Goal: Task Accomplishment & Management: Manage account settings

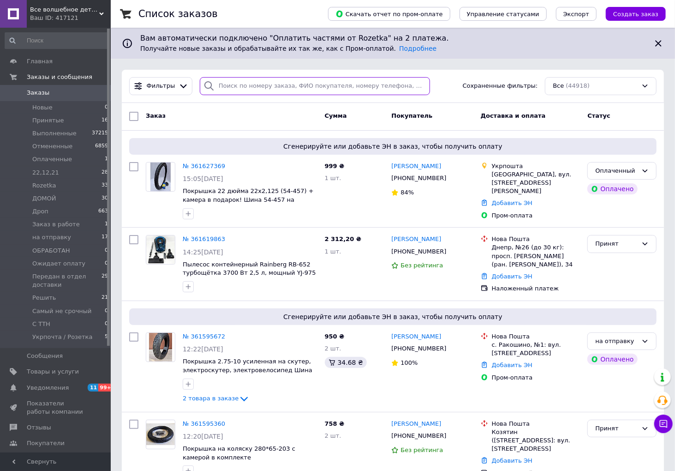
click at [243, 84] on input "search" at bounding box center [315, 86] width 230 height 18
paste input "380993390792"
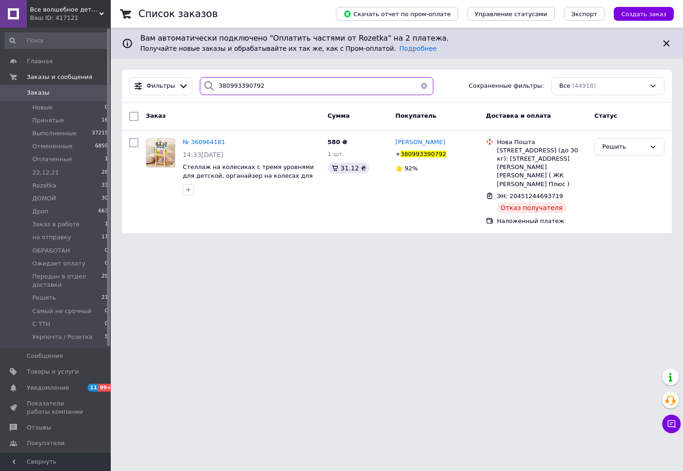
type input "380993390792"
click at [625, 145] on div "Решить" at bounding box center [623, 147] width 43 height 10
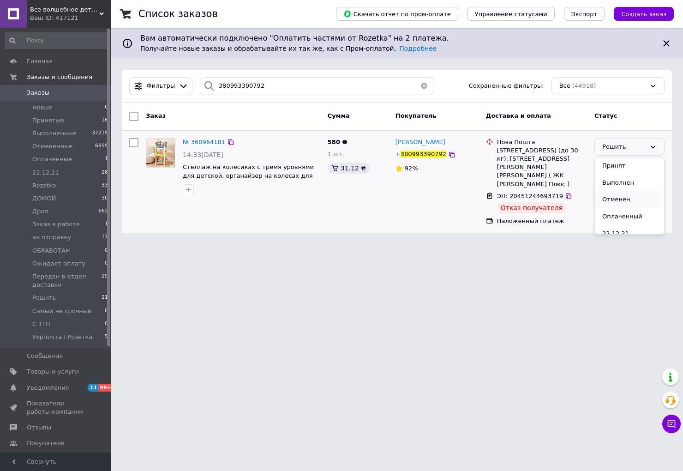
click at [630, 200] on li "Отменен" at bounding box center [629, 199] width 69 height 17
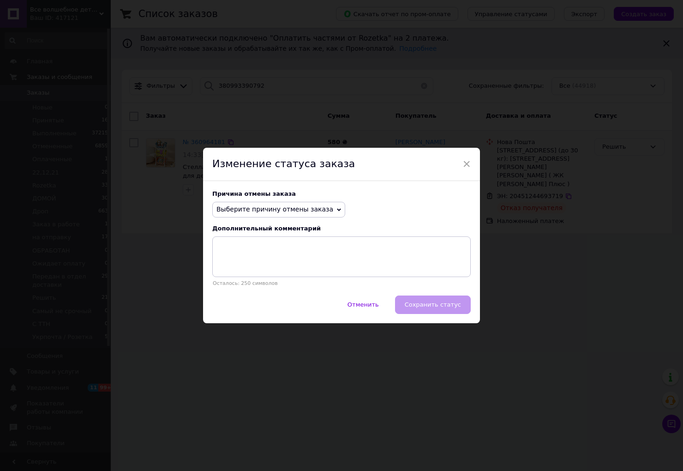
click at [242, 203] on span "Выберите причину отмены заказа" at bounding box center [278, 210] width 133 height 16
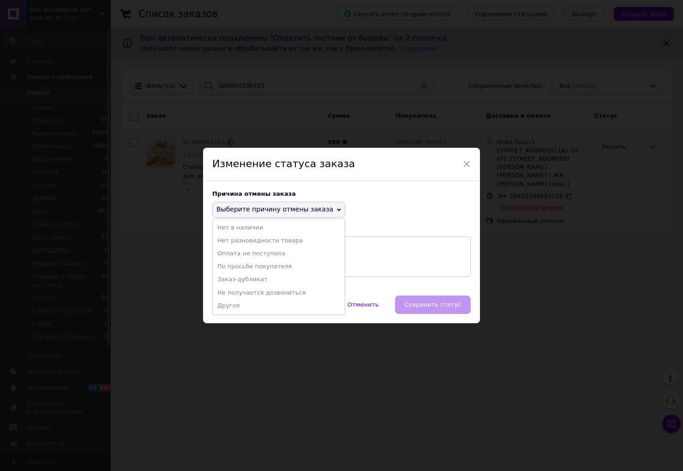
drag, startPoint x: 257, startPoint y: 271, endPoint x: 282, endPoint y: 271, distance: 25.8
click at [257, 271] on li "По просьбе покупателя" at bounding box center [279, 266] width 132 height 13
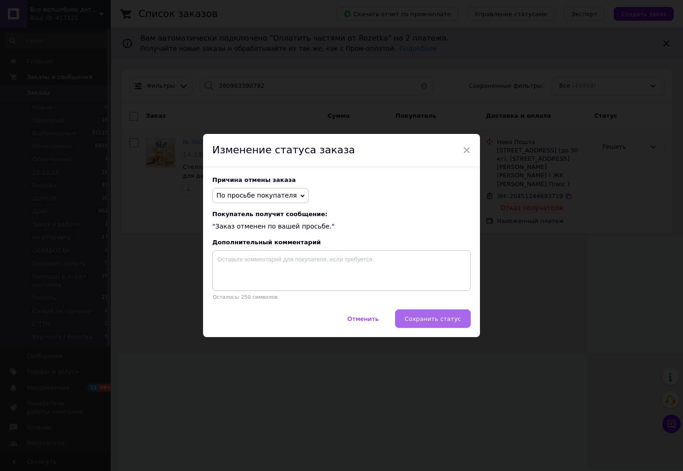
click at [430, 322] on span "Сохранить статус" at bounding box center [433, 318] width 56 height 7
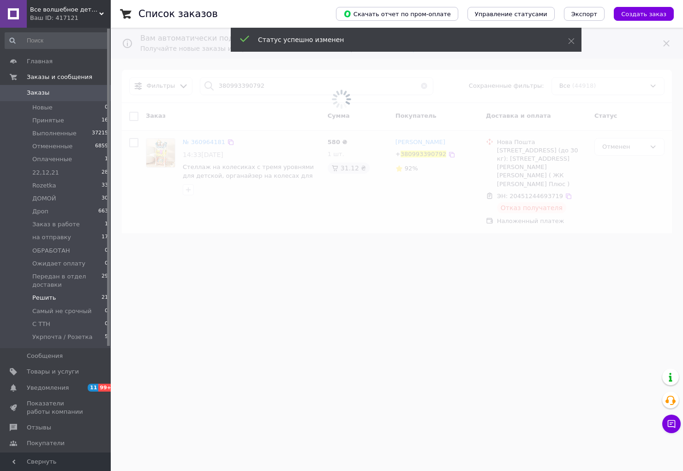
click at [79, 297] on li "Решить 21" at bounding box center [57, 297] width 114 height 13
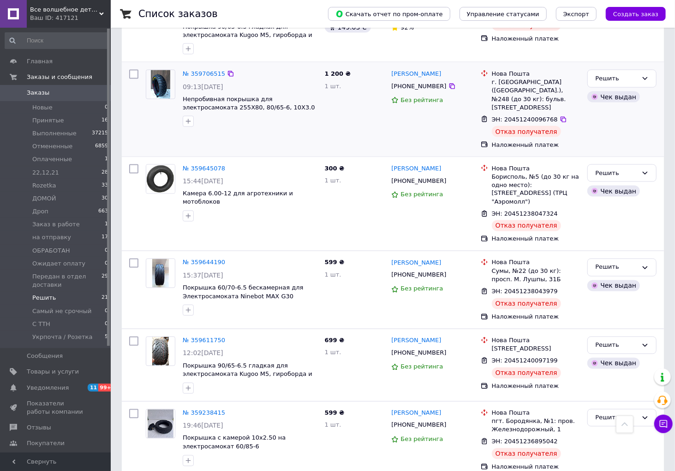
scroll to position [814, 0]
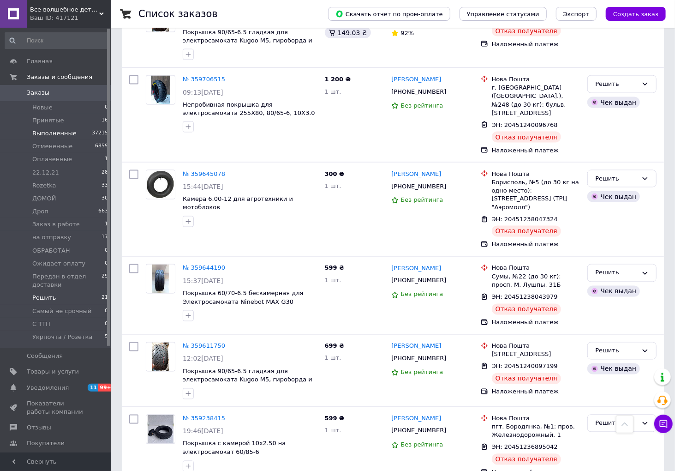
click at [44, 135] on span "Выполненные" at bounding box center [54, 133] width 44 height 8
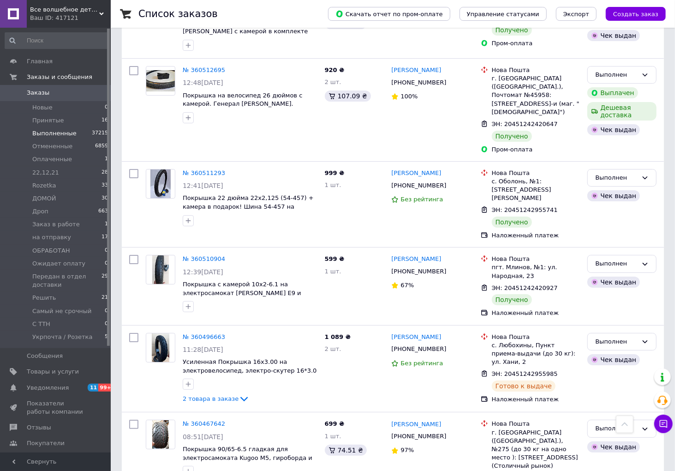
scroll to position [3959, 0]
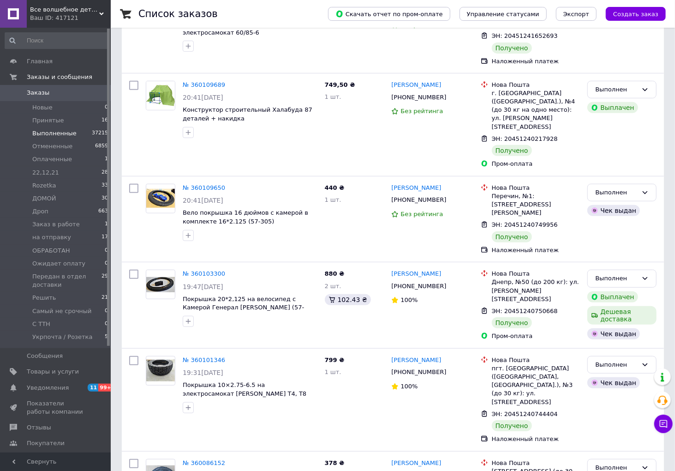
scroll to position [3845, 0]
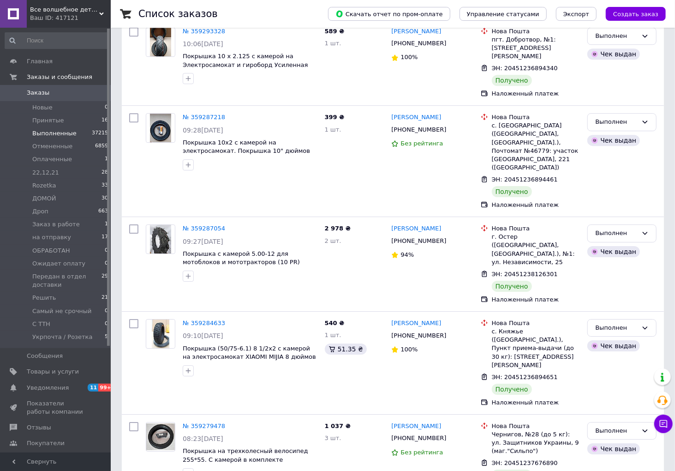
scroll to position [3925, 0]
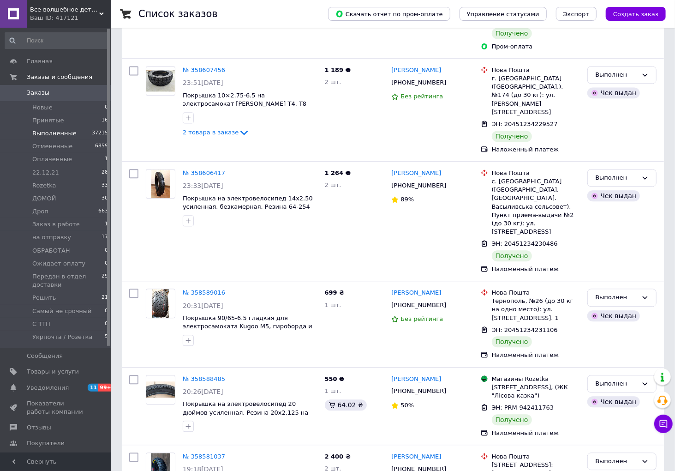
scroll to position [3921, 0]
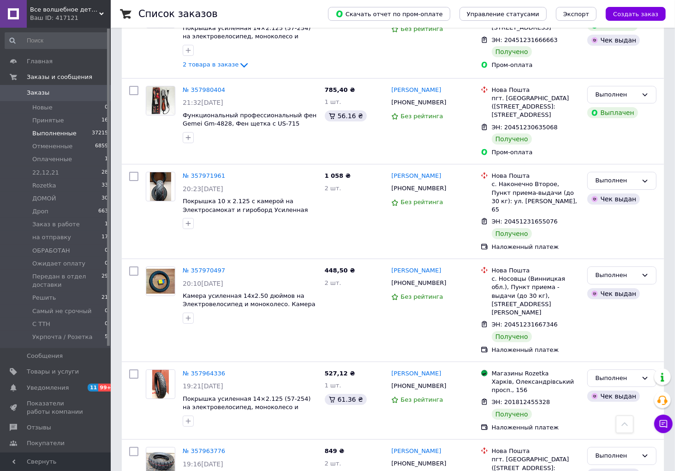
scroll to position [3950, 0]
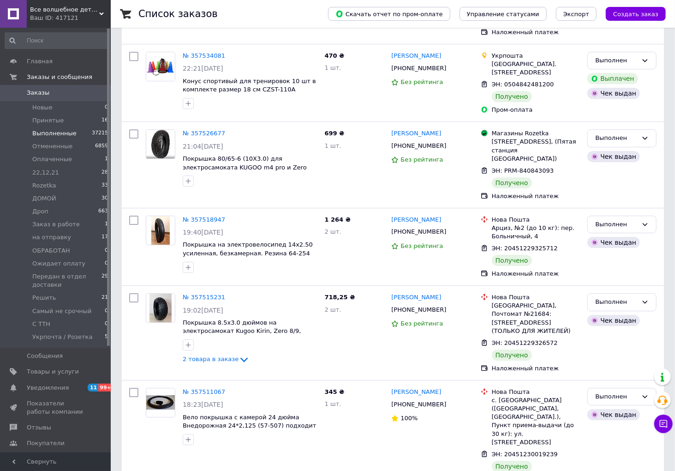
scroll to position [3924, 0]
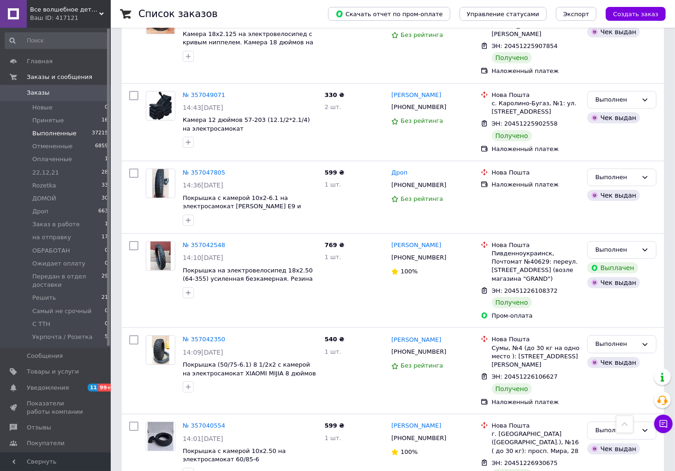
scroll to position [3920, 0]
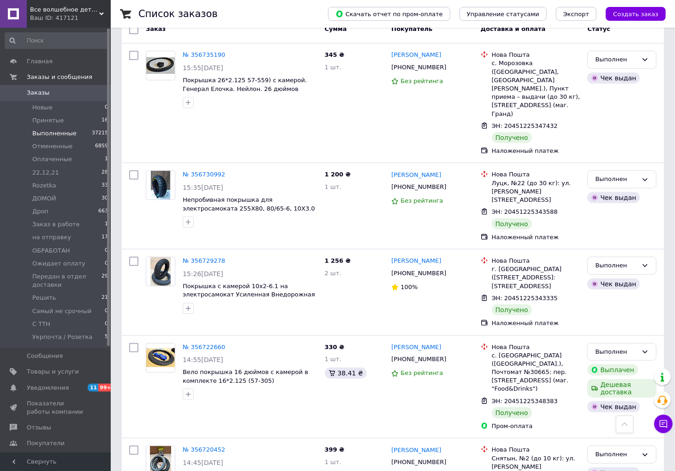
scroll to position [3944, 0]
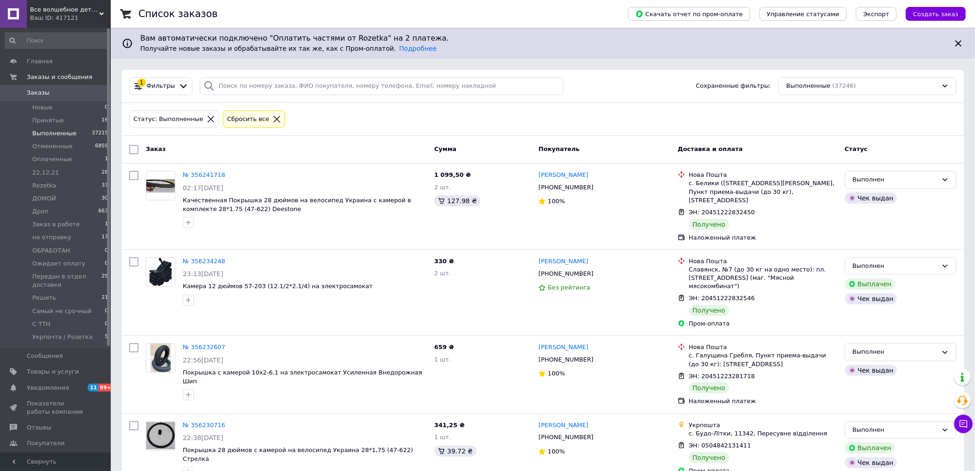
click at [34, 91] on span "Заказы" at bounding box center [38, 93] width 23 height 8
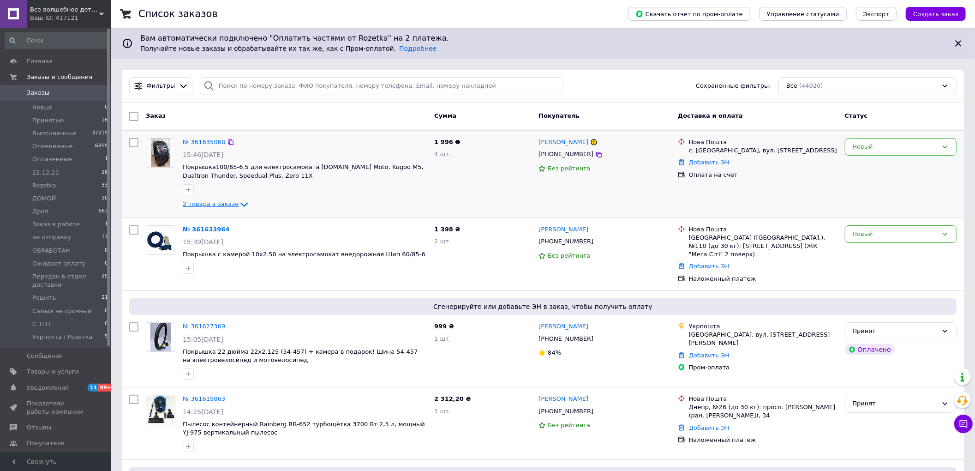
click at [239, 205] on icon at bounding box center [244, 204] width 11 height 11
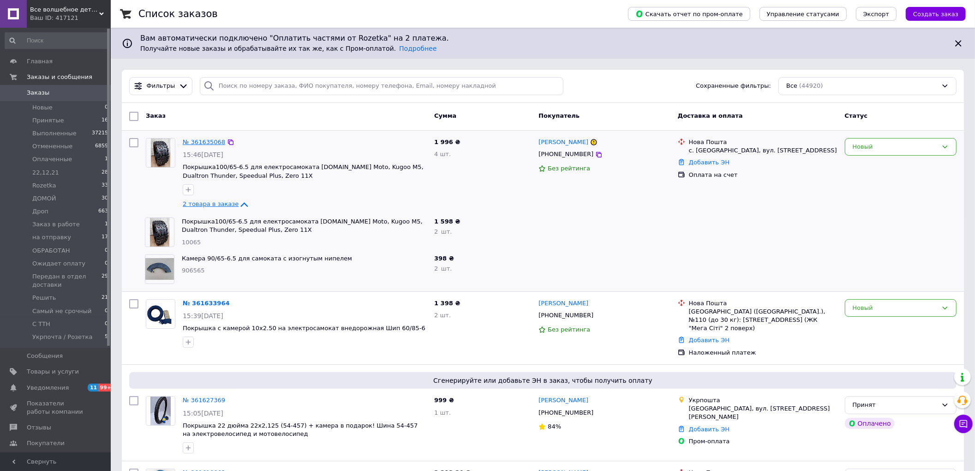
click at [197, 143] on link "№ 361635068" at bounding box center [204, 141] width 42 height 7
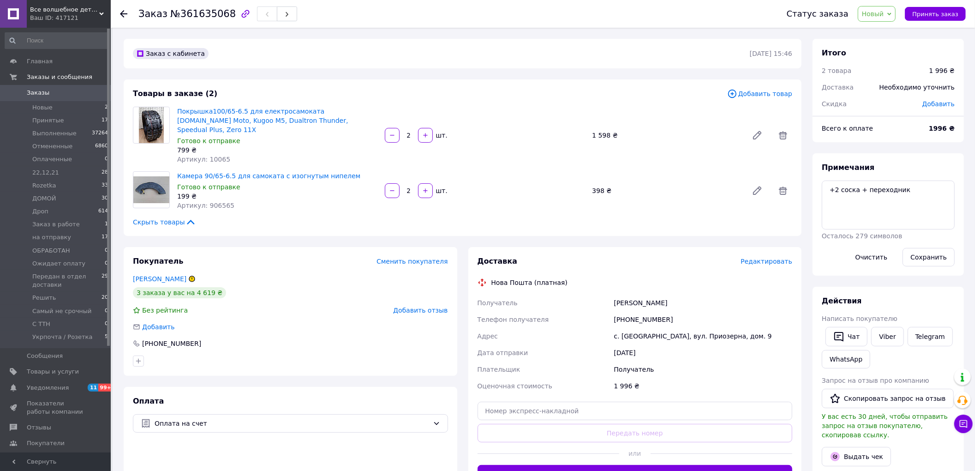
click at [682, 95] on span "Добавить товар" at bounding box center [759, 94] width 65 height 10
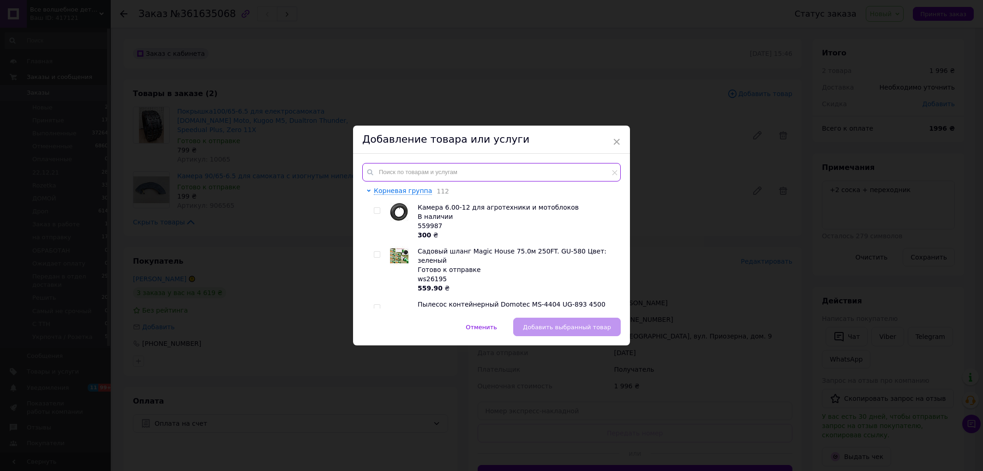
click at [458, 167] on input "text" at bounding box center [491, 172] width 258 height 18
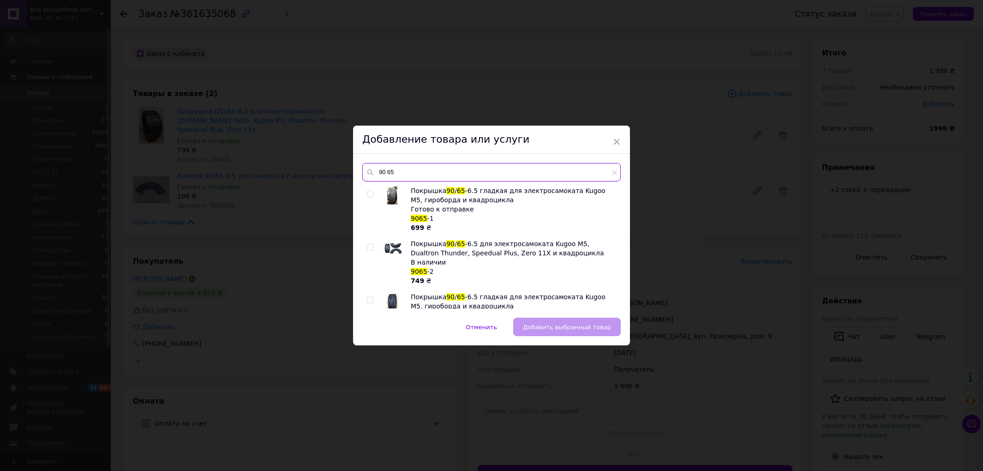
type input "90 65"
click at [370, 247] on input "checkbox" at bounding box center [370, 247] width 6 height 6
checkbox input "true"
drag, startPoint x: 595, startPoint y: 331, endPoint x: 491, endPoint y: 284, distance: 113.8
click at [595, 331] on button "Добавить выбранный товар" at bounding box center [567, 326] width 108 height 18
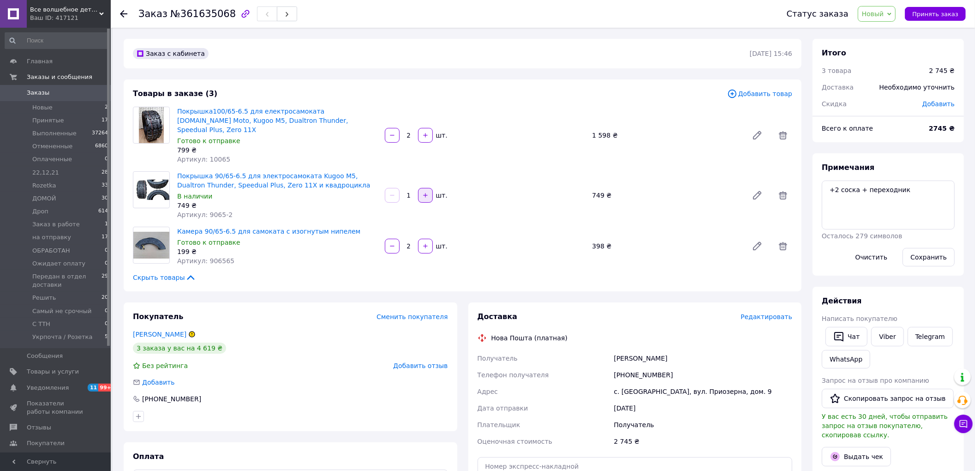
click at [425, 192] on icon "button" at bounding box center [425, 195] width 6 height 6
type input "2"
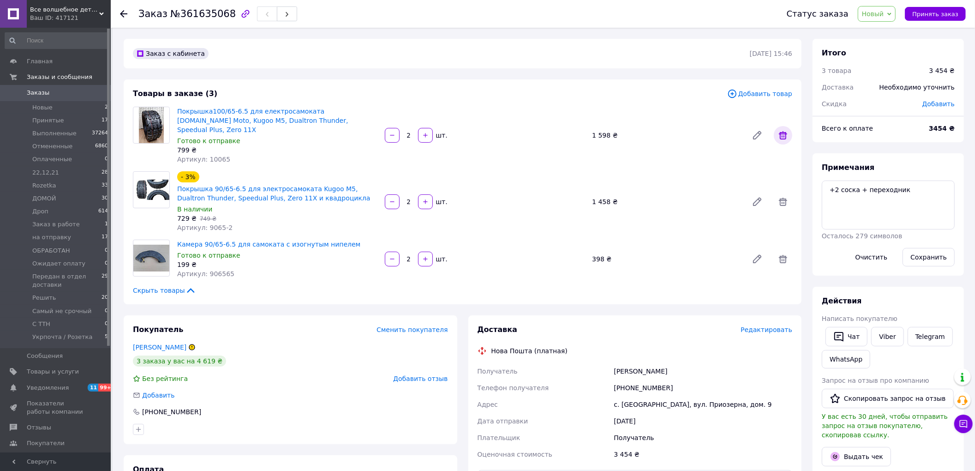
click at [682, 132] on icon at bounding box center [783, 135] width 11 height 11
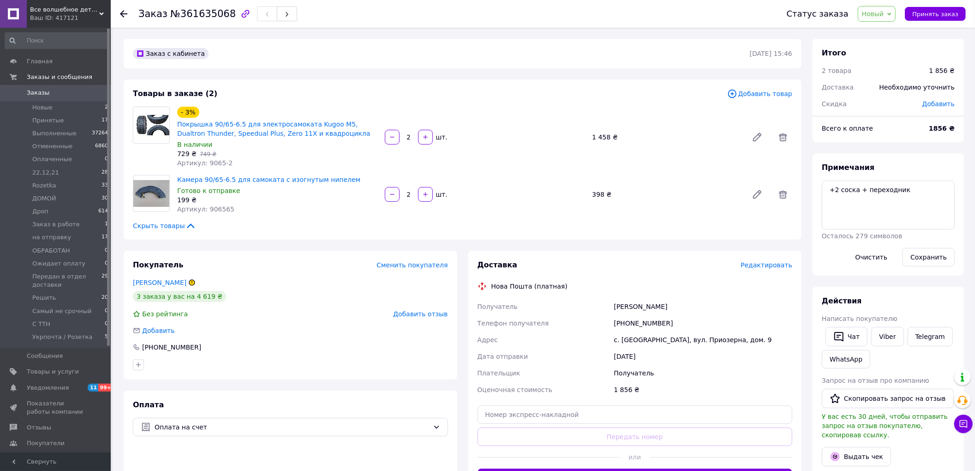
click at [682, 17] on span "Новый" at bounding box center [877, 14] width 38 height 16
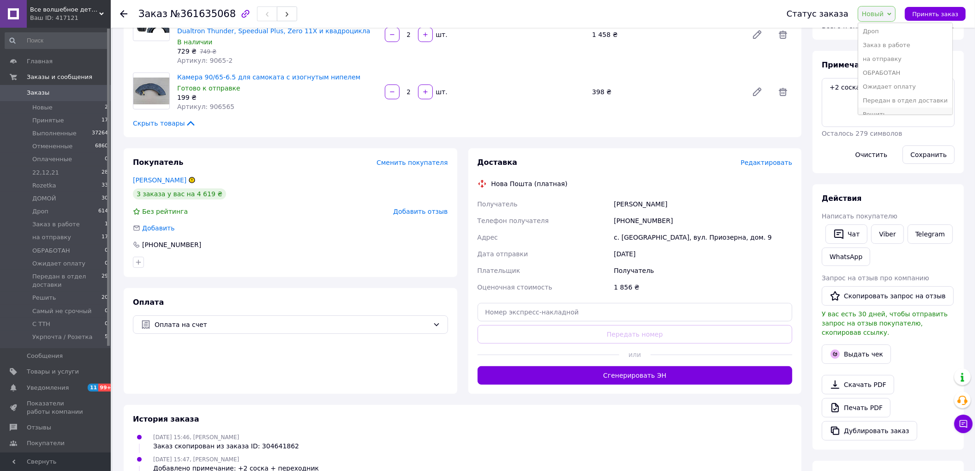
scroll to position [97, 0]
drag, startPoint x: 902, startPoint y: 71, endPoint x: 857, endPoint y: 72, distance: 44.8
click at [682, 72] on li "ОБРАБОТАН" at bounding box center [905, 73] width 94 height 14
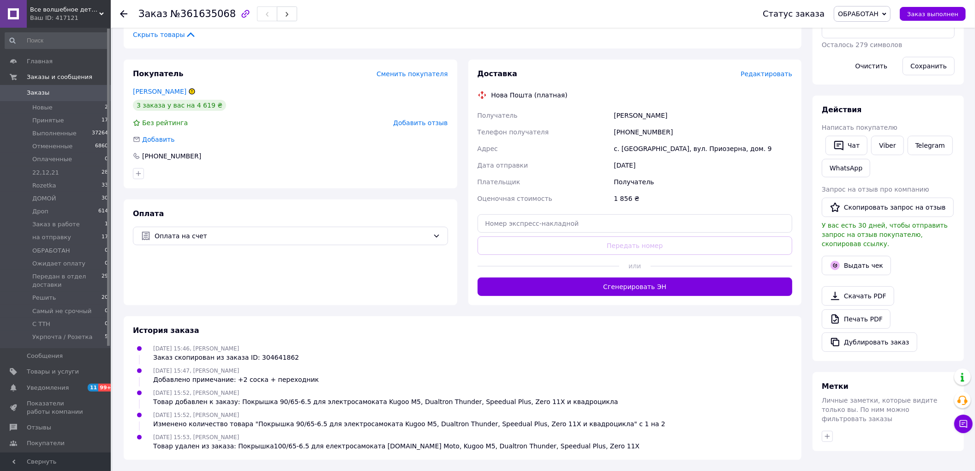
scroll to position [0, 0]
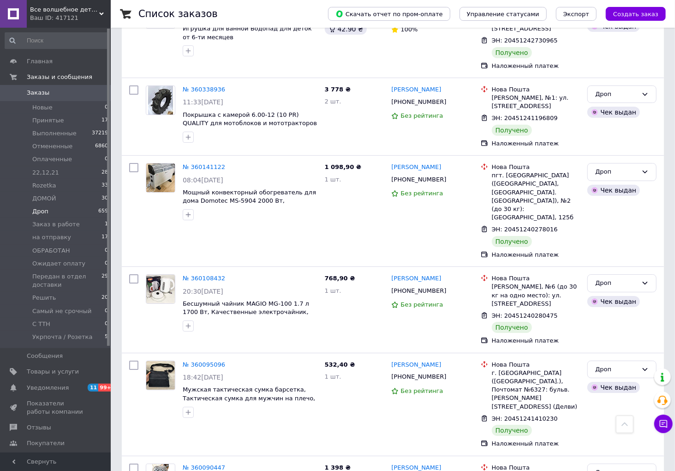
scroll to position [3841, 0]
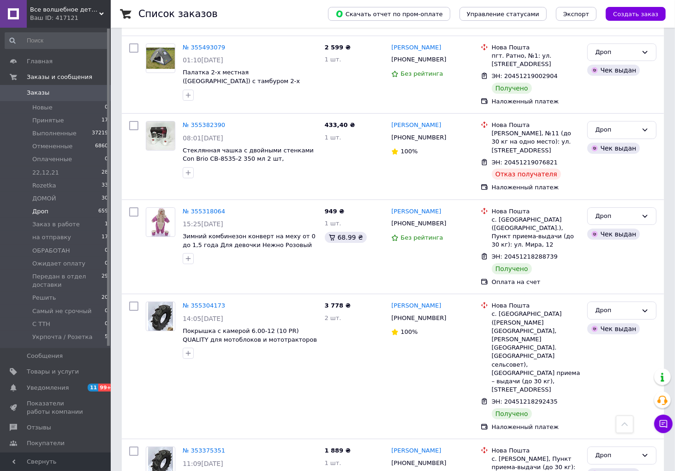
scroll to position [3886, 0]
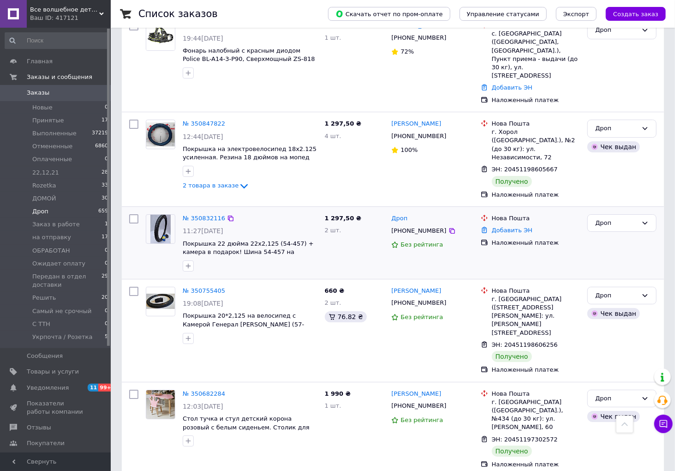
scroll to position [3853, 0]
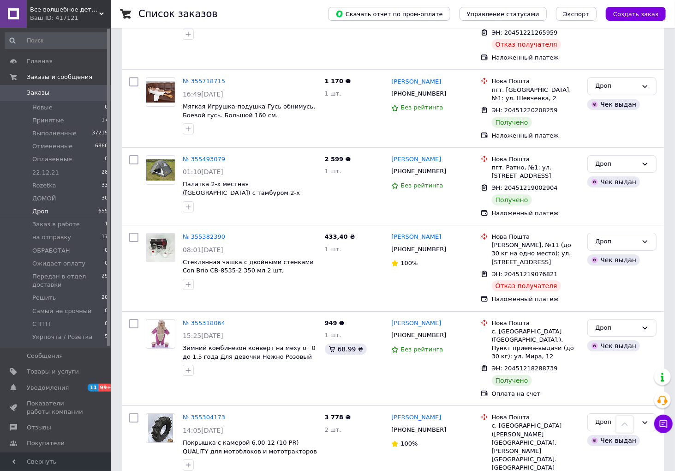
scroll to position [3667, 0]
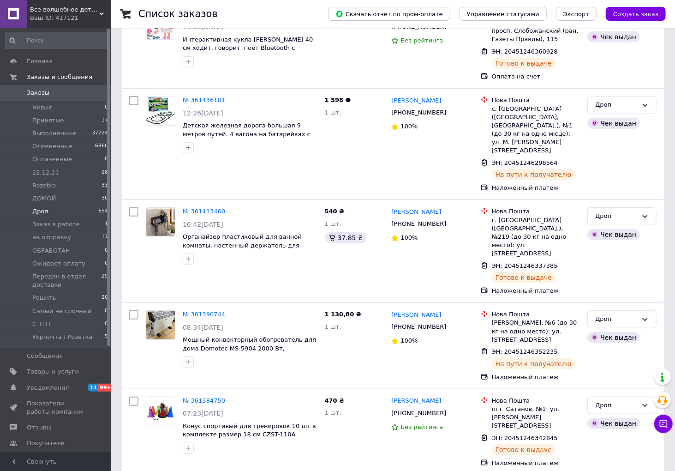
scroll to position [3841, 0]
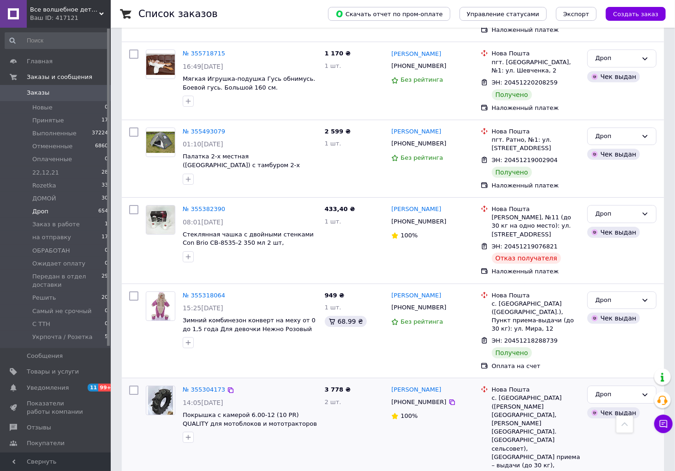
scroll to position [3794, 0]
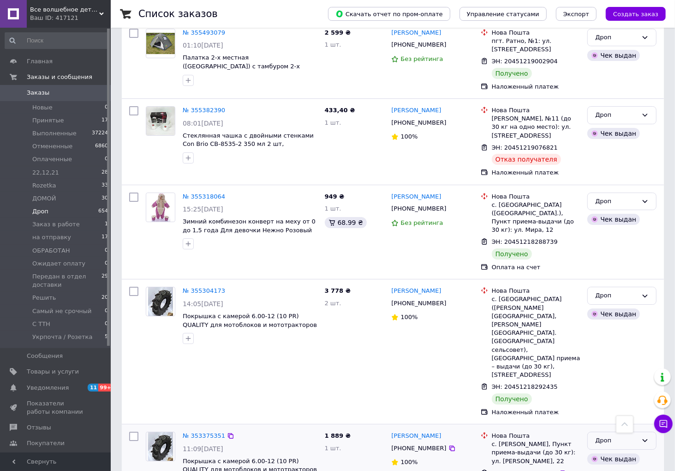
click at [650, 431] on div "Дроп" at bounding box center [621, 440] width 69 height 18
click at [631, 468] on li "Выполнен" at bounding box center [622, 476] width 68 height 17
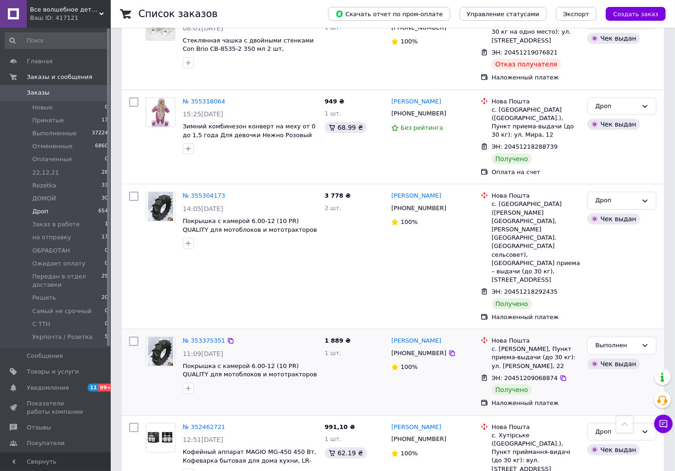
scroll to position [3890, 0]
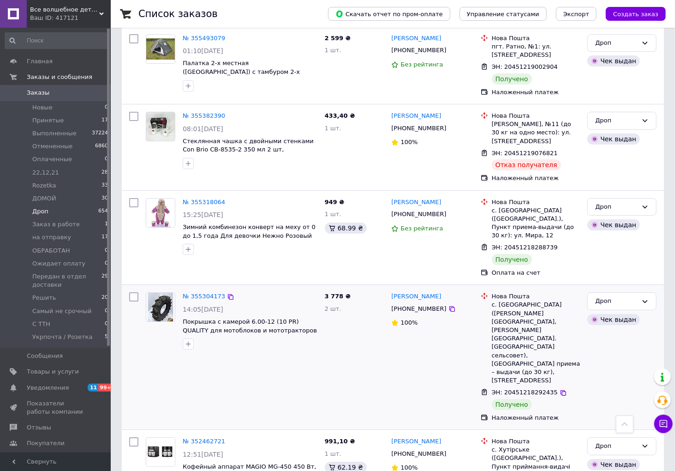
scroll to position [3779, 0]
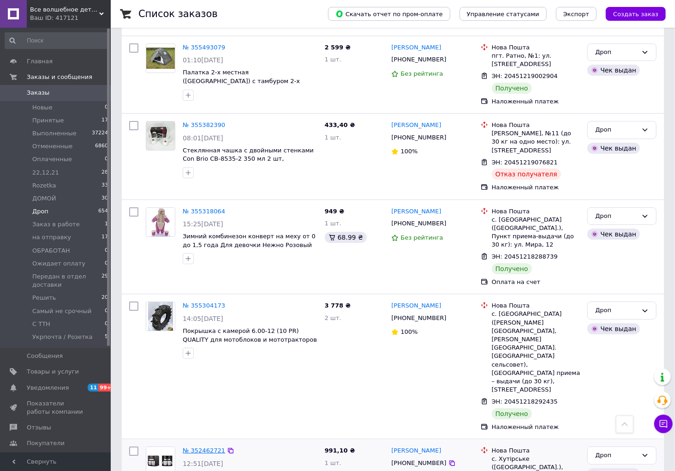
click at [195, 447] on link "№ 352462721" at bounding box center [204, 450] width 42 height 7
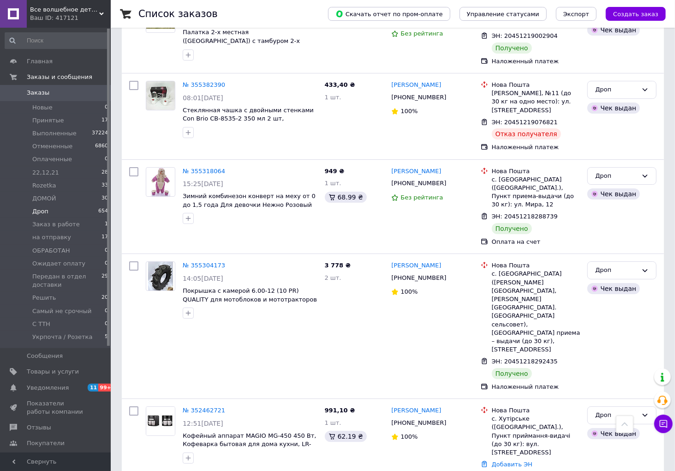
scroll to position [3882, 0]
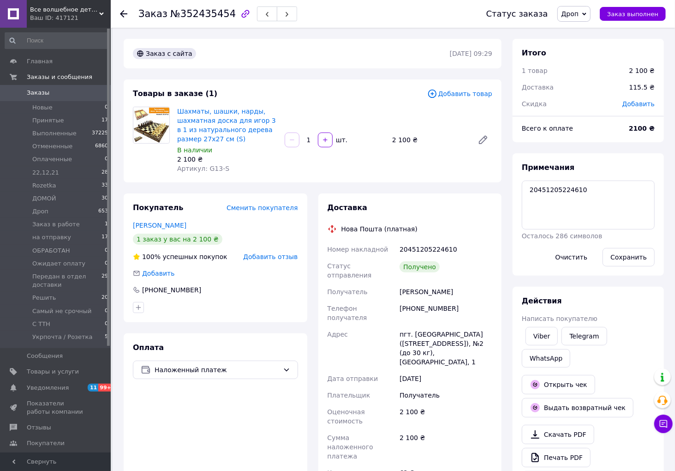
click at [579, 16] on span "Дроп" at bounding box center [571, 13] width 18 height 7
click at [590, 44] on li "Выполнен" at bounding box center [605, 46] width 94 height 14
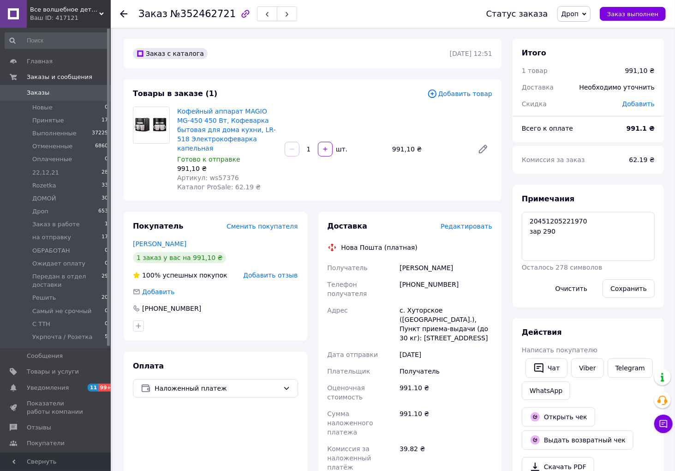
click at [579, 12] on span "Дроп" at bounding box center [571, 13] width 18 height 7
drag, startPoint x: 583, startPoint y: 46, endPoint x: 578, endPoint y: 44, distance: 5.6
click at [583, 47] on li "Выполнен" at bounding box center [605, 46] width 94 height 14
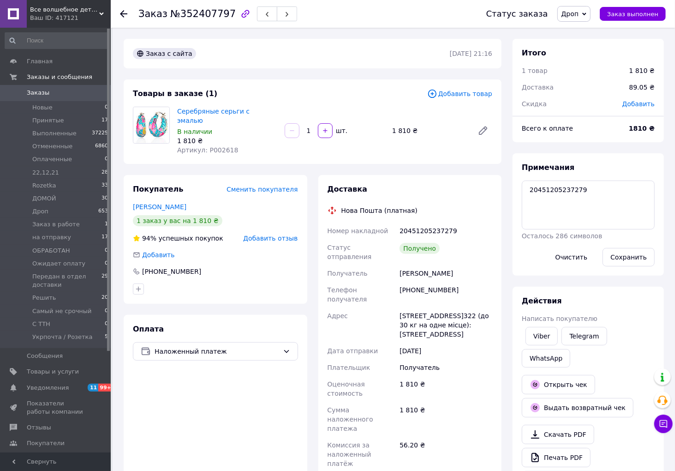
scroll to position [15, 0]
click at [579, 12] on span "Дроп" at bounding box center [571, 13] width 18 height 7
click at [597, 51] on li "Выполнен" at bounding box center [605, 46] width 94 height 14
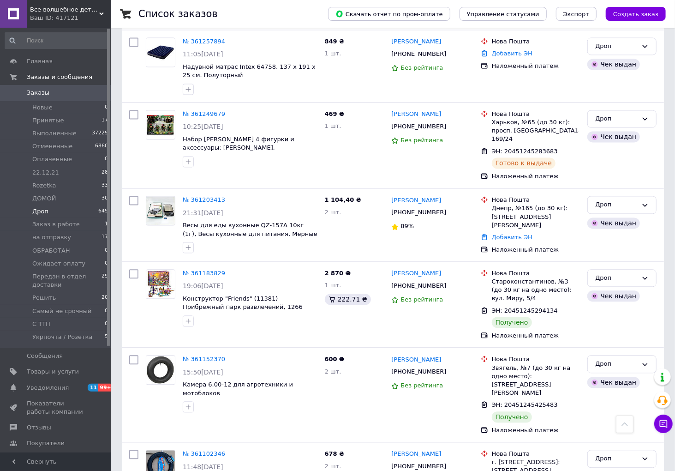
scroll to position [3841, 0]
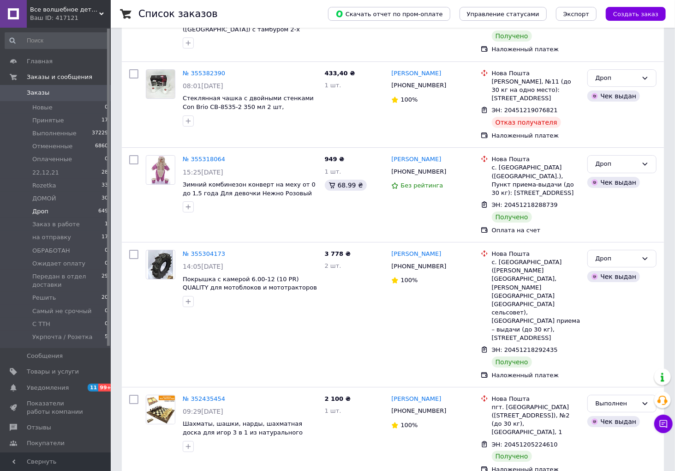
scroll to position [3909, 0]
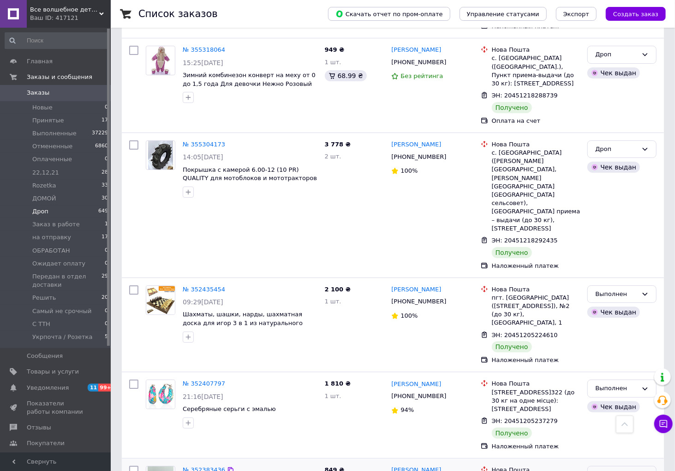
click at [647, 470] on icon at bounding box center [644, 474] width 7 height 7
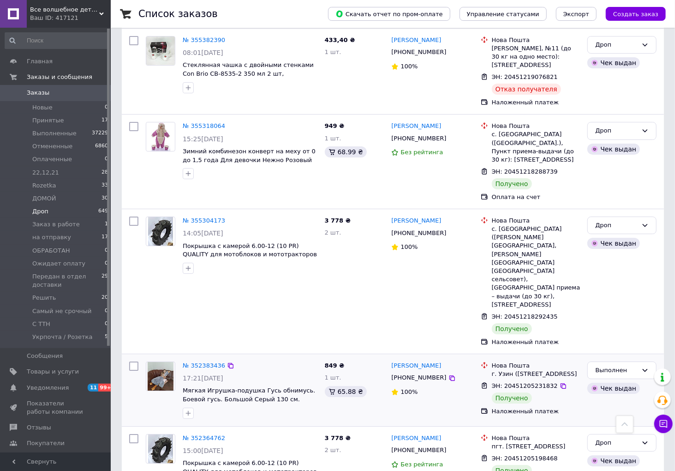
scroll to position [3806, 0]
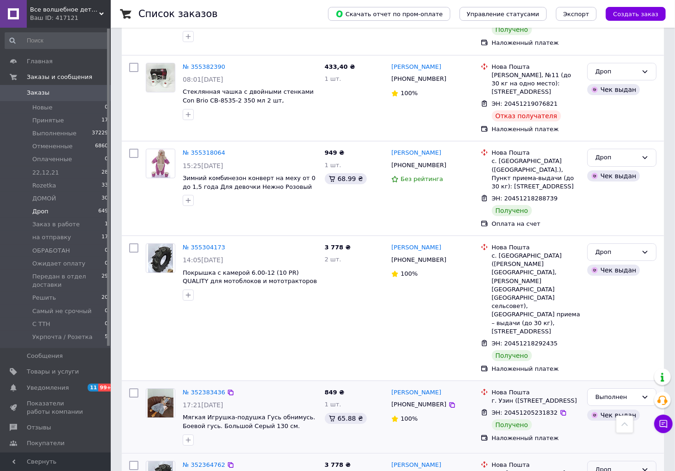
click at [643, 466] on icon at bounding box center [644, 469] width 7 height 7
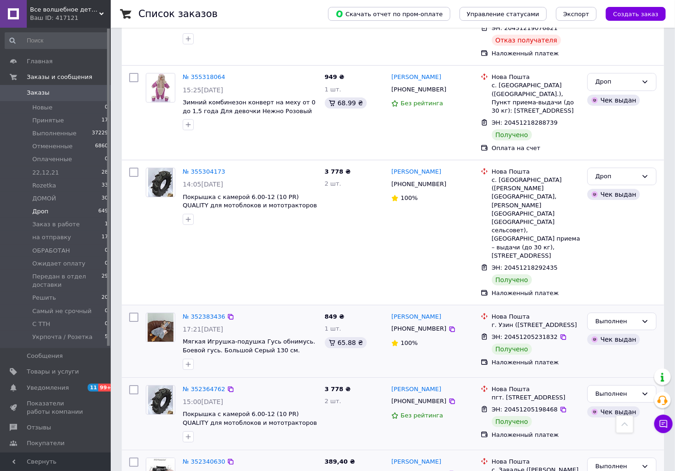
scroll to position [3909, 0]
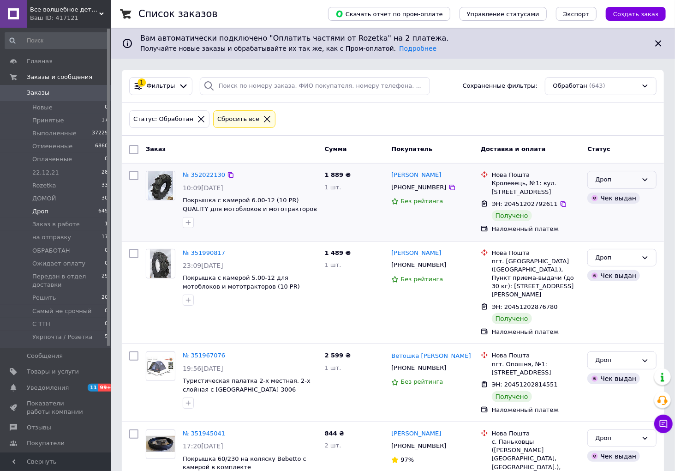
click at [634, 182] on div "Дроп" at bounding box center [616, 180] width 42 height 10
click at [638, 215] on li "Выполнен" at bounding box center [622, 215] width 68 height 17
click at [644, 257] on icon at bounding box center [645, 257] width 5 height 3
click at [616, 292] on li "Выполнен" at bounding box center [622, 293] width 68 height 17
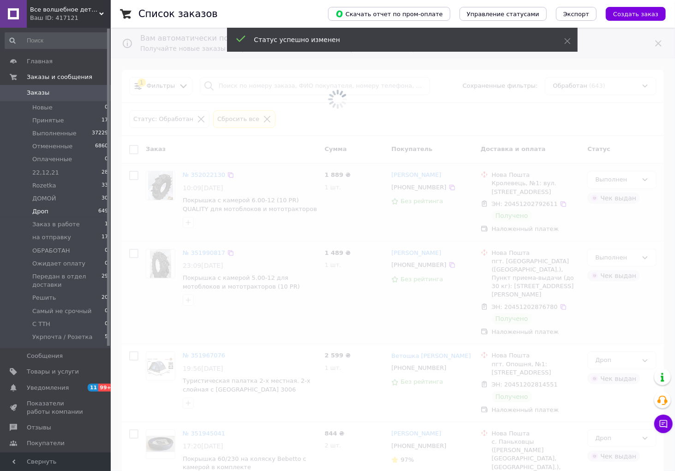
scroll to position [102, 0]
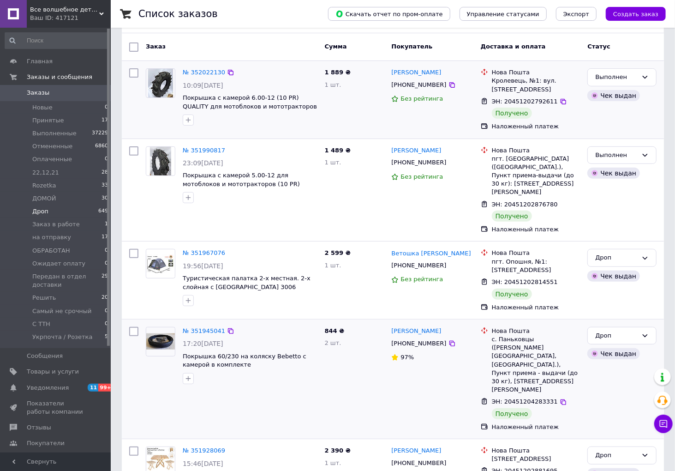
click at [262, 382] on div "№ 351945041 17:20, 09.07.2025 Покрышка 60/230 на коляску Bebetto с камерой в ко…" at bounding box center [231, 379] width 179 height 112
click at [623, 331] on div "Дроп" at bounding box center [616, 336] width 42 height 10
click at [622, 363] on li "Выполнен" at bounding box center [622, 371] width 68 height 17
click at [230, 293] on div "№ 351967076 19:56, 09.07.2025 Туристическая палатка 2-х местная. 2-х слойная с …" at bounding box center [250, 277] width 142 height 65
click at [642, 254] on icon at bounding box center [644, 257] width 7 height 7
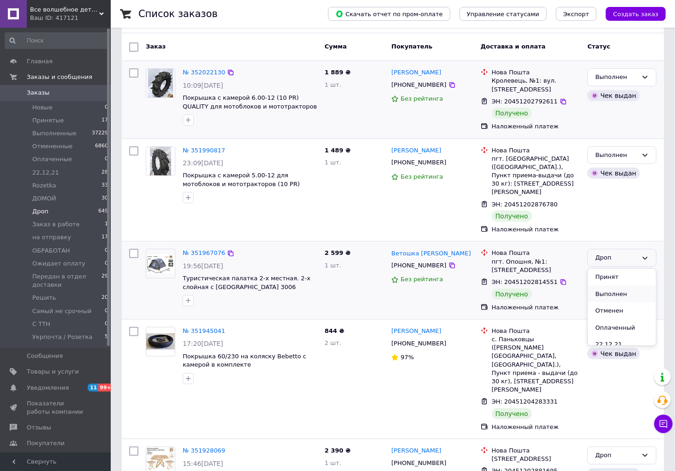
click at [624, 286] on li "Выполнен" at bounding box center [622, 294] width 68 height 17
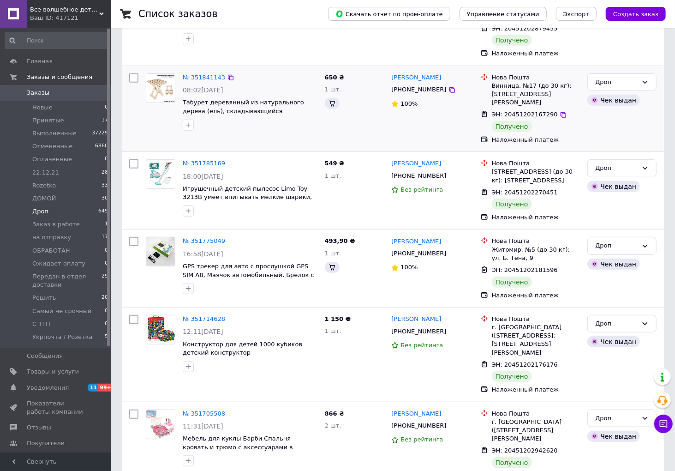
scroll to position [0, 0]
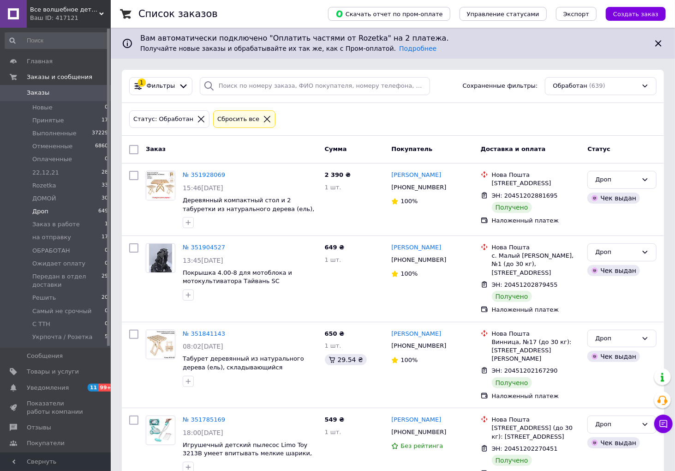
click at [278, 158] on div "Заказ Сумма Покупатель Доставка и оплата Статус" at bounding box center [393, 150] width 542 height 28
click at [633, 180] on div "Дроп" at bounding box center [616, 180] width 42 height 10
click at [633, 214] on li "Выполнен" at bounding box center [622, 215] width 68 height 17
click at [630, 257] on div "Дроп" at bounding box center [616, 252] width 42 height 10
click at [628, 291] on li "Выполнен" at bounding box center [622, 288] width 68 height 17
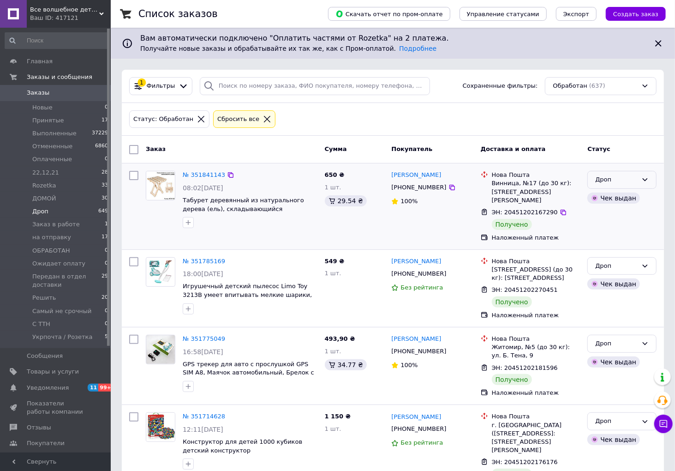
click at [611, 184] on div "Дроп" at bounding box center [616, 180] width 42 height 10
click at [633, 213] on li "Выполнен" at bounding box center [622, 215] width 68 height 17
drag, startPoint x: 196, startPoint y: 248, endPoint x: 197, endPoint y: 242, distance: 5.6
click at [197, 256] on div "№ 351785169" at bounding box center [204, 261] width 44 height 11
click at [201, 257] on link "№ 351785169" at bounding box center [204, 260] width 42 height 7
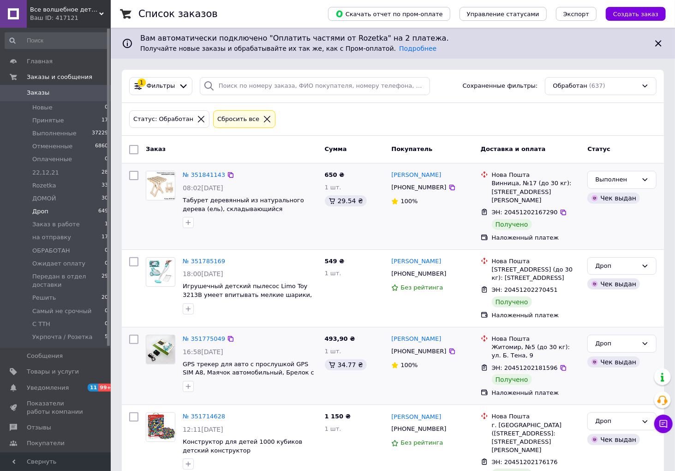
drag, startPoint x: 195, startPoint y: 329, endPoint x: 193, endPoint y: 322, distance: 7.6
click at [194, 335] on link "№ 351775049" at bounding box center [204, 338] width 42 height 7
click at [643, 264] on icon at bounding box center [645, 265] width 5 height 3
click at [619, 293] on li "Выполнен" at bounding box center [622, 301] width 68 height 17
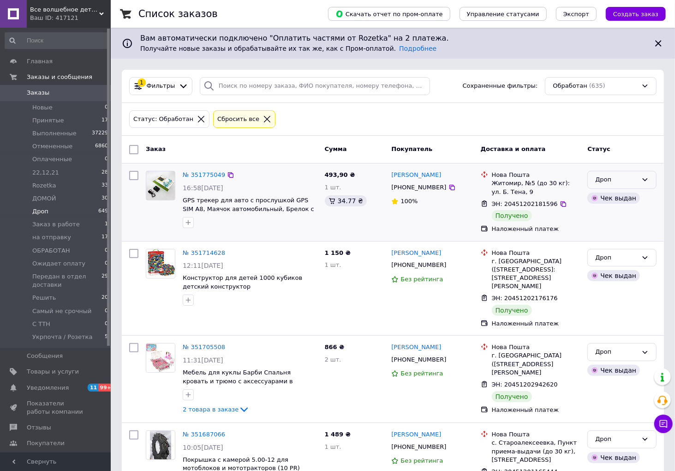
click at [627, 183] on div "Дроп" at bounding box center [616, 180] width 42 height 10
click at [622, 216] on li "Выполнен" at bounding box center [622, 215] width 68 height 17
click at [640, 257] on div "Дроп" at bounding box center [621, 258] width 69 height 18
click at [628, 289] on li "Выполнен" at bounding box center [622, 293] width 68 height 17
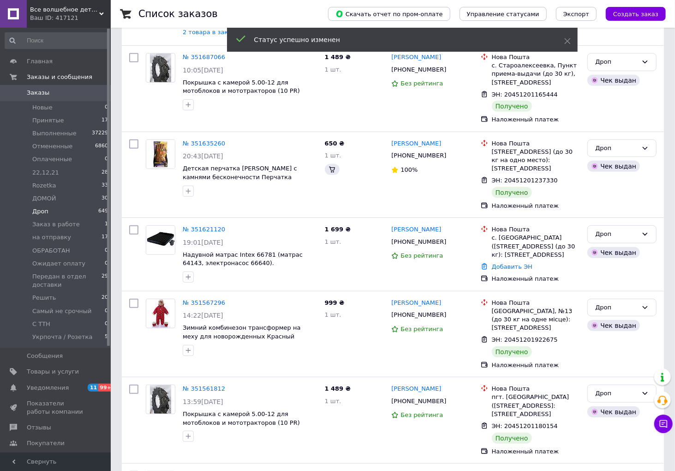
scroll to position [41, 0]
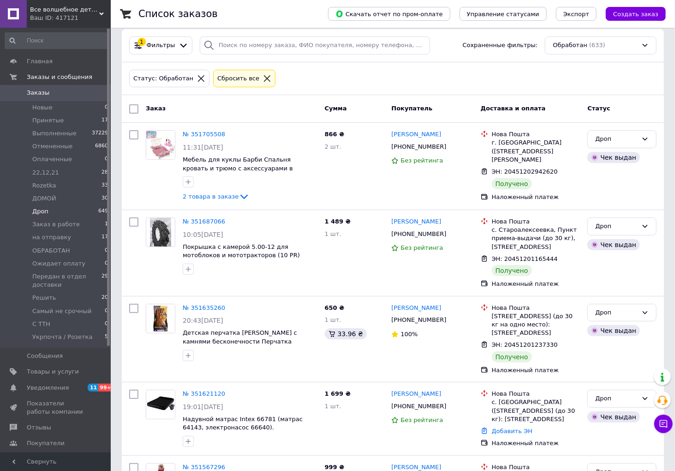
click at [240, 197] on icon at bounding box center [243, 197] width 7 height 5
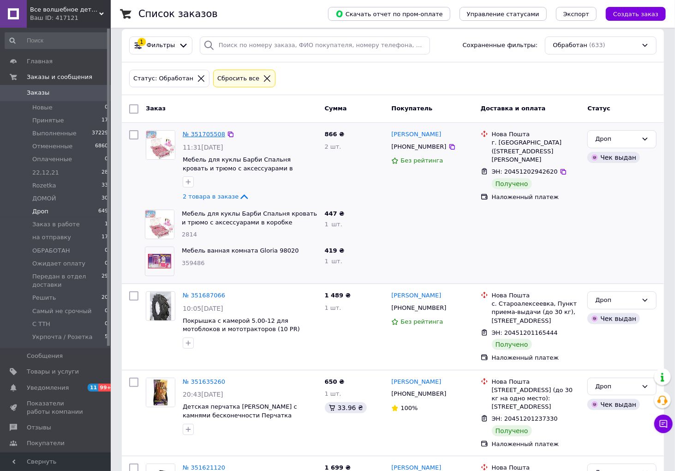
click at [191, 135] on link "№ 351705508" at bounding box center [204, 134] width 42 height 7
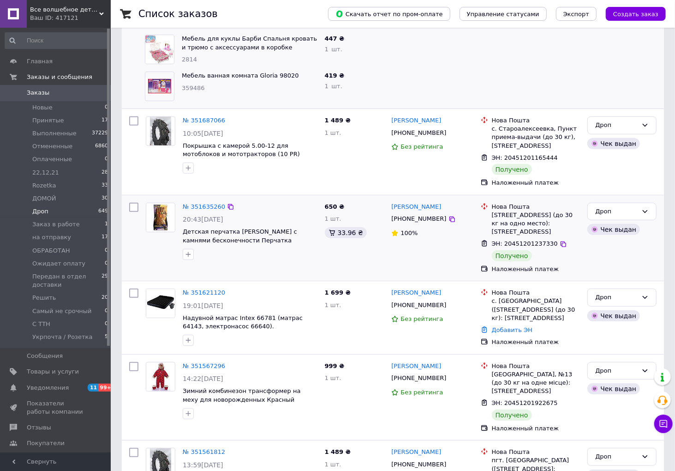
scroll to position [246, 0]
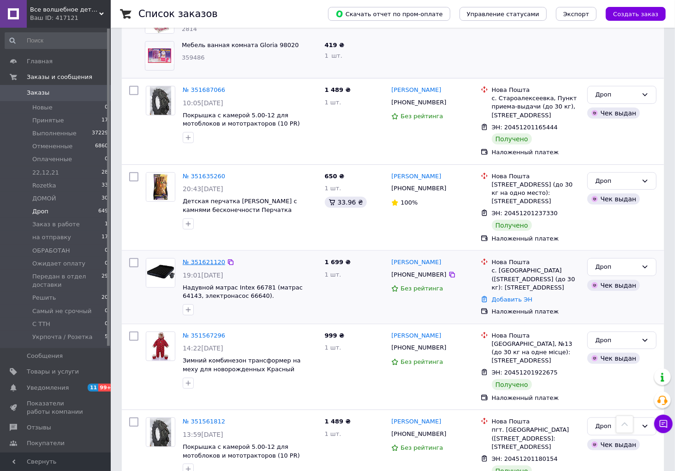
click at [191, 265] on link "№ 351621120" at bounding box center [204, 261] width 42 height 7
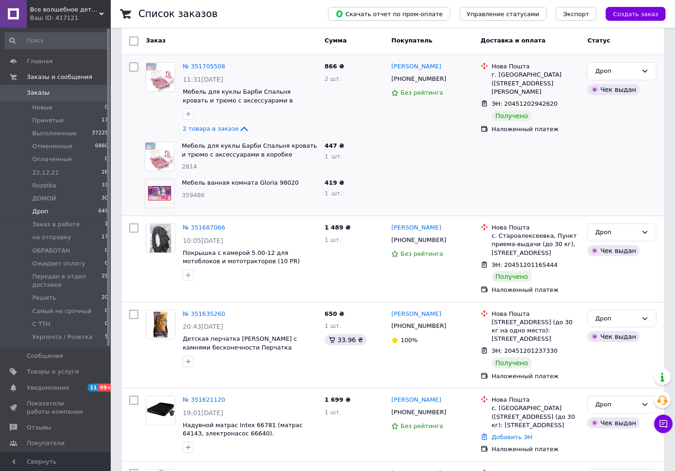
scroll to position [92, 0]
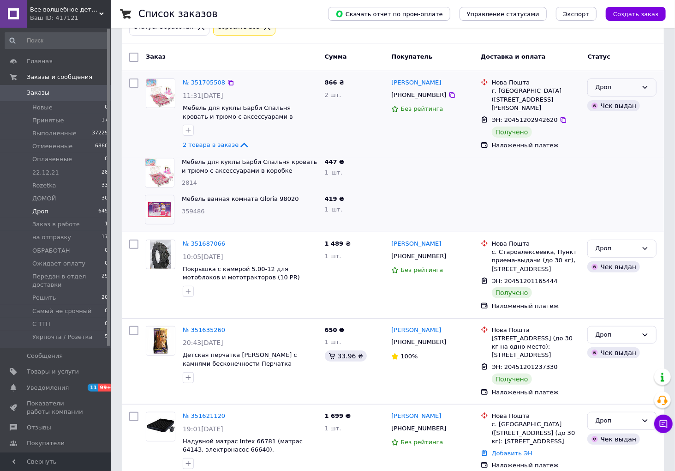
click at [638, 88] on div "Дроп" at bounding box center [621, 87] width 69 height 18
click at [634, 121] on li "Выполнен" at bounding box center [622, 123] width 68 height 17
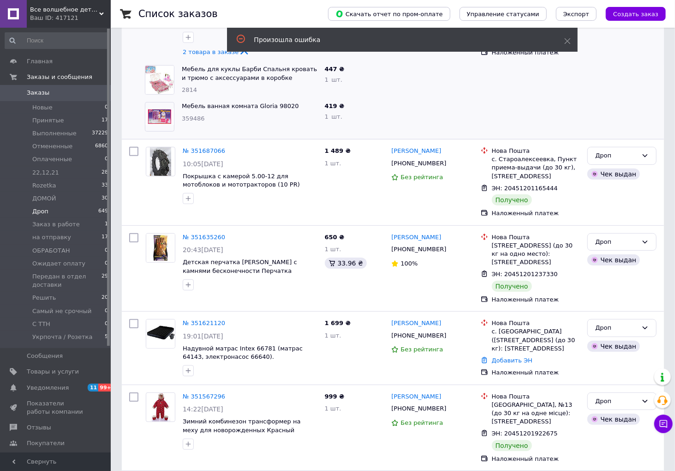
scroll to position [195, 0]
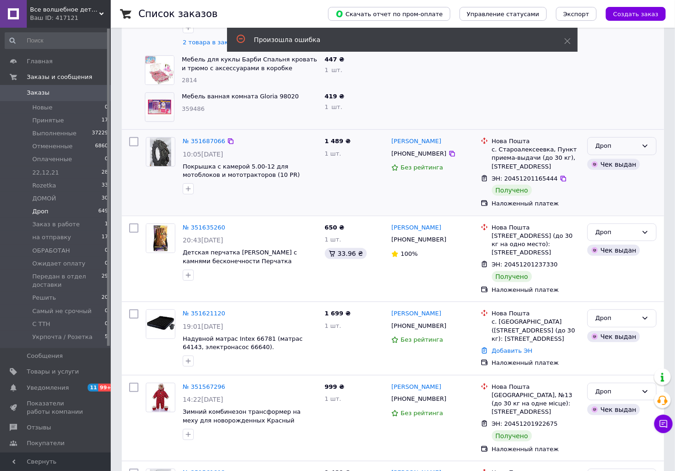
click at [642, 148] on icon at bounding box center [644, 145] width 7 height 7
click at [625, 179] on li "Выполнен" at bounding box center [622, 182] width 68 height 17
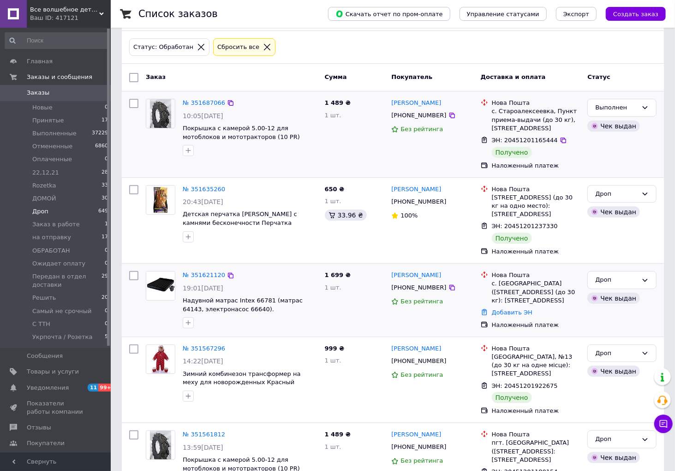
scroll to position [187, 0]
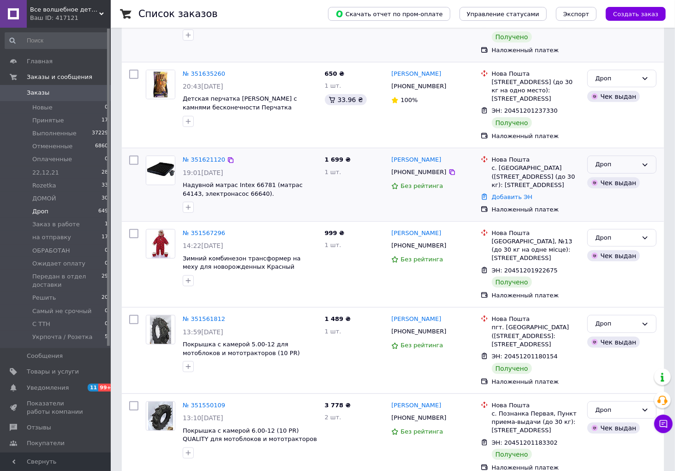
click at [642, 157] on div "Дроп" at bounding box center [621, 165] width 69 height 18
click at [621, 203] on li "Выполнен" at bounding box center [622, 200] width 68 height 17
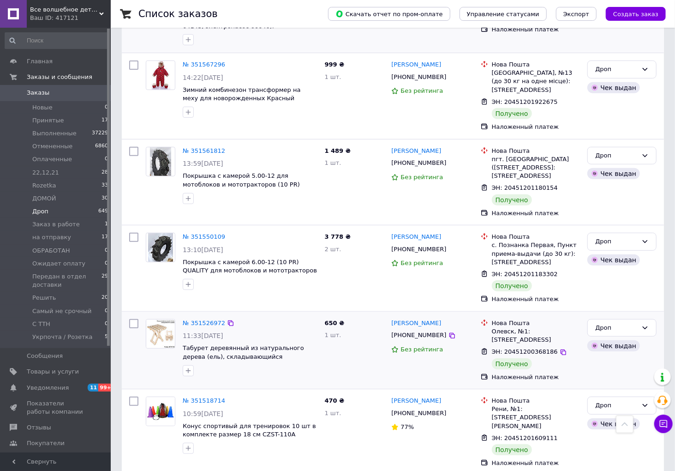
scroll to position [0, 0]
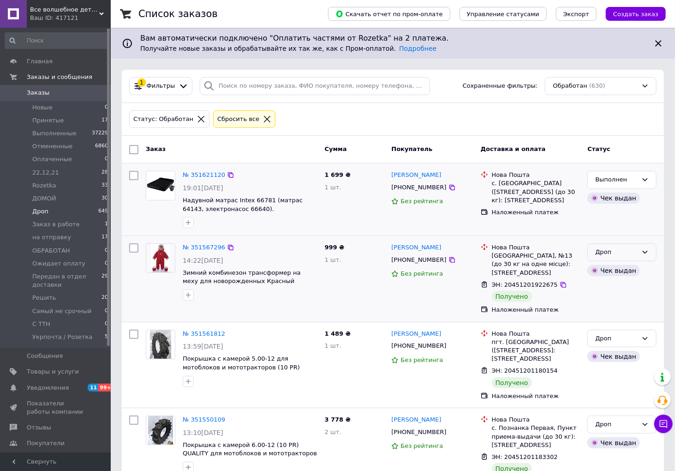
click at [626, 250] on div "Дроп" at bounding box center [616, 252] width 42 height 10
click at [626, 287] on li "Выполнен" at bounding box center [622, 288] width 68 height 17
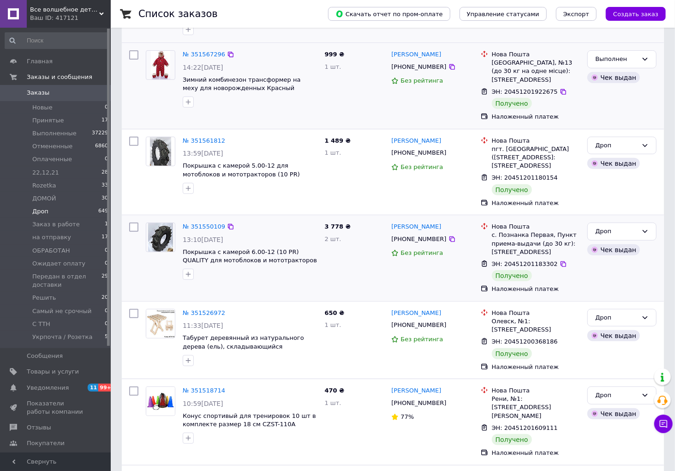
scroll to position [205, 0]
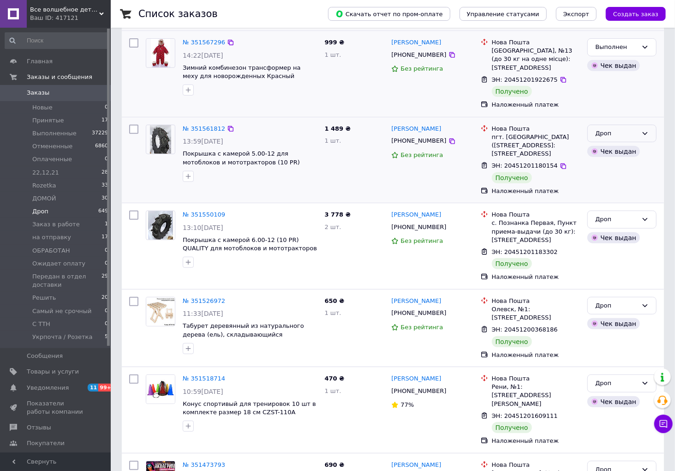
click at [624, 129] on div "Дроп" at bounding box center [616, 134] width 42 height 10
click at [624, 171] on li "Выполнен" at bounding box center [622, 169] width 68 height 17
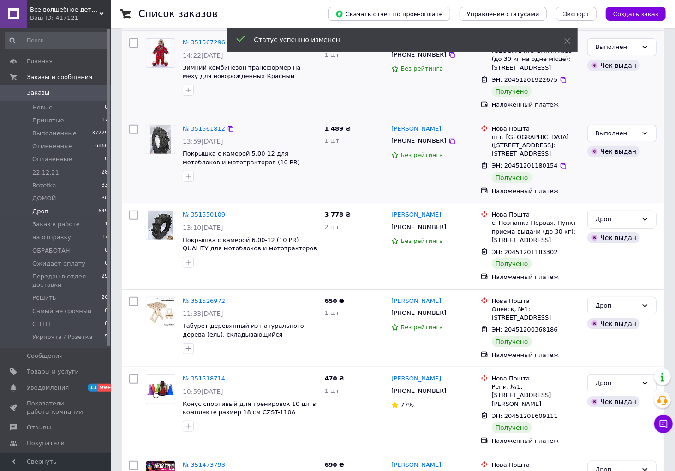
click at [645, 218] on icon at bounding box center [645, 219] width 5 height 3
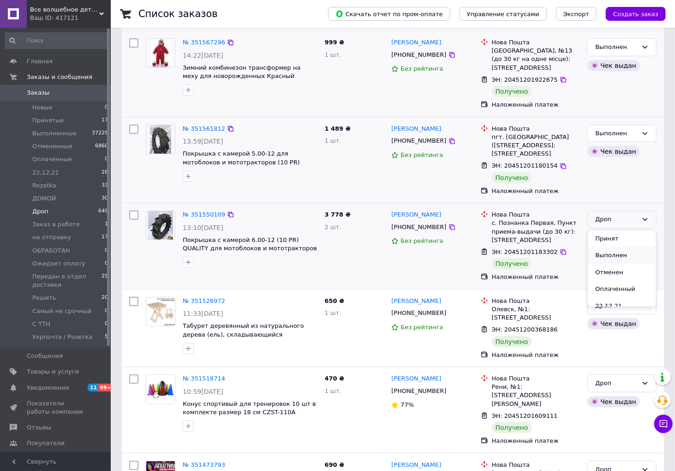
click at [624, 251] on li "Выполнен" at bounding box center [622, 255] width 68 height 17
click at [634, 301] on div "Дроп" at bounding box center [616, 306] width 42 height 10
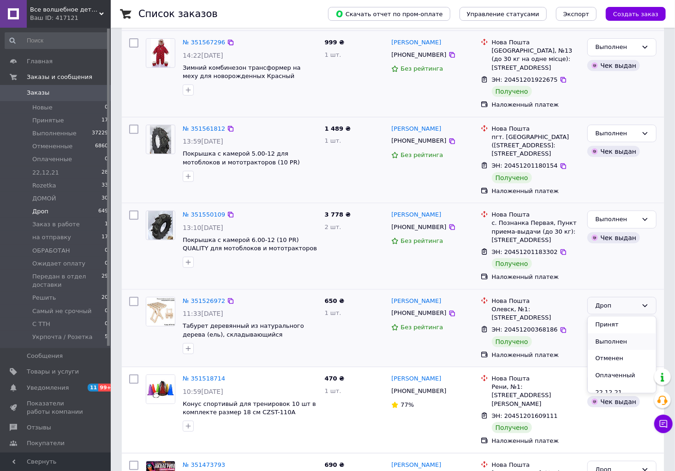
click at [622, 335] on li "Выполнен" at bounding box center [622, 341] width 68 height 17
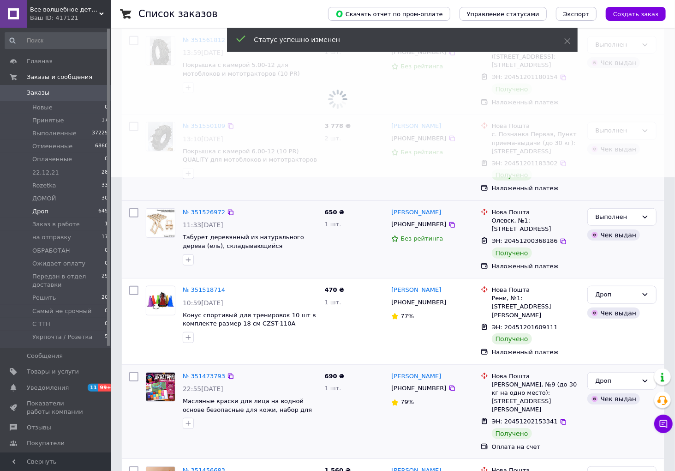
scroll to position [307, 0]
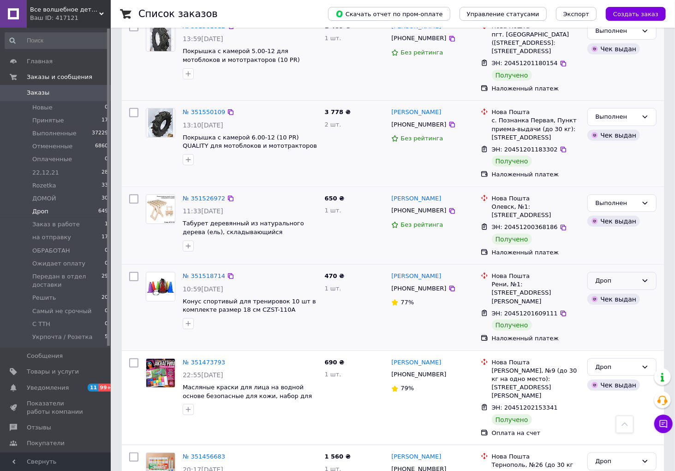
click at [643, 277] on icon at bounding box center [644, 280] width 7 height 7
click at [616, 308] on li "Выполнен" at bounding box center [622, 316] width 68 height 17
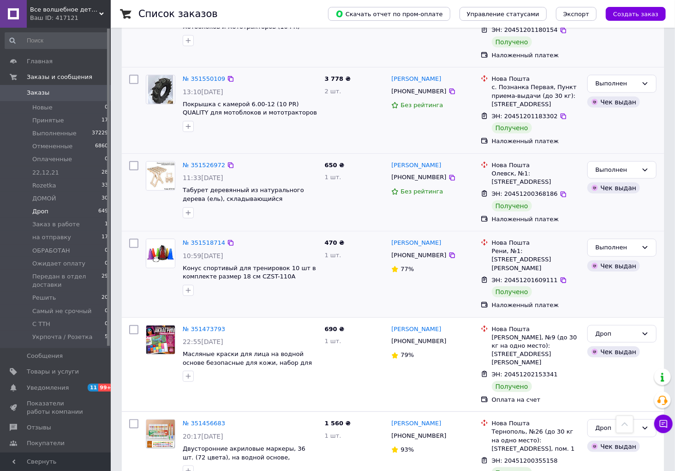
scroll to position [359, 0]
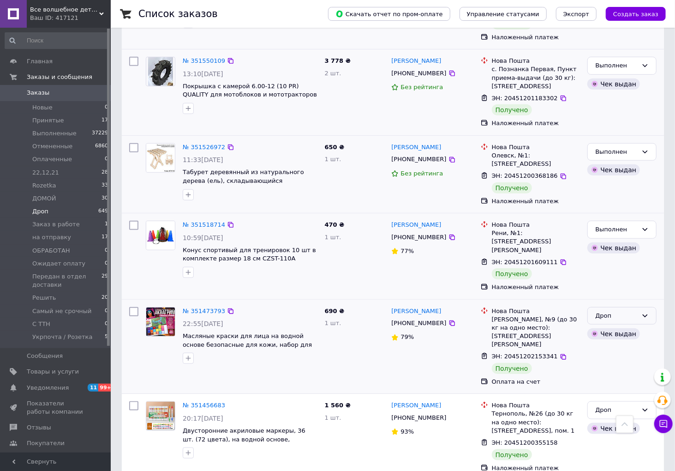
click at [616, 311] on div "Дроп" at bounding box center [616, 316] width 42 height 10
click at [614, 343] on li "Выполнен" at bounding box center [622, 351] width 68 height 17
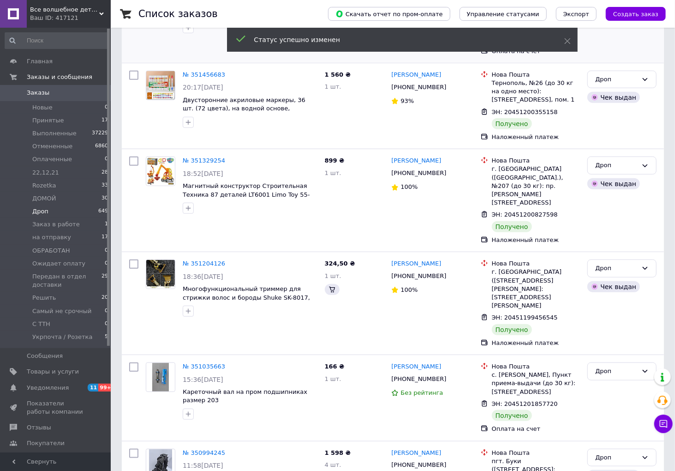
scroll to position [36, 0]
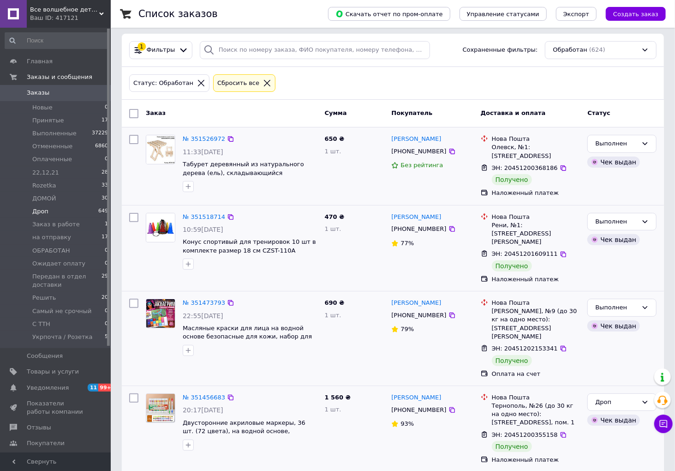
click at [346, 421] on div "1 560 ₴ 1 шт." at bounding box center [354, 428] width 67 height 78
click at [644, 398] on icon at bounding box center [644, 401] width 7 height 7
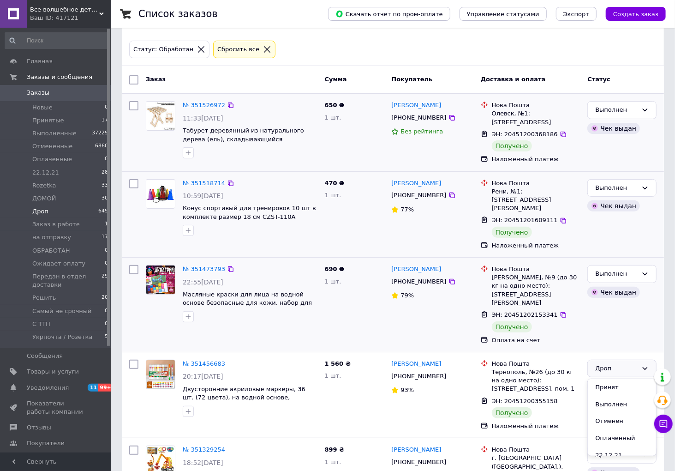
scroll to position [88, 0]
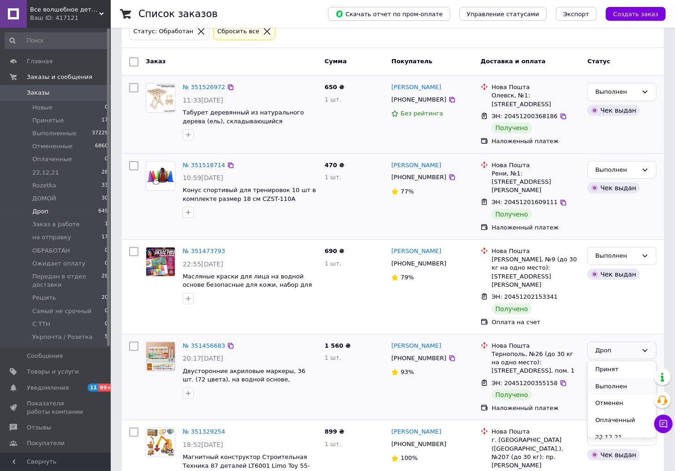
click at [630, 378] on li "Выполнен" at bounding box center [622, 386] width 68 height 17
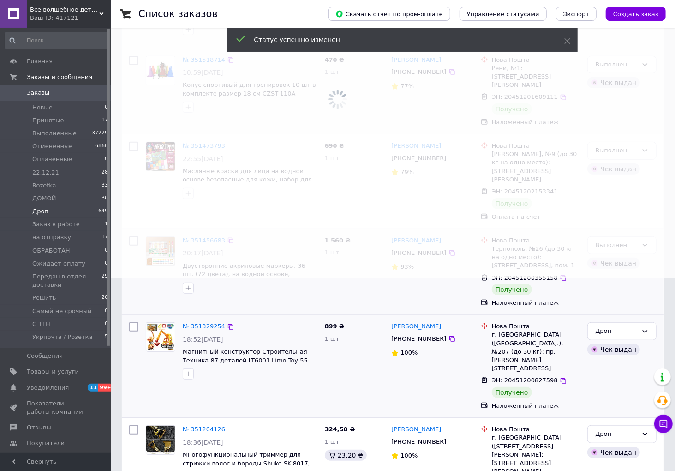
scroll to position [293, 0]
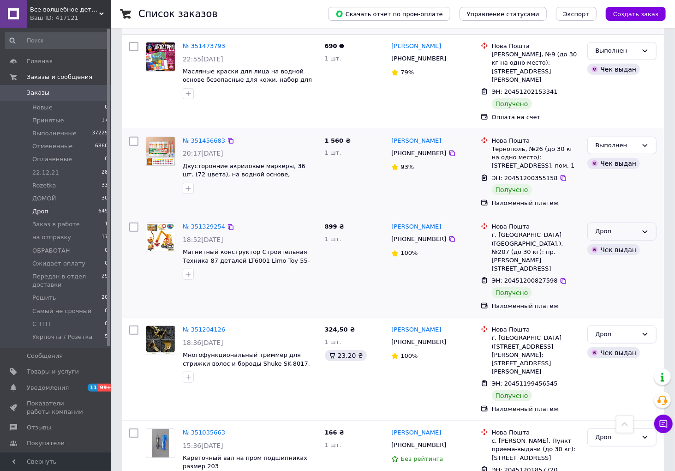
click at [634, 227] on div "Дроп" at bounding box center [616, 232] width 42 height 10
click at [629, 259] on li "Выполнен" at bounding box center [622, 267] width 68 height 17
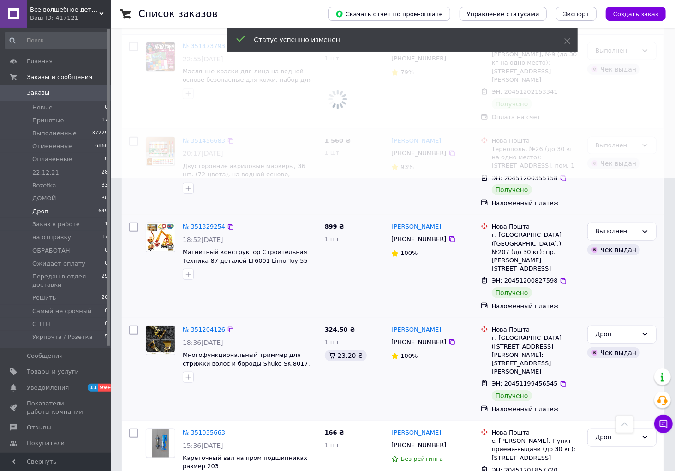
click at [210, 326] on link "№ 351204126" at bounding box center [204, 329] width 42 height 7
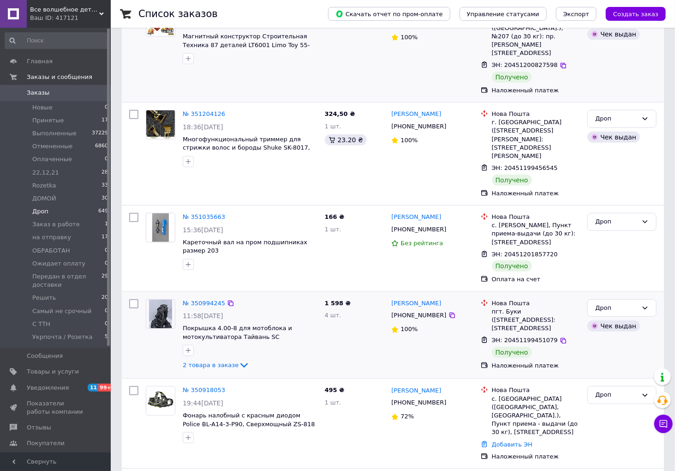
scroll to position [205, 0]
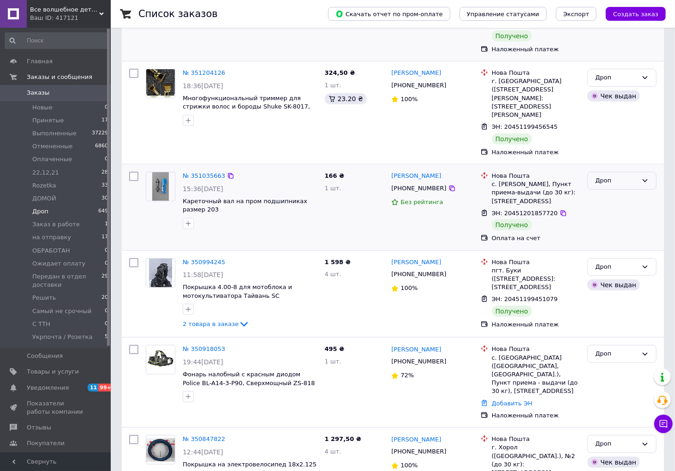
click at [640, 172] on div "Дроп" at bounding box center [621, 181] width 69 height 18
click at [631, 208] on li "Выполнен" at bounding box center [622, 216] width 68 height 17
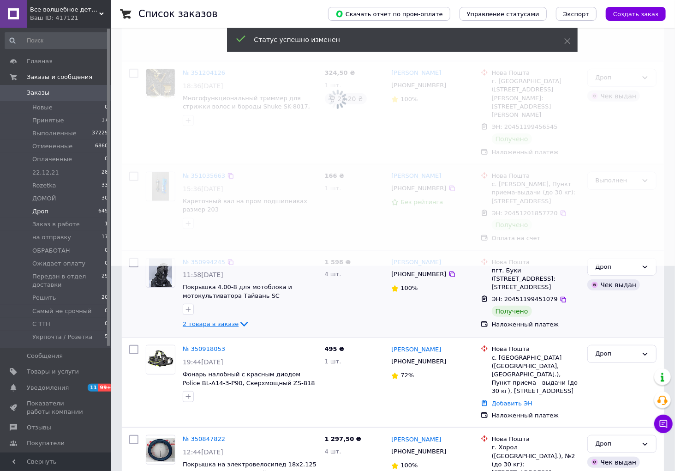
click at [222, 320] on span "2 товара в заказе" at bounding box center [211, 323] width 56 height 7
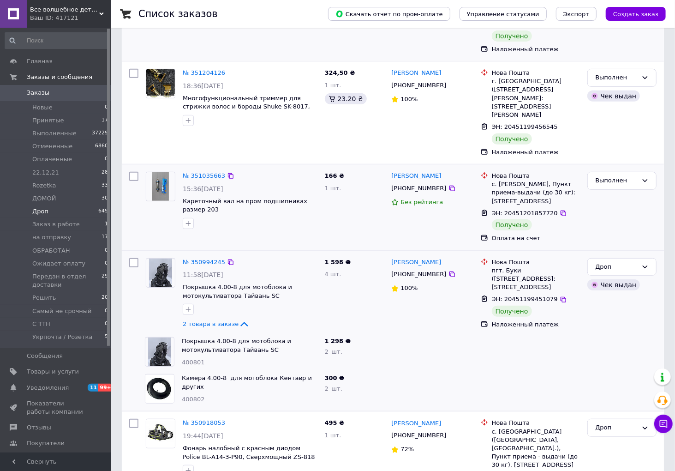
scroll to position [256, 0]
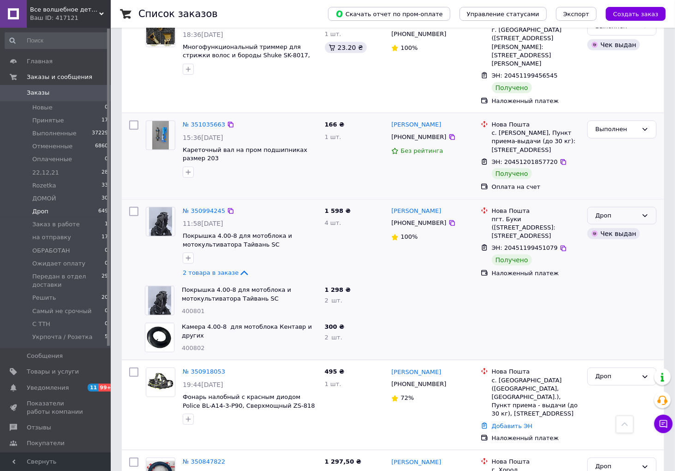
click at [604, 207] on div "Дроп" at bounding box center [621, 216] width 69 height 18
click at [614, 243] on li "Выполнен" at bounding box center [622, 251] width 68 height 17
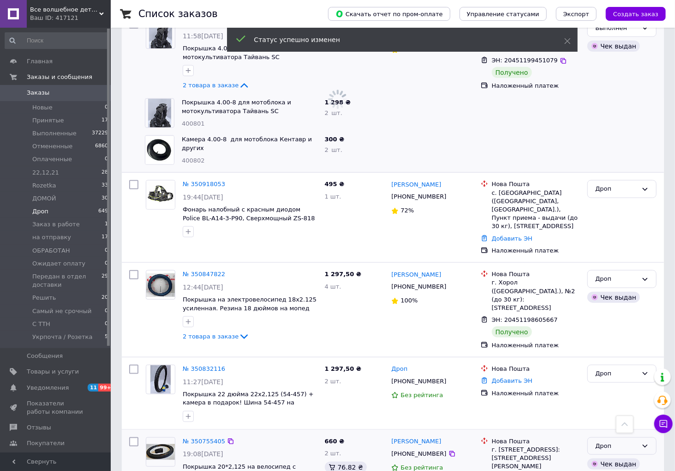
scroll to position [513, 0]
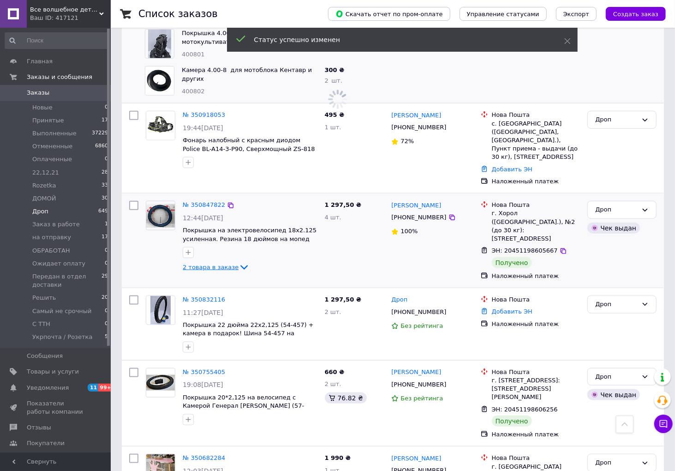
click at [222, 263] on span "2 товара в заказе" at bounding box center [211, 266] width 56 height 7
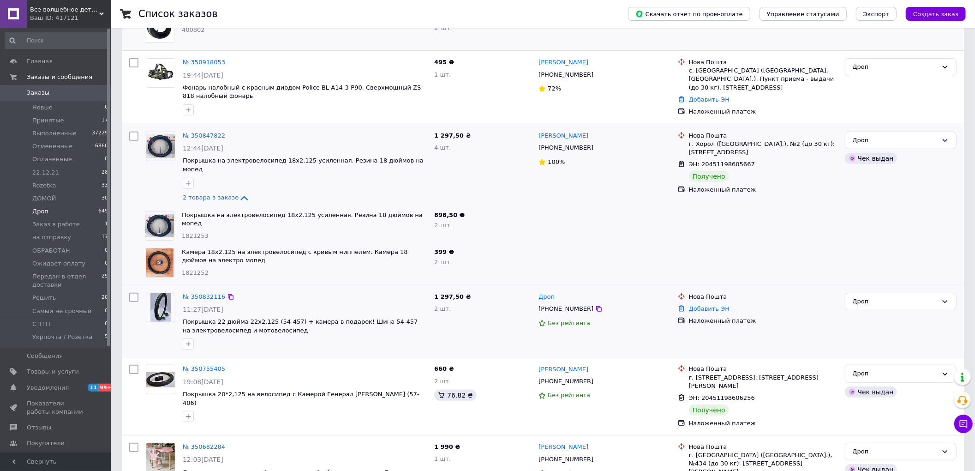
scroll to position [307, 0]
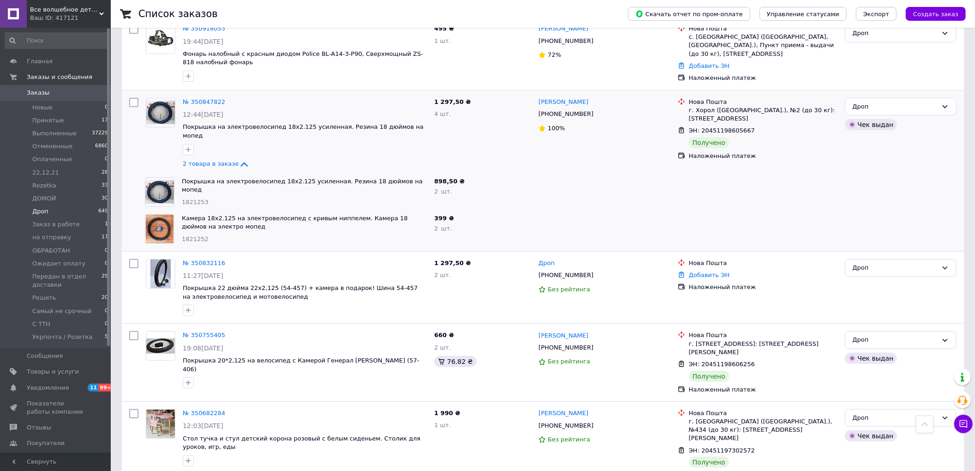
click at [552, 210] on div at bounding box center [604, 228] width 139 height 37
click at [682, 102] on div "Дроп" at bounding box center [895, 107] width 85 height 10
click at [682, 134] on li "Выполнен" at bounding box center [900, 142] width 111 height 17
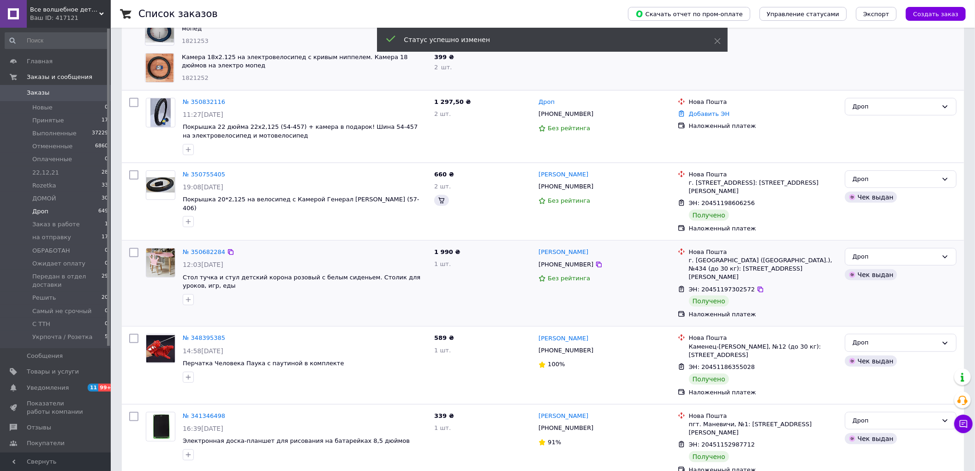
scroll to position [155, 0]
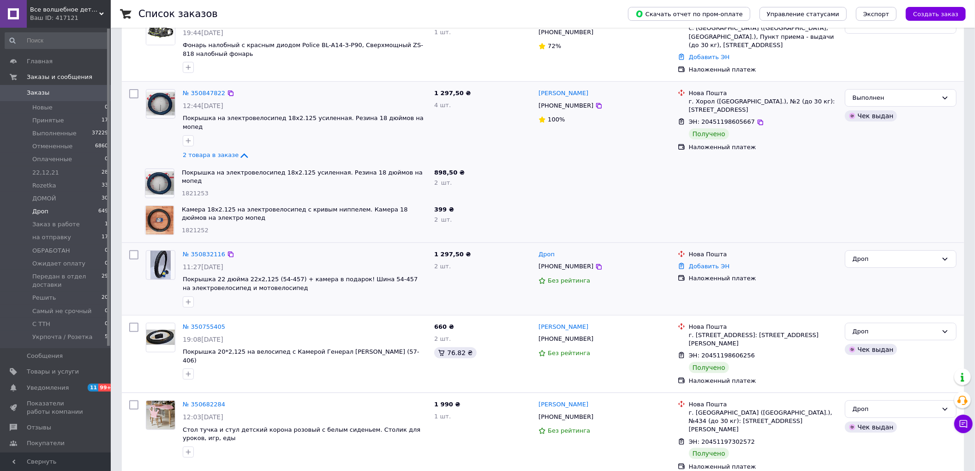
click at [505, 297] on div "1 297,50 ₴ 2 шт." at bounding box center [483, 278] width 104 height 65
click at [682, 254] on div "Дроп" at bounding box center [895, 259] width 85 height 10
click at [682, 287] on li "Выполнен" at bounding box center [900, 295] width 111 height 17
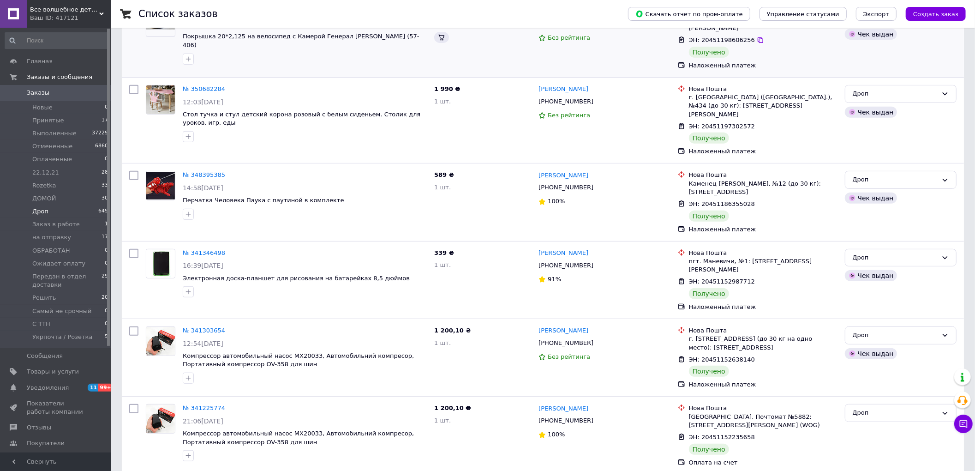
scroll to position [157, 0]
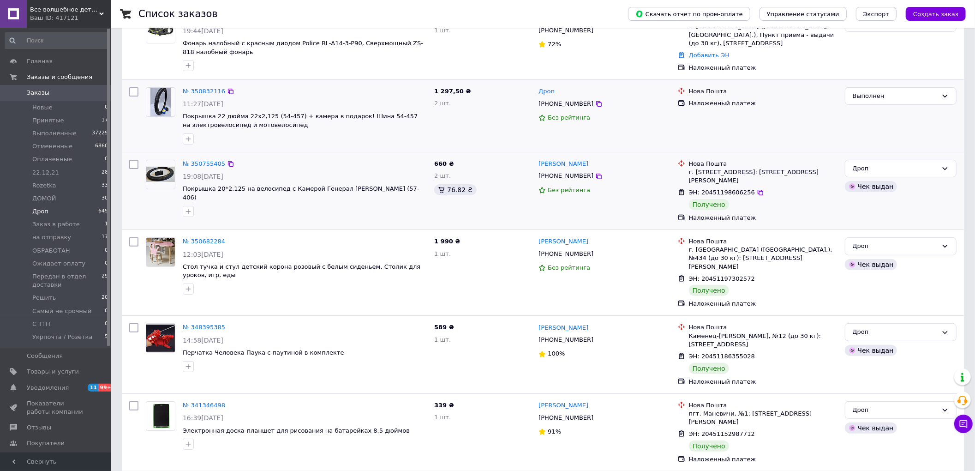
click at [386, 156] on div "№ 350755405 19:08, 01.07.2025 Покрышка 20*2,125 на велосипед с Камерой Генерал …" at bounding box center [304, 188] width 251 height 65
click at [682, 172] on div "Дроп" at bounding box center [895, 169] width 85 height 10
click at [682, 205] on li "Выполнен" at bounding box center [900, 204] width 111 height 17
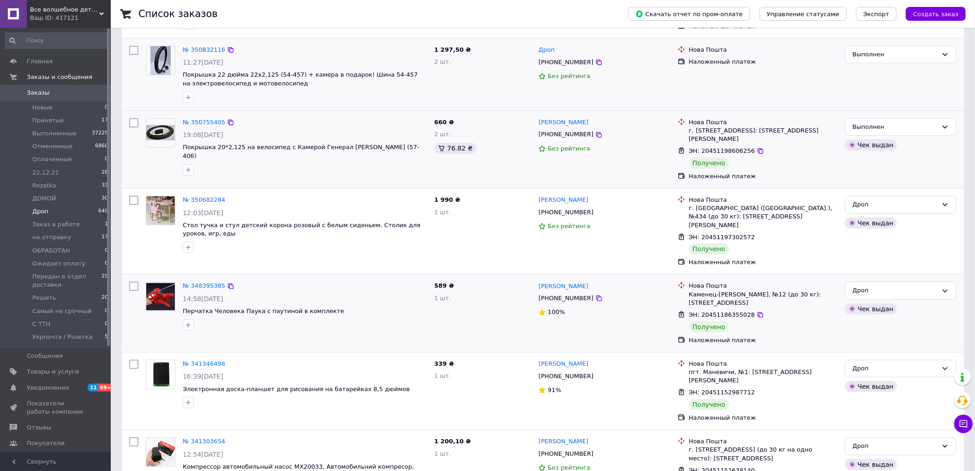
scroll to position [208, 0]
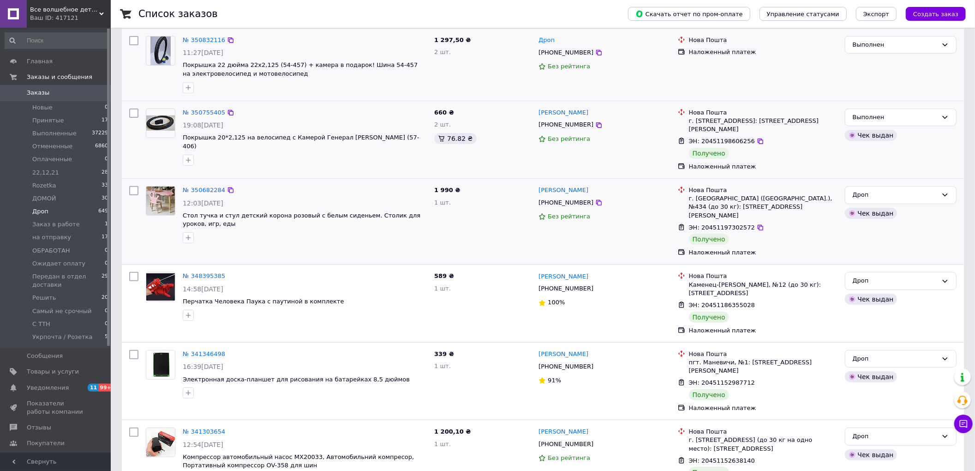
click at [325, 190] on div "№ 350682284" at bounding box center [305, 190] width 246 height 11
click at [682, 199] on div "Дроп" at bounding box center [901, 195] width 112 height 18
drag, startPoint x: 874, startPoint y: 230, endPoint x: 458, endPoint y: 259, distance: 416.8
click at [682, 231] on li "Выполнен" at bounding box center [900, 230] width 111 height 17
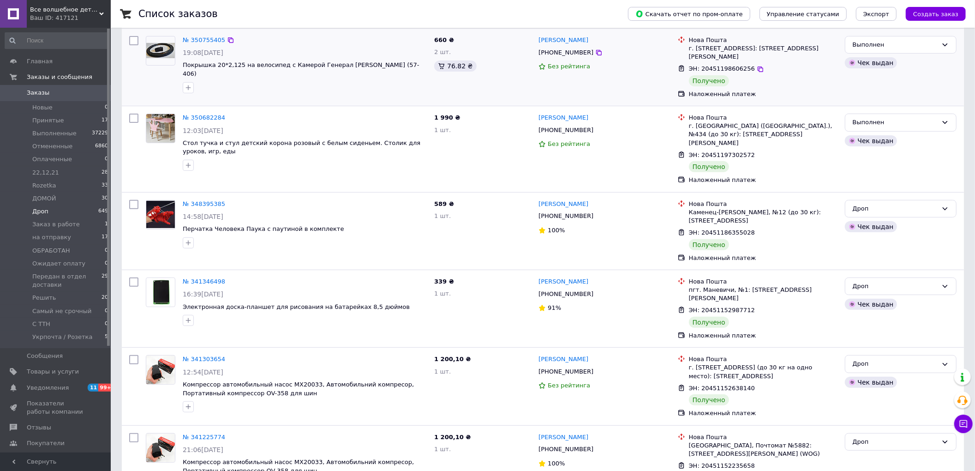
click at [44, 214] on span "Дроп" at bounding box center [40, 211] width 16 height 8
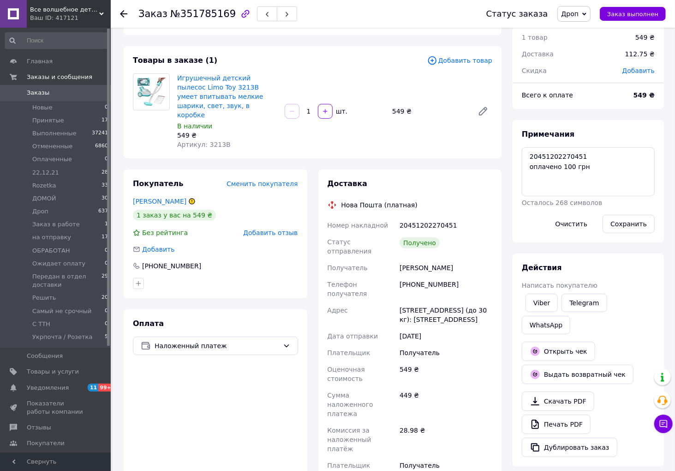
scroll to position [51, 0]
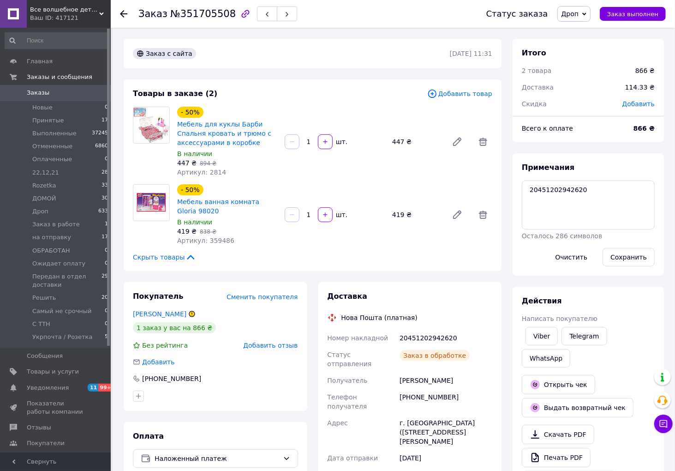
scroll to position [518, 0]
click at [579, 15] on span "Дроп" at bounding box center [571, 13] width 18 height 7
click at [594, 49] on li "Выполнен" at bounding box center [605, 46] width 94 height 14
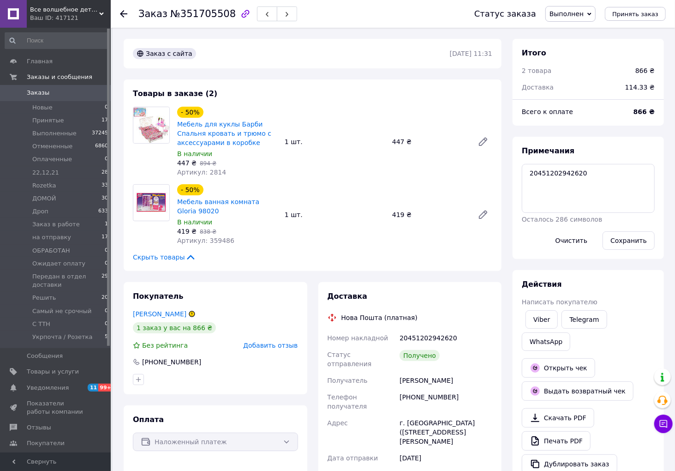
scroll to position [540, 0]
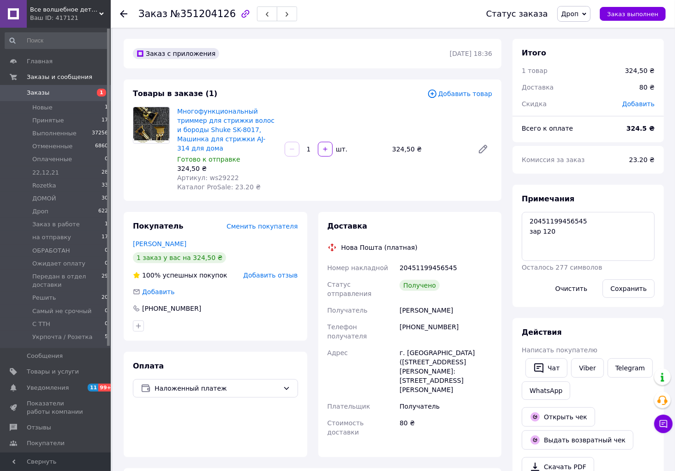
click at [579, 12] on span "Дроп" at bounding box center [571, 13] width 18 height 7
click at [584, 44] on li "Выполнен" at bounding box center [605, 46] width 94 height 14
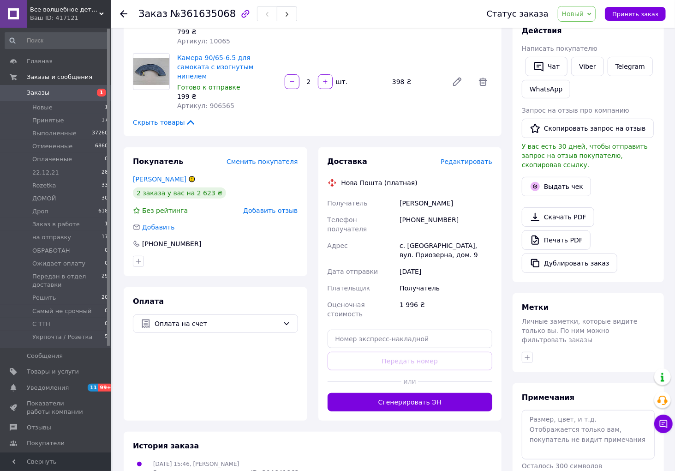
scroll to position [164, 0]
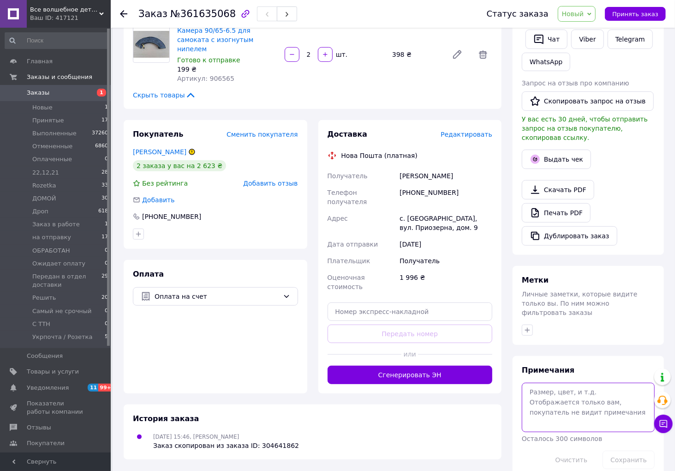
click at [580, 393] on textarea at bounding box center [588, 407] width 133 height 49
type textarea "+2 соска + переходник"
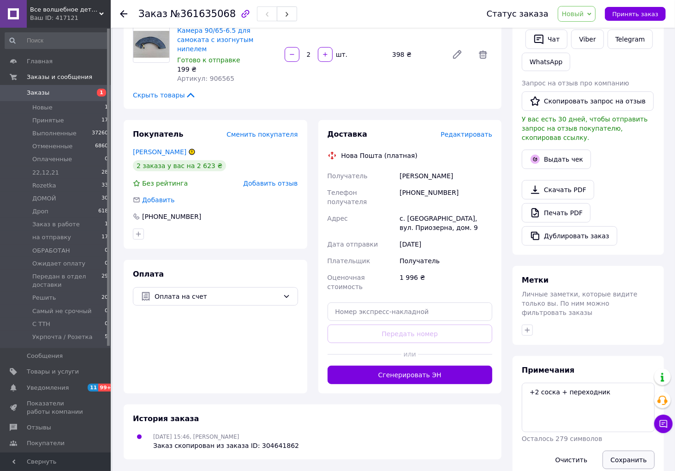
click at [644, 450] on button "Сохранить" at bounding box center [629, 459] width 52 height 18
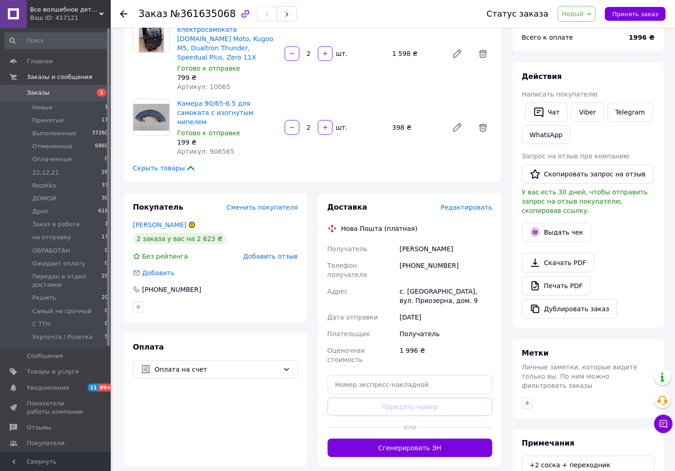
scroll to position [0, 0]
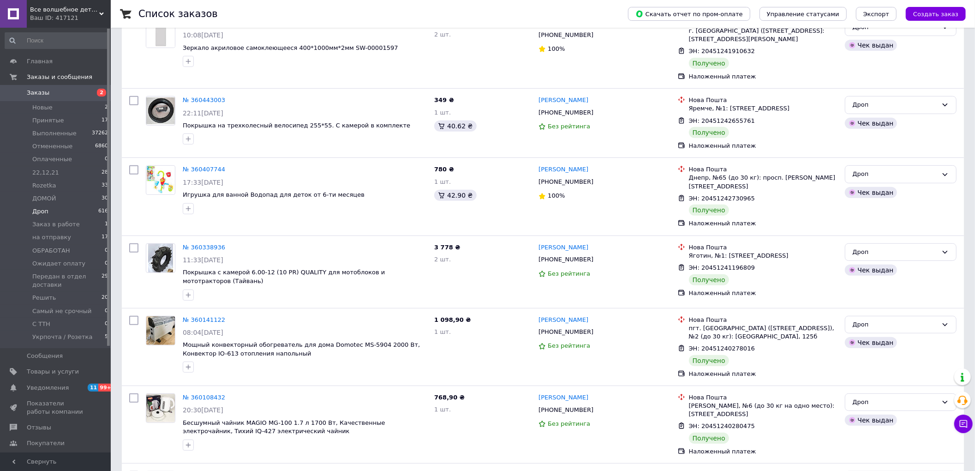
scroll to position [3480, 0]
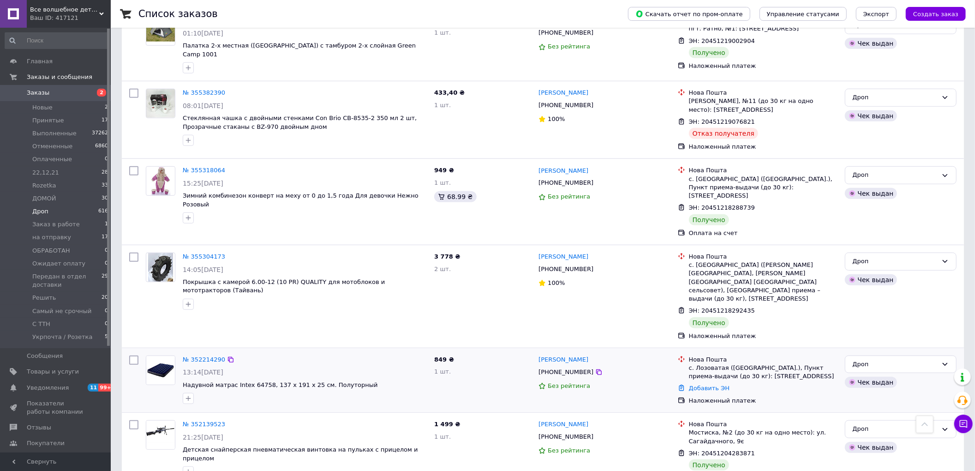
scroll to position [3386, 0]
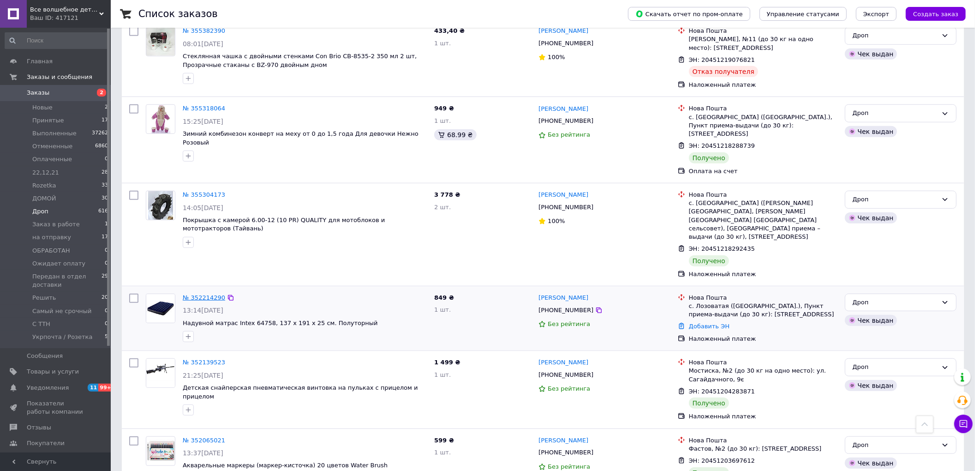
click at [215, 294] on link "№ 352214290" at bounding box center [204, 297] width 42 height 7
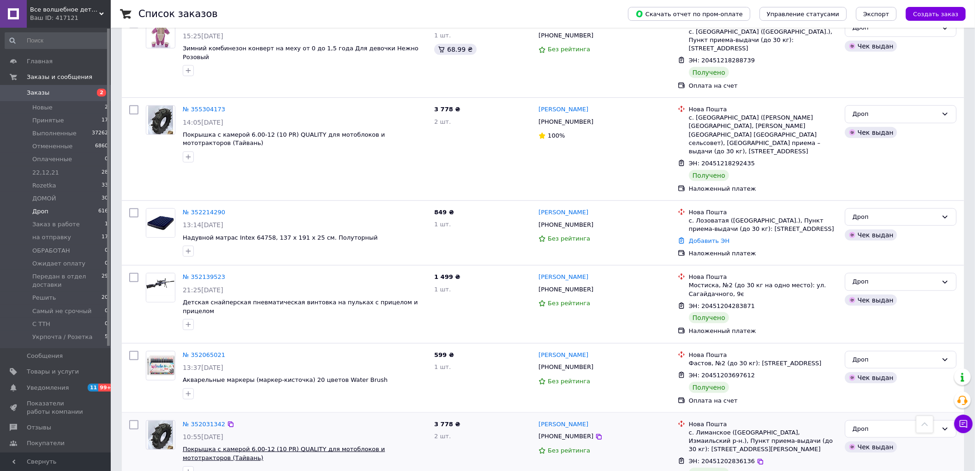
scroll to position [3489, 0]
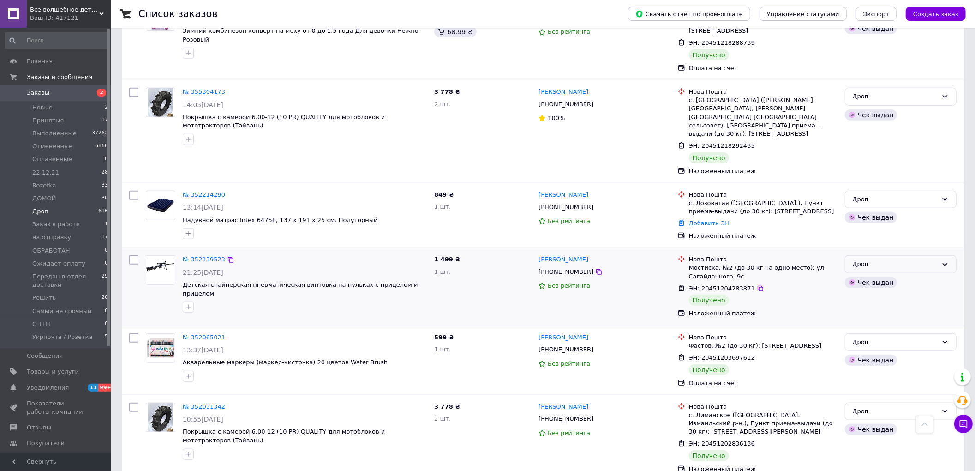
click at [901, 259] on div "Дроп" at bounding box center [895, 264] width 85 height 10
click at [882, 292] on li "Выполнен" at bounding box center [900, 300] width 111 height 17
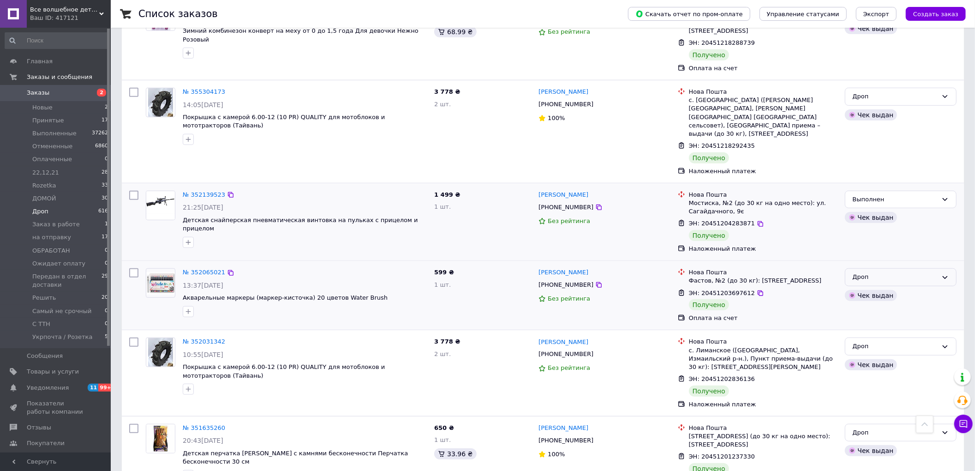
click at [882, 268] on div "Дроп" at bounding box center [901, 277] width 112 height 18
click at [874, 305] on li "Выполнен" at bounding box center [900, 313] width 111 height 17
click at [935, 341] on div "Дроп" at bounding box center [895, 346] width 85 height 10
click at [874, 374] on li "Выполнен" at bounding box center [900, 382] width 111 height 17
click at [923, 428] on div "Дроп" at bounding box center [895, 433] width 85 height 10
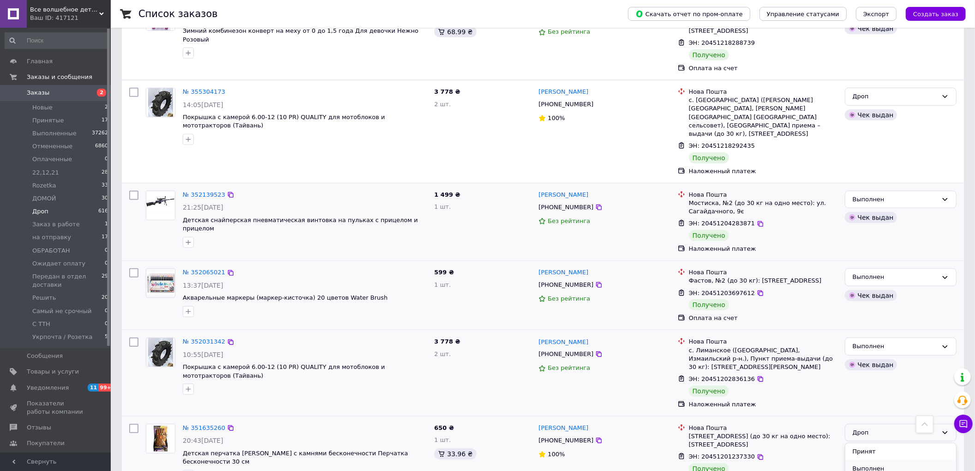
click at [873, 460] on li "Выполнен" at bounding box center [900, 468] width 111 height 17
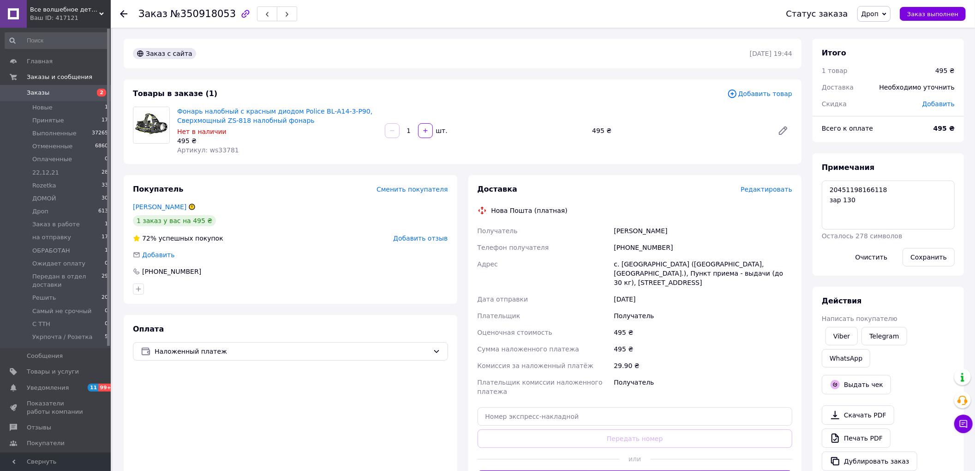
click at [879, 14] on span "Дроп" at bounding box center [871, 13] width 18 height 7
click at [884, 48] on li "Выполнен" at bounding box center [905, 46] width 94 height 14
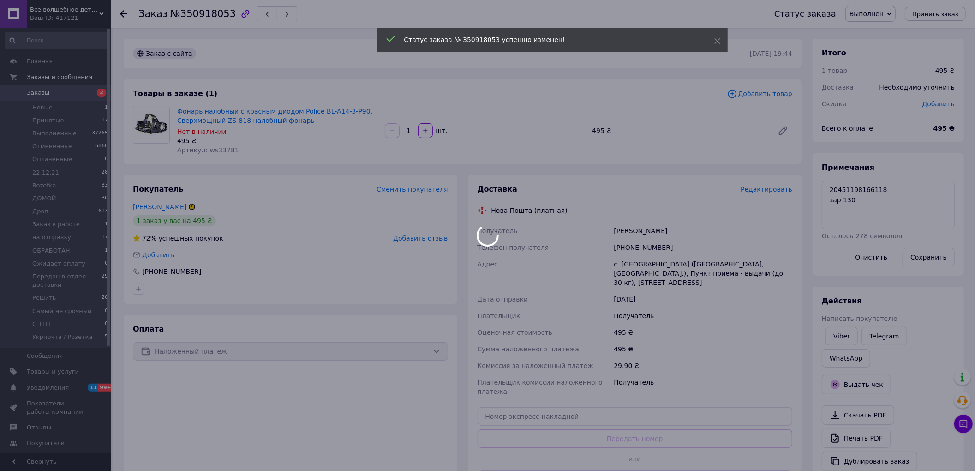
click at [48, 213] on div at bounding box center [487, 235] width 975 height 471
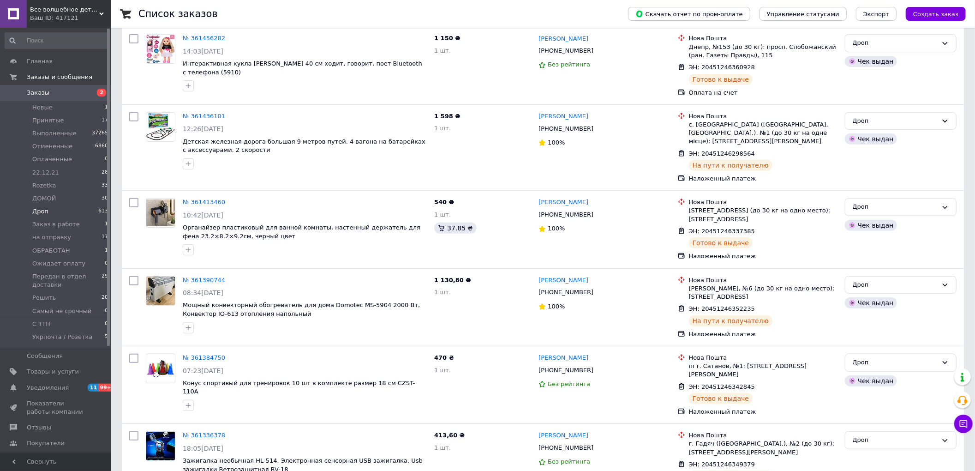
scroll to position [3480, 0]
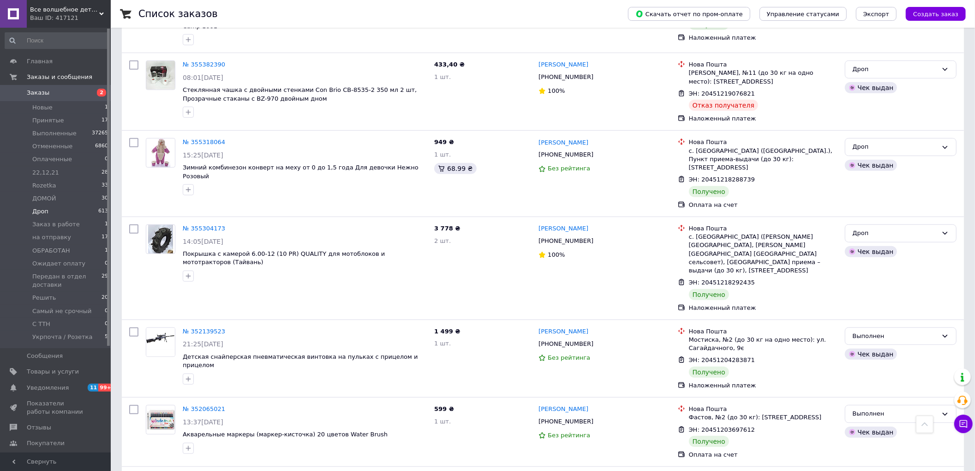
scroll to position [3496, 0]
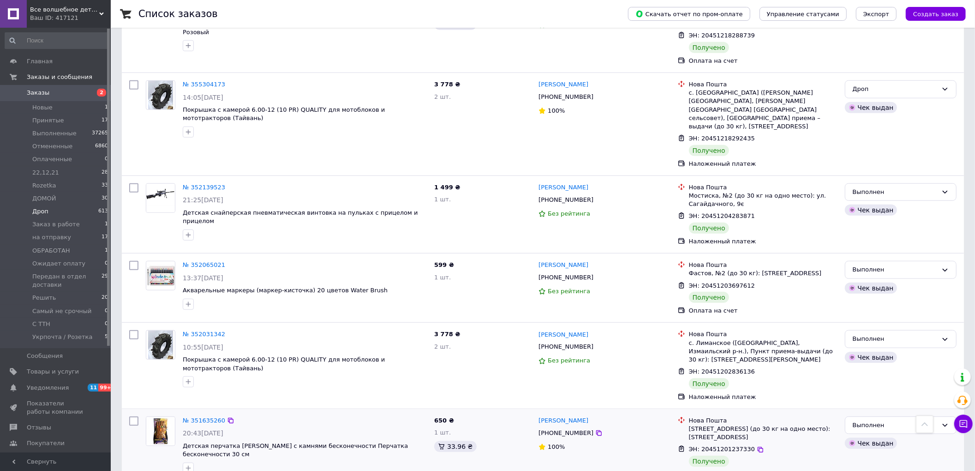
drag, startPoint x: 256, startPoint y: 449, endPoint x: 311, endPoint y: 353, distance: 109.8
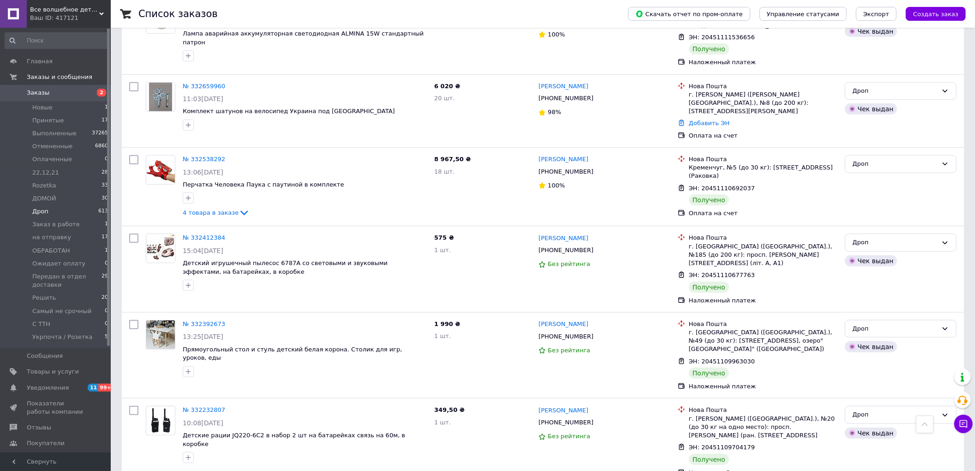
scroll to position [3578, 0]
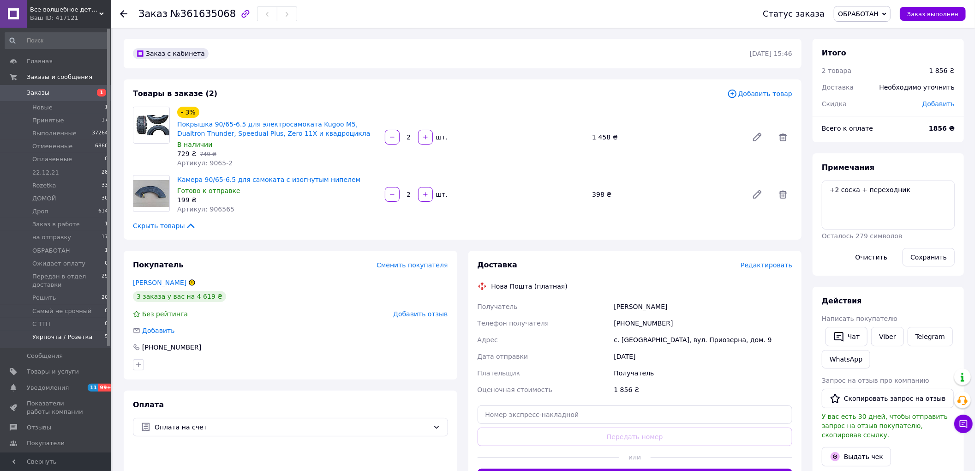
click at [72, 338] on span "Укрпочта / Розетка" at bounding box center [62, 337] width 60 height 8
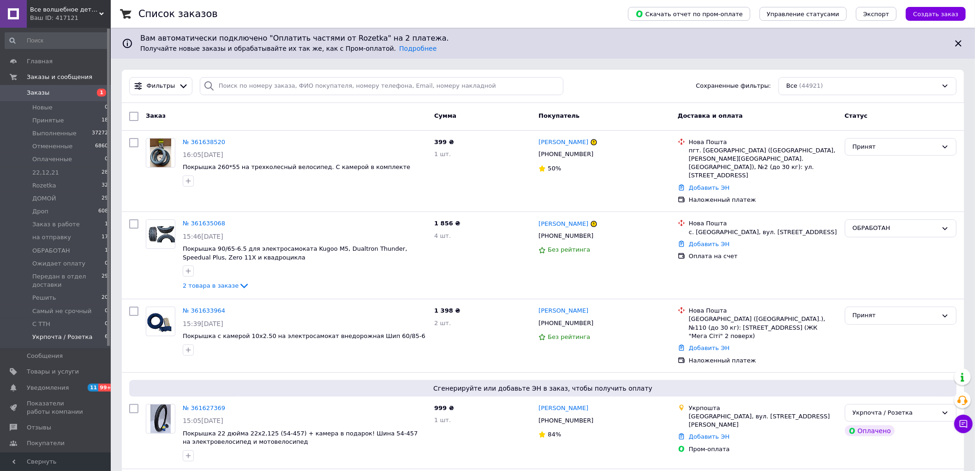
click at [64, 340] on span "Укрпочта / Розетка" at bounding box center [62, 337] width 60 height 8
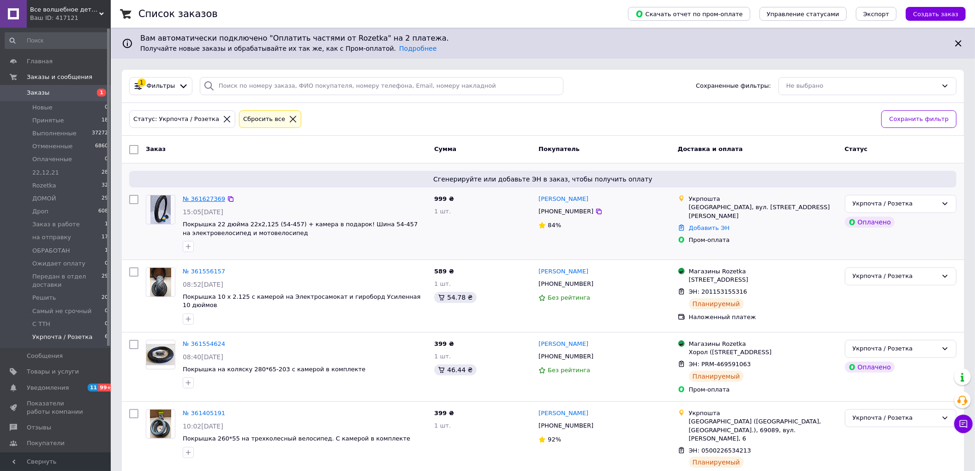
click at [203, 200] on link "№ 361627369" at bounding box center [204, 198] width 42 height 7
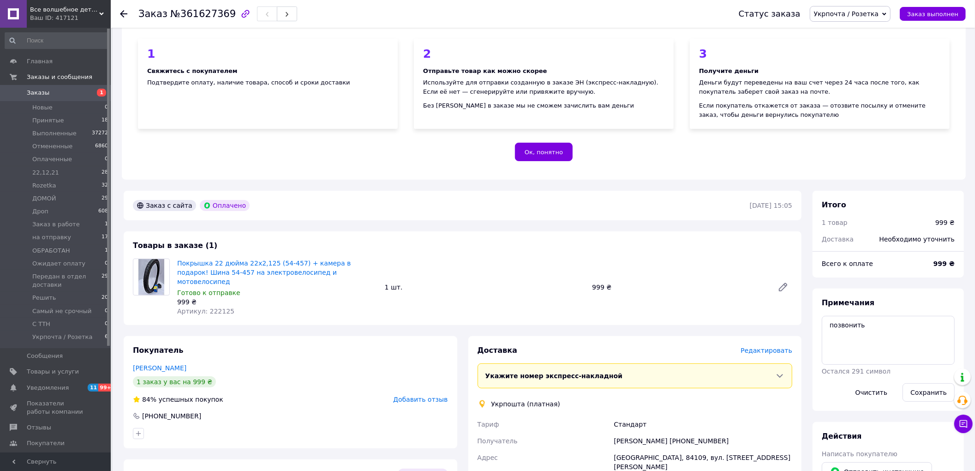
scroll to position [256, 0]
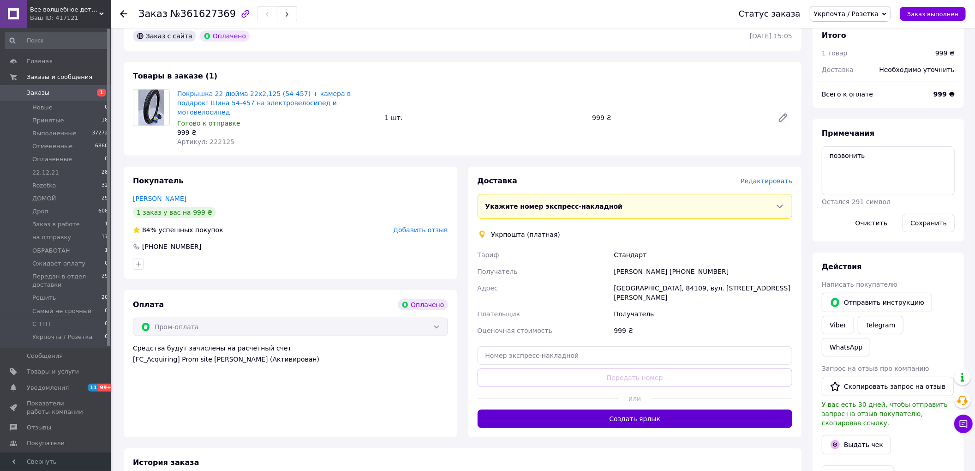
click at [634, 409] on button "Создать ярлык" at bounding box center [635, 418] width 315 height 18
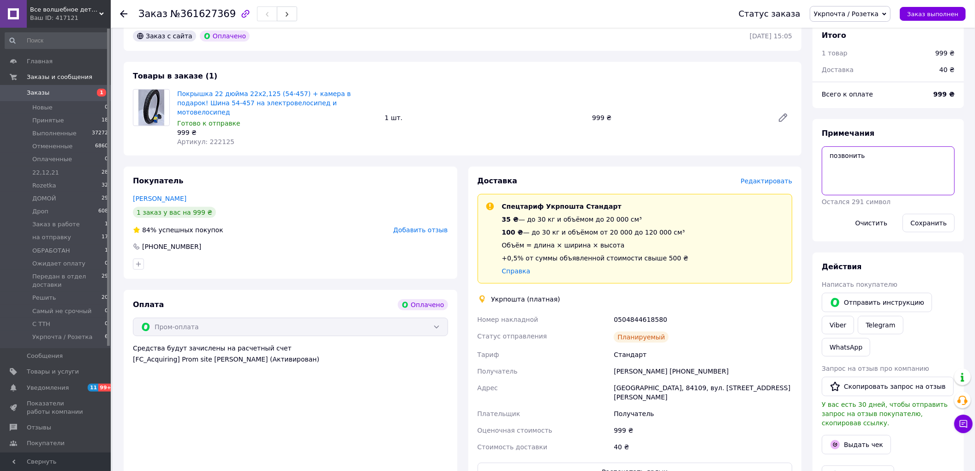
click at [871, 150] on textarea "позвонить" at bounding box center [888, 170] width 133 height 49
type textarea "п"
drag, startPoint x: 666, startPoint y: 294, endPoint x: 583, endPoint y: 305, distance: 84.3
click at [583, 311] on div "Номер накладной 0504844618580 Статус отправления Планируемый Тариф Стандарт Пол…" at bounding box center [635, 383] width 319 height 144
copy div "Номер накладной 0504844618580"
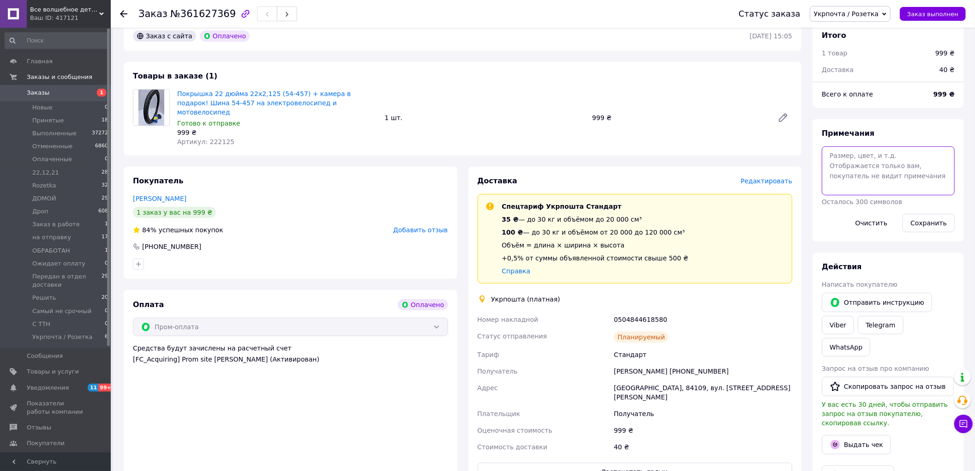
click at [884, 148] on textarea at bounding box center [888, 170] width 133 height 49
paste textarea "0504844618580"
type textarea "0504844618580"
click at [937, 218] on button "Сохранить" at bounding box center [929, 223] width 52 height 18
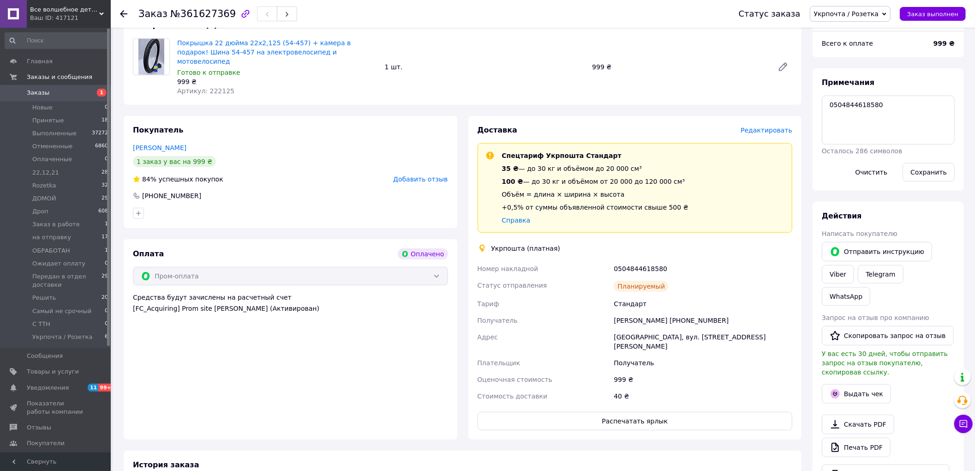
scroll to position [461, 0]
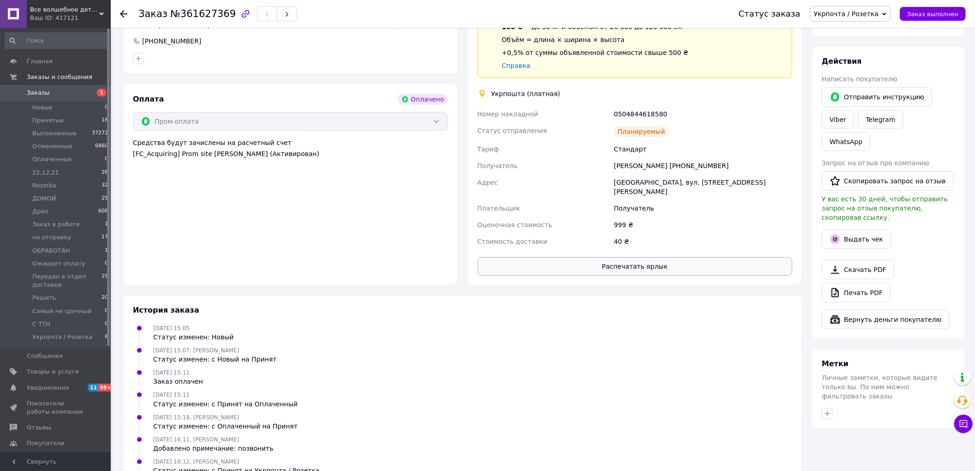
click at [622, 257] on button "Распечатать ярлык" at bounding box center [635, 266] width 315 height 18
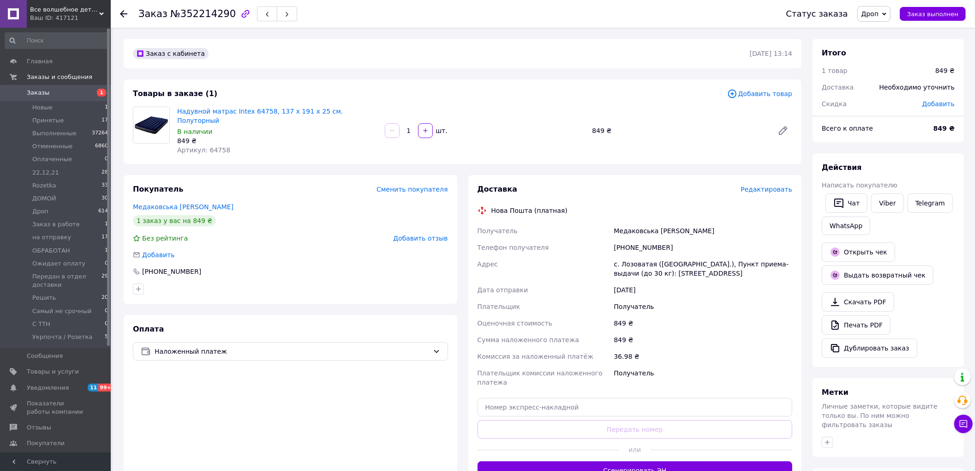
click at [886, 8] on span "Дроп" at bounding box center [874, 14] width 34 height 16
click at [896, 46] on li "Выполнен" at bounding box center [905, 46] width 94 height 14
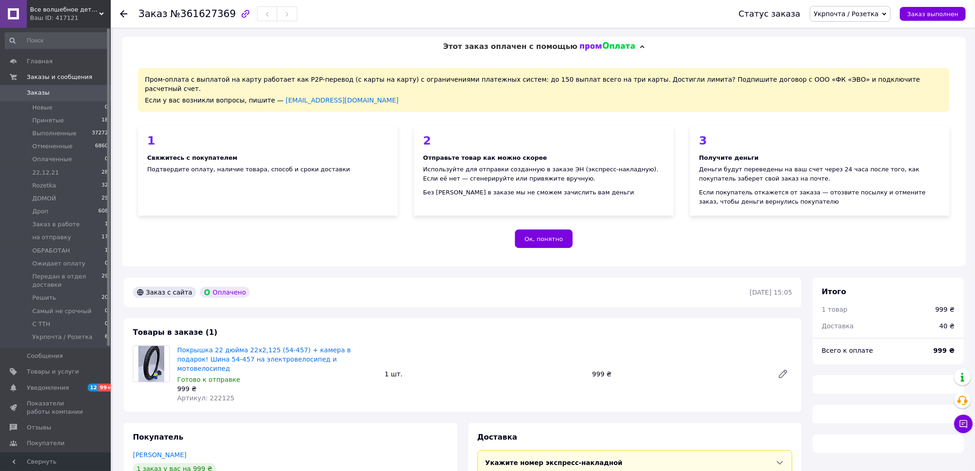
scroll to position [137, 0]
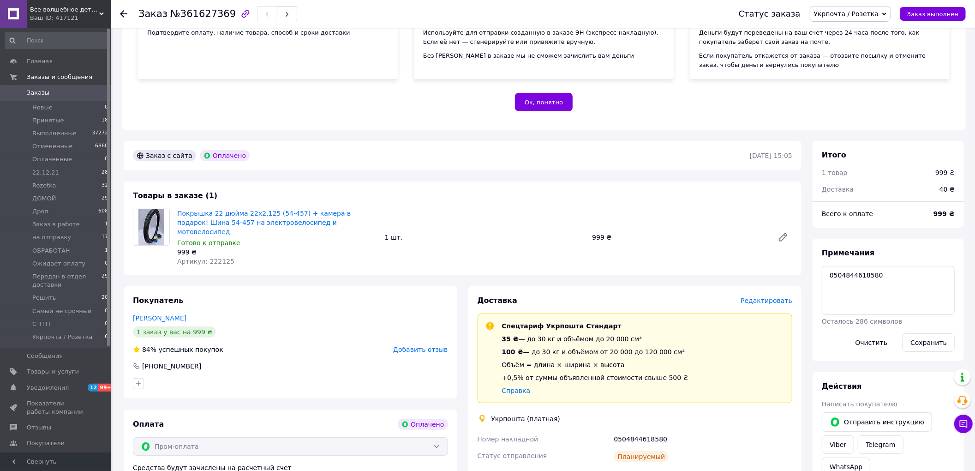
click at [300, 141] on div "Заказ с сайта Оплачено [DATE] 15:05" at bounding box center [463, 156] width 678 height 30
click at [48, 278] on span "Передан в отдел доставки" at bounding box center [66, 280] width 69 height 17
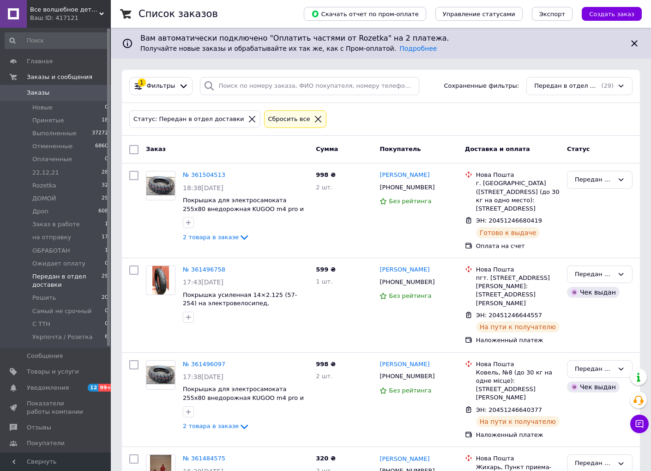
click at [368, 118] on div "Статус: [PERSON_NAME] в отдел доставки Сбросить все" at bounding box center [380, 119] width 507 height 22
click at [135, 150] on input "checkbox" at bounding box center [133, 149] width 9 height 9
checkbox input "true"
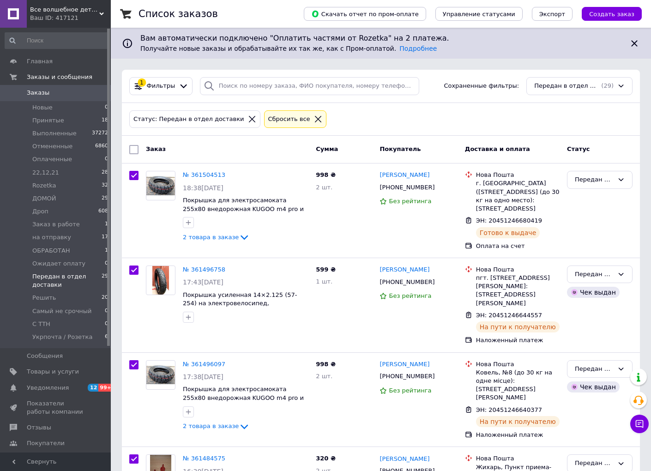
checkbox input "true"
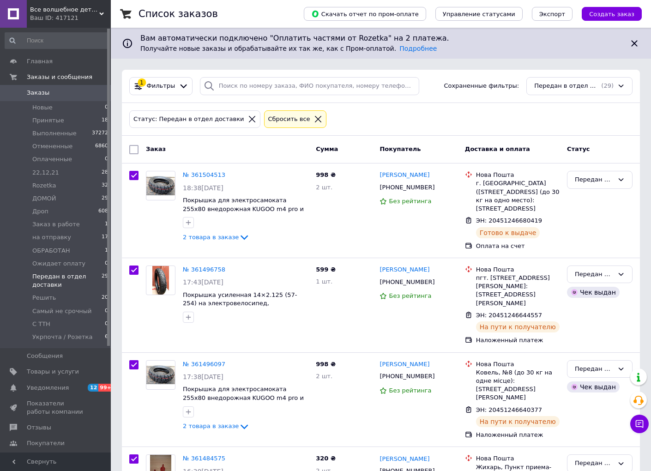
checkbox input "true"
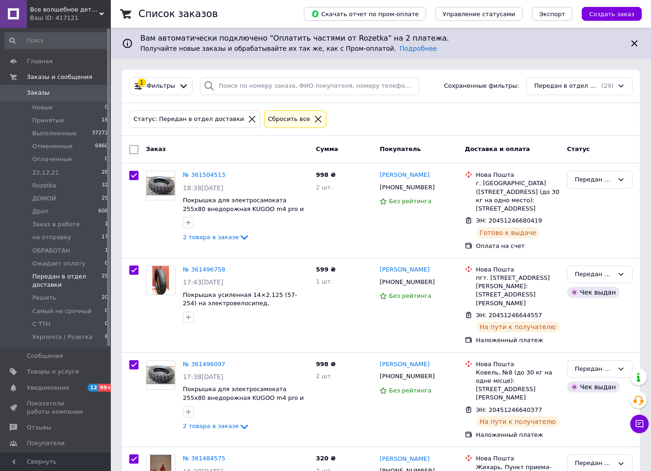
checkbox input "true"
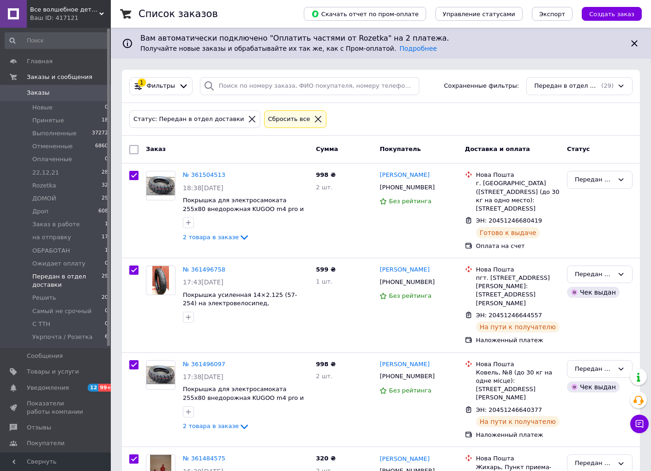
checkbox input "true"
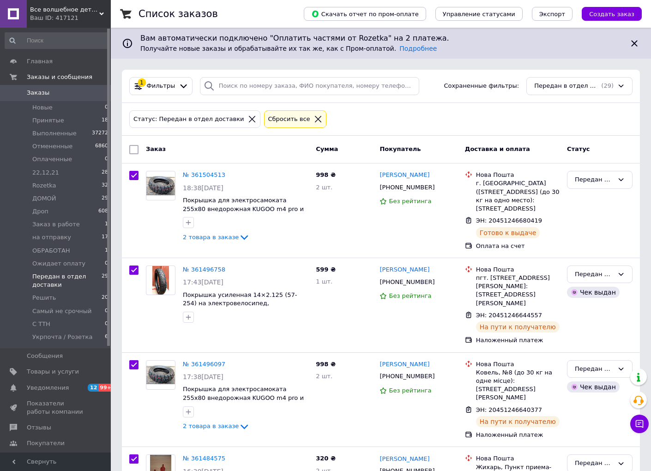
checkbox input "true"
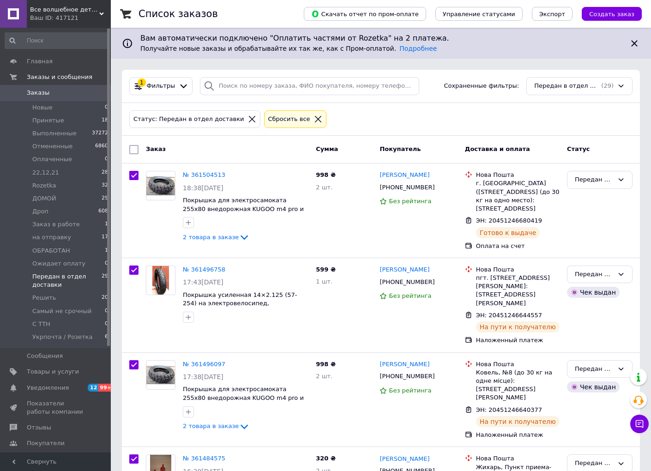
checkbox input "true"
click at [215, 150] on div "Действия для 29 заказов" at bounding box center [185, 149] width 114 height 15
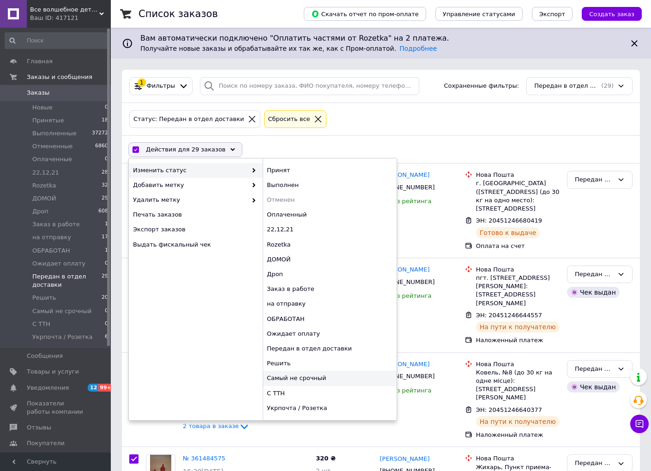
click at [345, 377] on div "Самый не срочный" at bounding box center [330, 378] width 134 height 15
checkbox input "false"
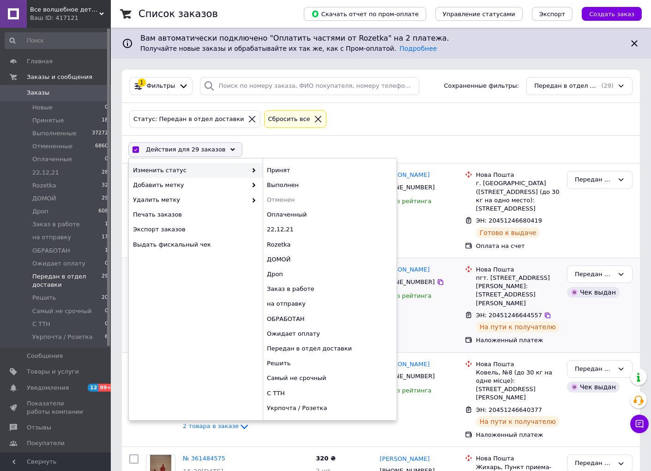
checkbox input "false"
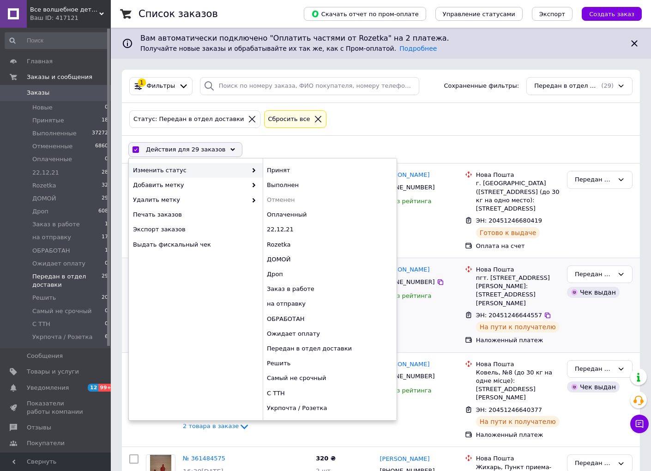
checkbox input "false"
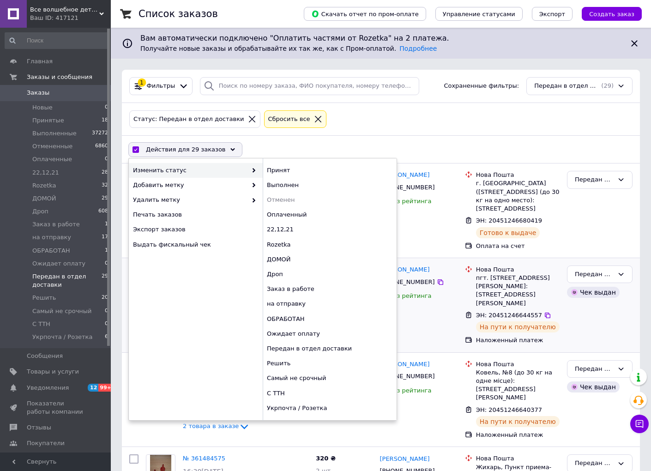
checkbox input "false"
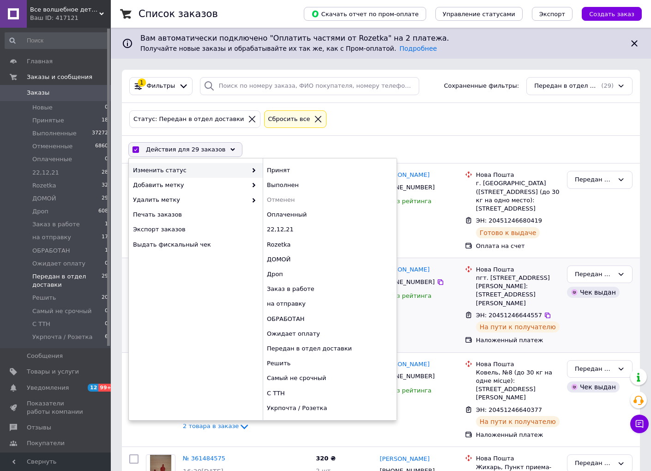
checkbox input "false"
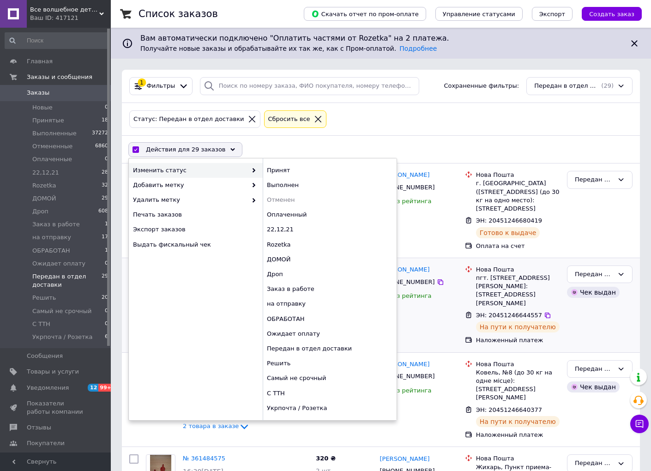
checkbox input "false"
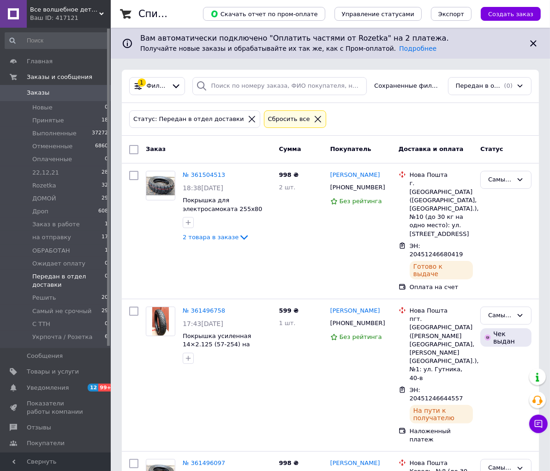
drag, startPoint x: 498, startPoint y: 19, endPoint x: 495, endPoint y: 35, distance: 15.7
click at [498, 19] on button "Создать заказ" at bounding box center [511, 14] width 60 height 14
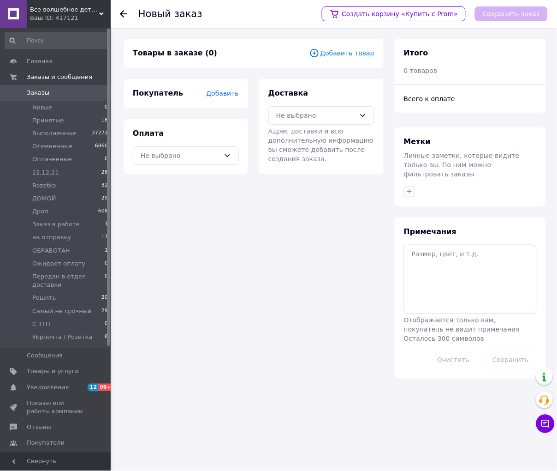
click at [360, 56] on span "Добавить товар" at bounding box center [342, 53] width 65 height 10
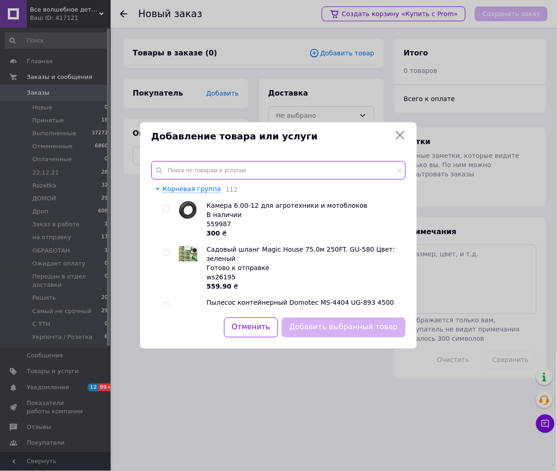
click at [183, 176] on input "text" at bounding box center [278, 170] width 255 height 18
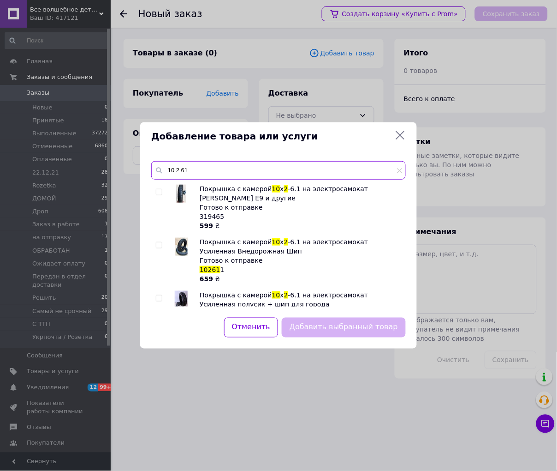
type input "10 2 61"
click at [158, 190] on input "checkbox" at bounding box center [159, 192] width 6 height 6
checkbox input "true"
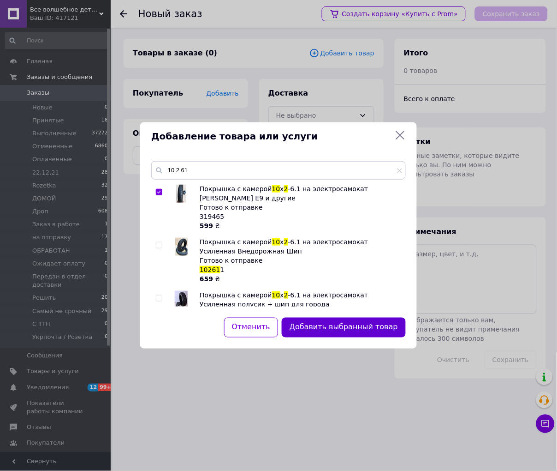
click at [374, 328] on button "Добавить выбранный товар" at bounding box center [344, 327] width 124 height 20
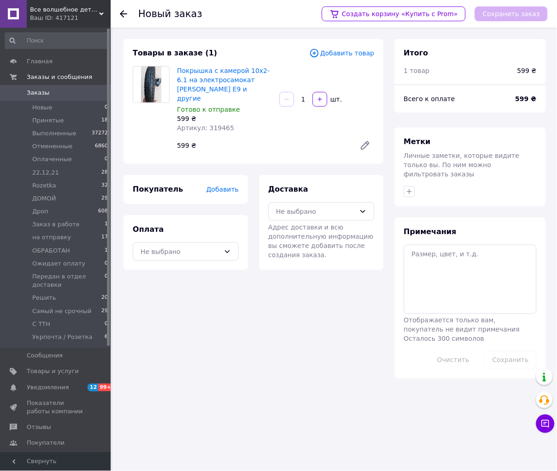
click at [236, 186] on span "Добавить" at bounding box center [223, 189] width 32 height 7
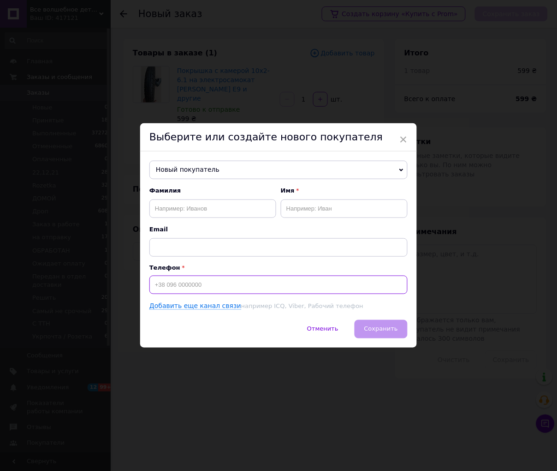
click at [183, 285] on input at bounding box center [279, 284] width 258 height 18
click at [176, 276] on input at bounding box center [279, 284] width 258 height 18
paste input "[PHONE_NUMBER]"
type input "[PHONE_NUMBER]"
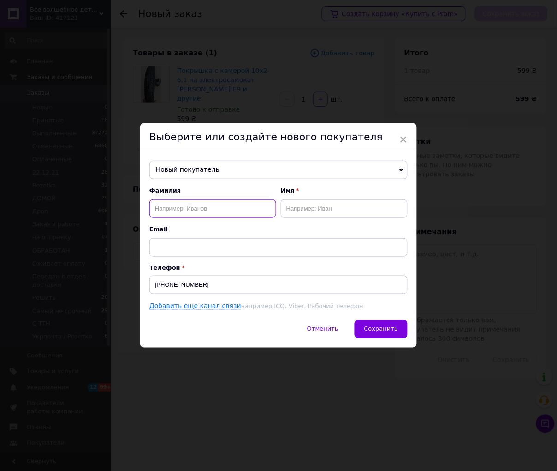
click at [231, 209] on input "text" at bounding box center [213, 208] width 127 height 18
type input "Махней"
click at [317, 216] on input "text" at bounding box center [344, 208] width 127 height 18
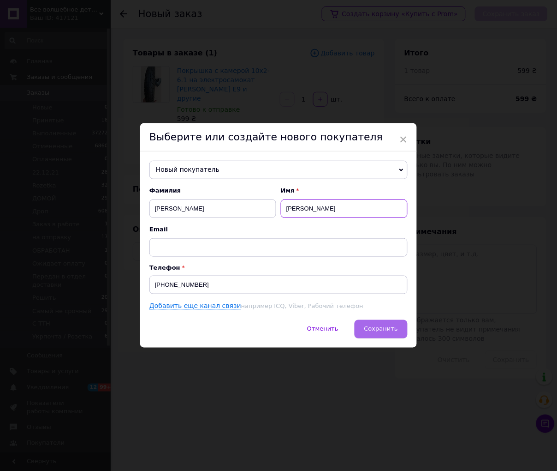
type input "Микола"
click at [374, 332] on span "Сохранить" at bounding box center [382, 328] width 34 height 7
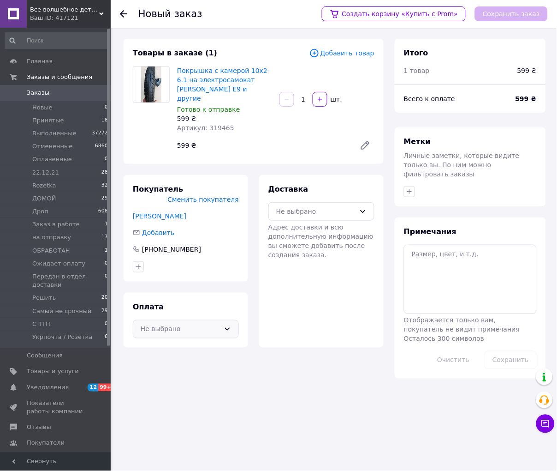
click at [177, 324] on div "Не выбрано" at bounding box center [180, 329] width 79 height 10
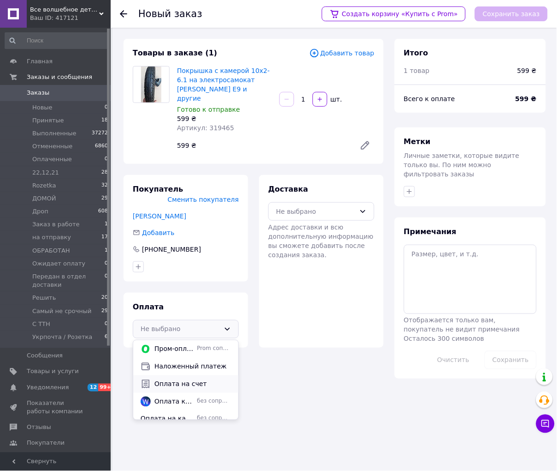
click at [179, 379] on span "Оплата на счет" at bounding box center [193, 383] width 77 height 9
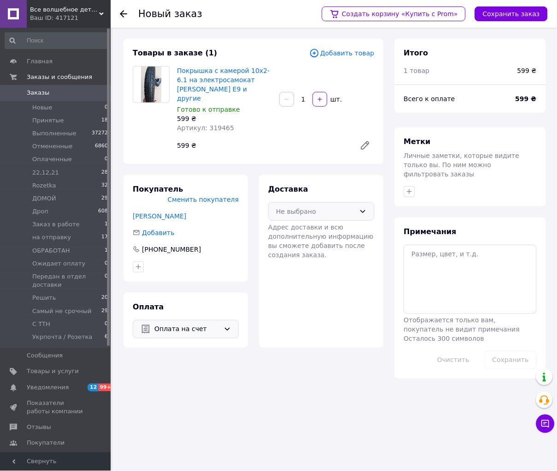
click at [322, 206] on div "Не выбрано" at bounding box center [315, 211] width 79 height 10
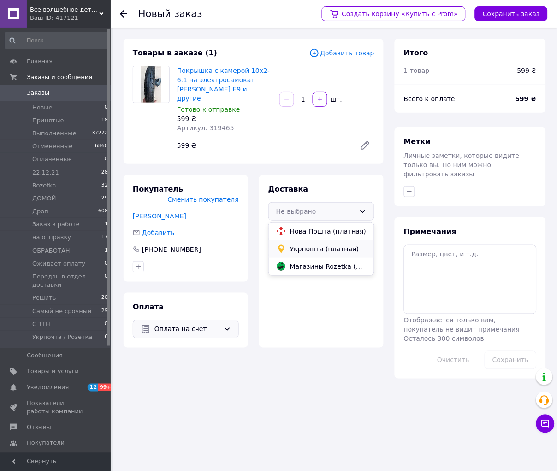
click at [308, 244] on span "Укрпошта (платная)" at bounding box center [328, 248] width 77 height 9
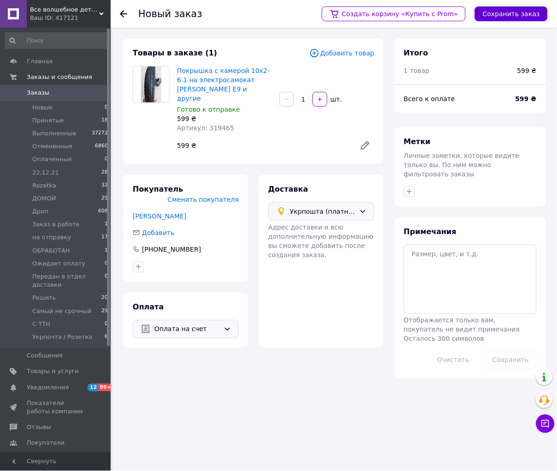
click at [501, 16] on button "Сохранить заказ" at bounding box center [511, 13] width 73 height 15
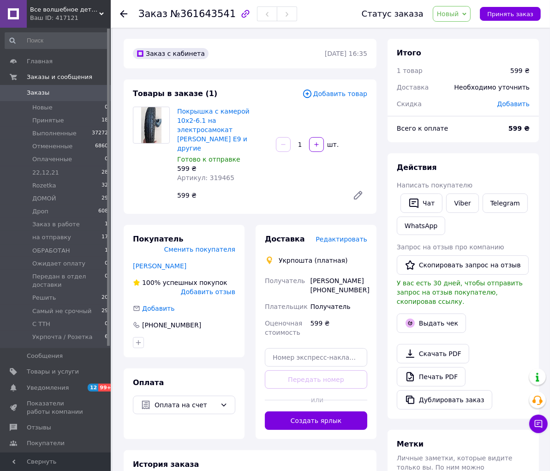
click at [468, 12] on span "Новый" at bounding box center [452, 14] width 38 height 16
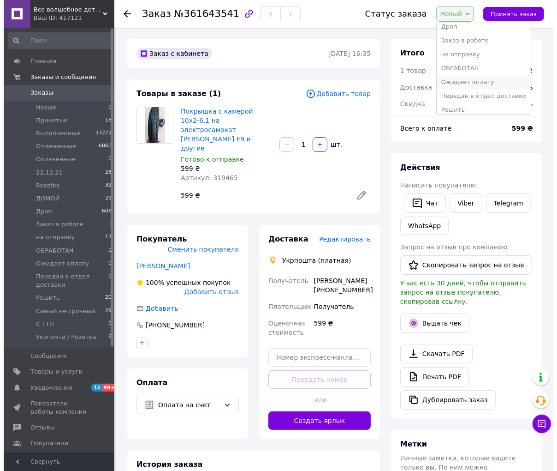
scroll to position [149, 0]
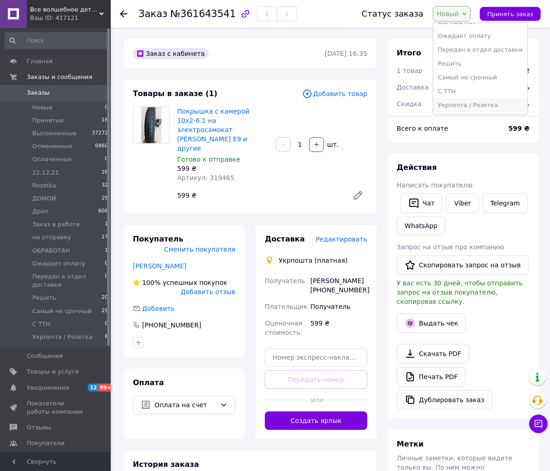
click at [483, 108] on li "Укрпочта / Розетка" at bounding box center [480, 105] width 94 height 14
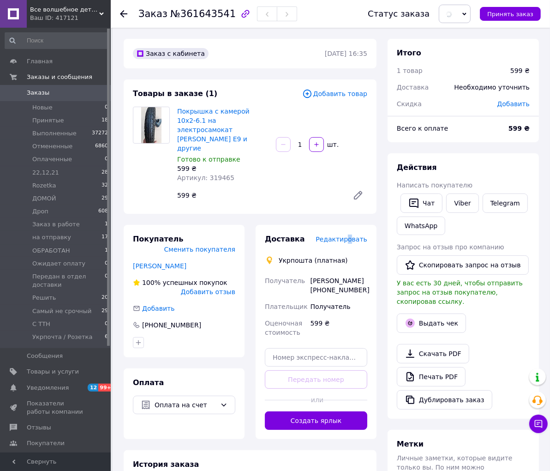
click at [352, 235] on span "Редактировать" at bounding box center [342, 238] width 52 height 7
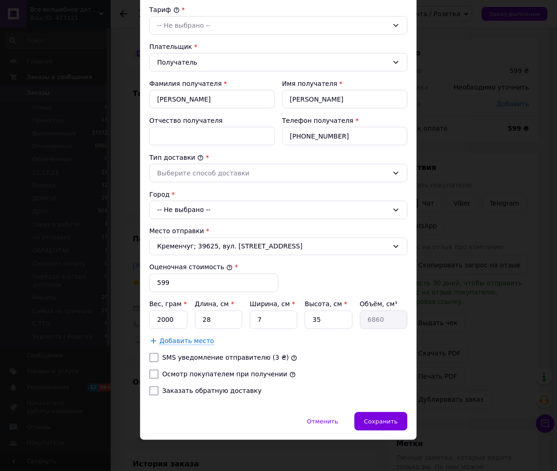
scroll to position [102, 0]
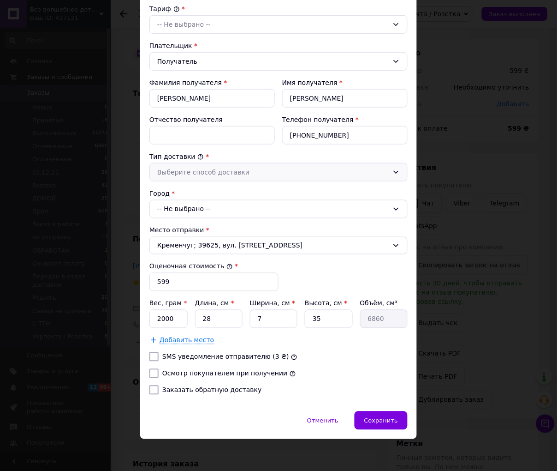
click at [209, 177] on div "Выберите способ доставки" at bounding box center [273, 172] width 232 height 10
click at [201, 191] on li "Склад - склад" at bounding box center [278, 192] width 257 height 18
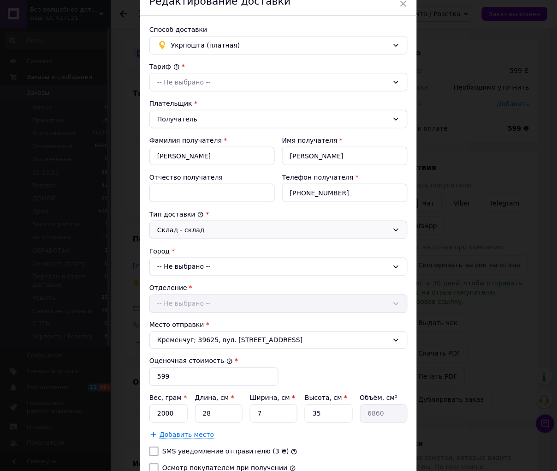
scroll to position [0, 0]
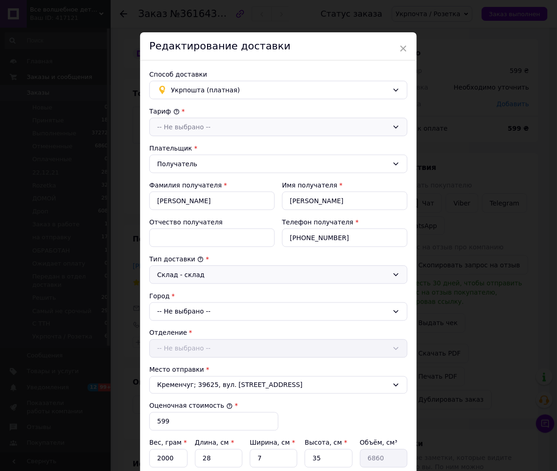
click at [196, 122] on div "-- Не выбрано --" at bounding box center [273, 127] width 232 height 10
click at [196, 145] on li "Стандарт" at bounding box center [278, 147] width 257 height 18
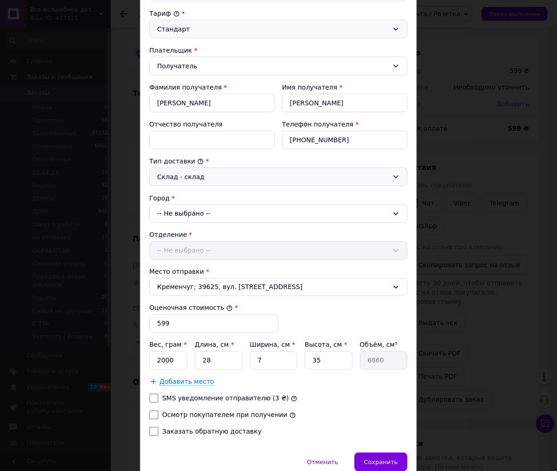
scroll to position [102, 0]
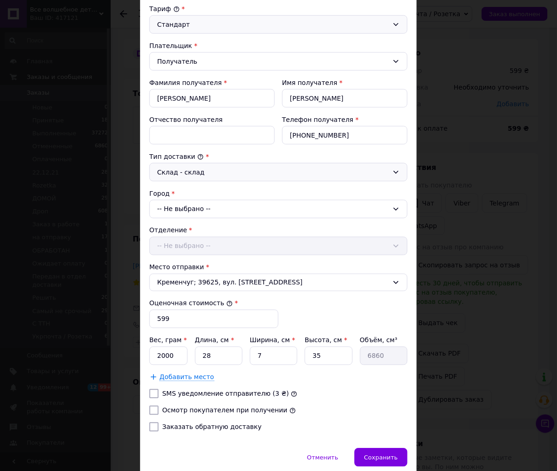
click at [191, 209] on div "-- Не выбрано --" at bounding box center [279, 209] width 258 height 18
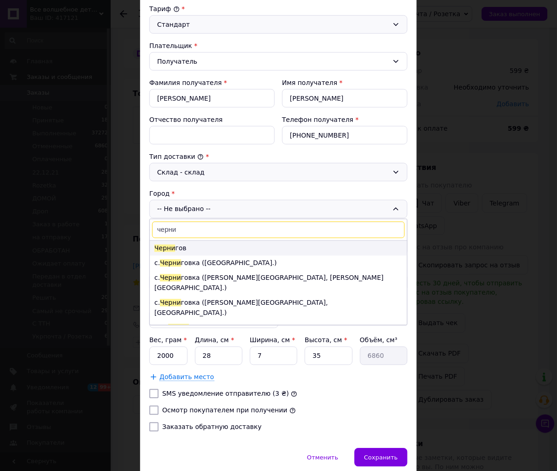
type input "черни"
click at [216, 243] on li "Черни гов" at bounding box center [278, 248] width 257 height 15
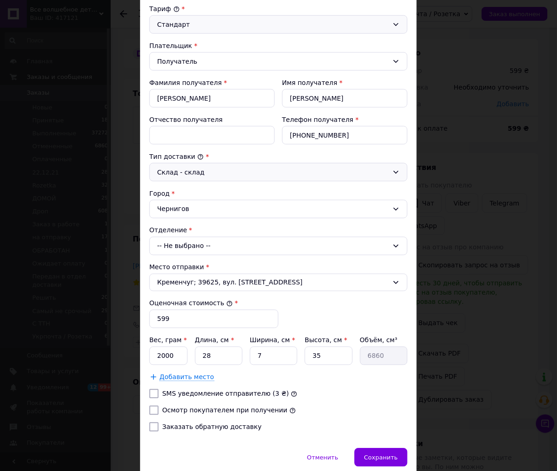
click at [205, 250] on div "-- Не выбрано --" at bounding box center [279, 246] width 258 height 18
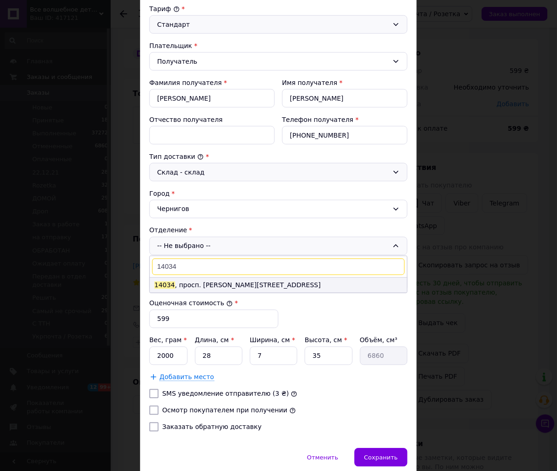
type input "14034"
click at [191, 287] on li "14034 , просп. Михайла Грушевського, 157" at bounding box center [278, 285] width 257 height 15
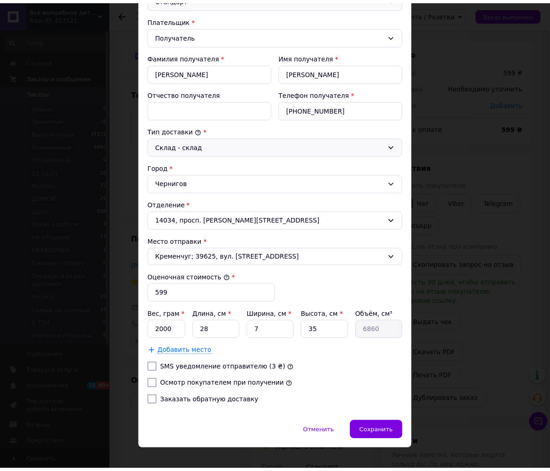
scroll to position [141, 0]
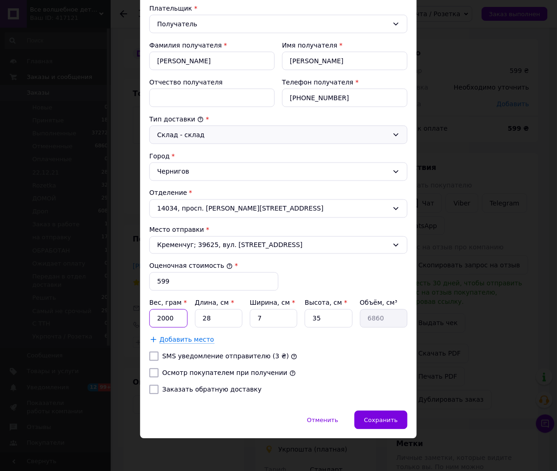
click at [155, 322] on input "2000" at bounding box center [169, 318] width 38 height 18
type input "1000"
drag, startPoint x: 268, startPoint y: 319, endPoint x: 255, endPoint y: 318, distance: 12.9
click at [255, 318] on input "7" at bounding box center [274, 318] width 48 height 18
type input "1"
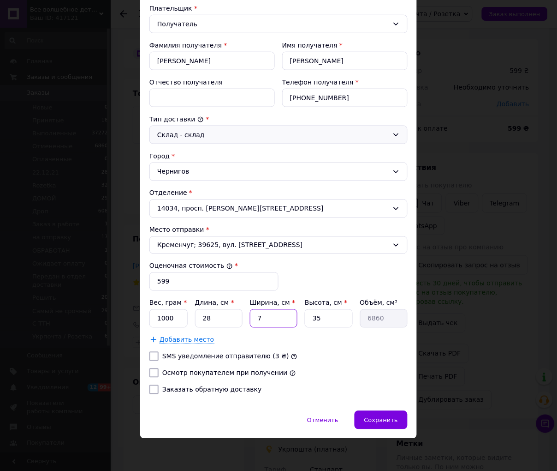
type input "980"
type input "10"
type input "9800"
type input "10"
drag, startPoint x: 216, startPoint y: 322, endPoint x: 207, endPoint y: 326, distance: 9.9
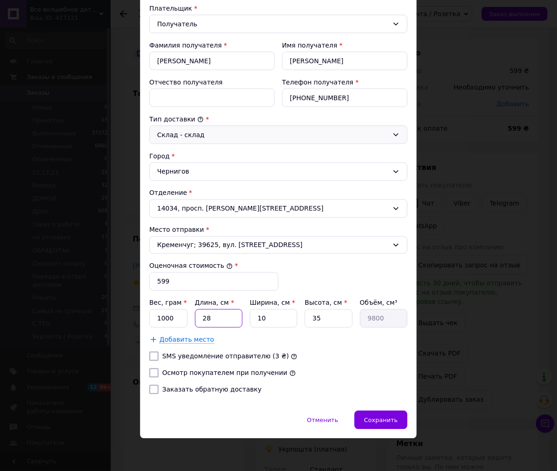
click at [206, 325] on input "28" at bounding box center [219, 318] width 48 height 18
type input "20"
type input "7000"
type input "20"
drag, startPoint x: 322, startPoint y: 322, endPoint x: 311, endPoint y: 322, distance: 11.5
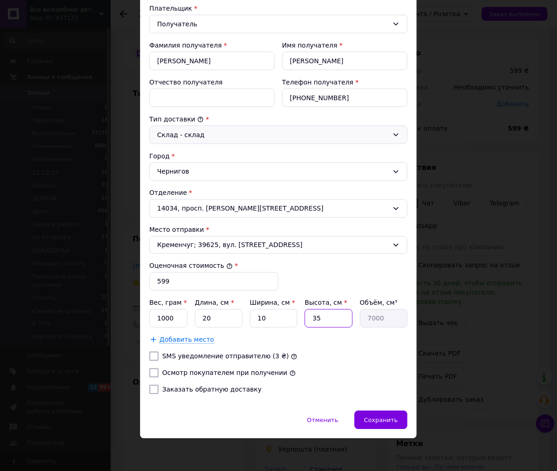
click at [311, 322] on input "35" at bounding box center [329, 318] width 48 height 18
type input "2"
type input "400"
type input "20"
type input "4000"
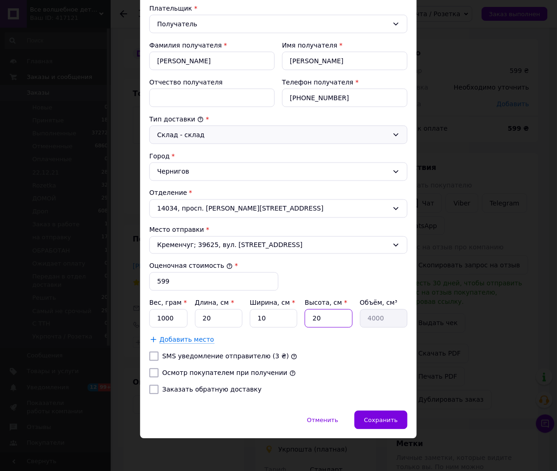
type input "20"
click at [153, 374] on input "Осмотр покупателем при получении" at bounding box center [154, 372] width 9 height 9
checkbox input "true"
click at [381, 419] on span "Сохранить" at bounding box center [382, 420] width 34 height 7
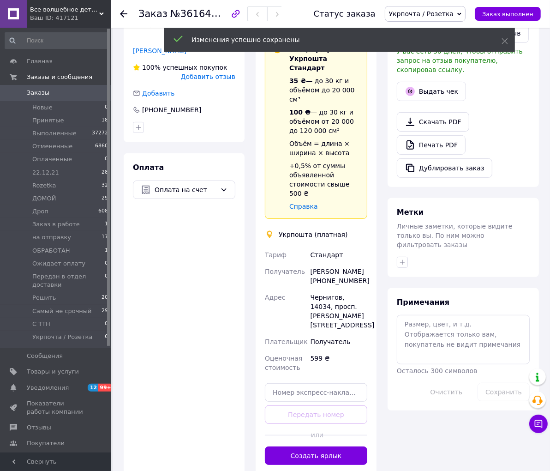
scroll to position [307, 0]
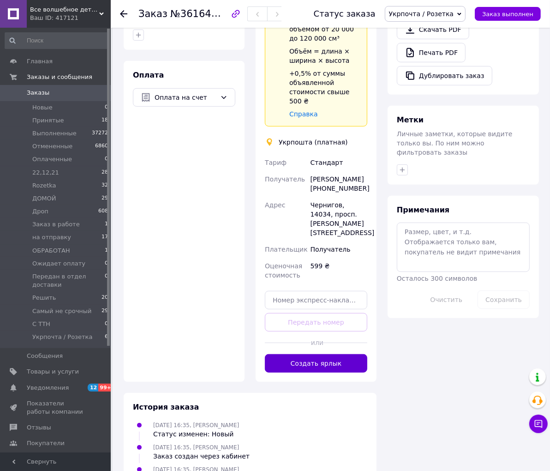
click at [335, 354] on button "Создать ярлык" at bounding box center [316, 363] width 102 height 18
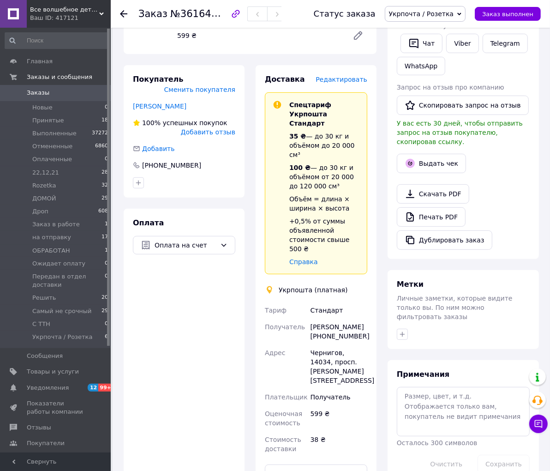
scroll to position [154, 0]
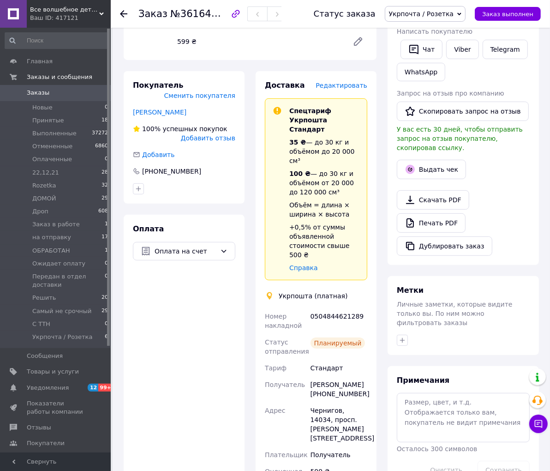
click at [337, 308] on div "0504844621289" at bounding box center [339, 321] width 60 height 26
copy div "0504844621289"
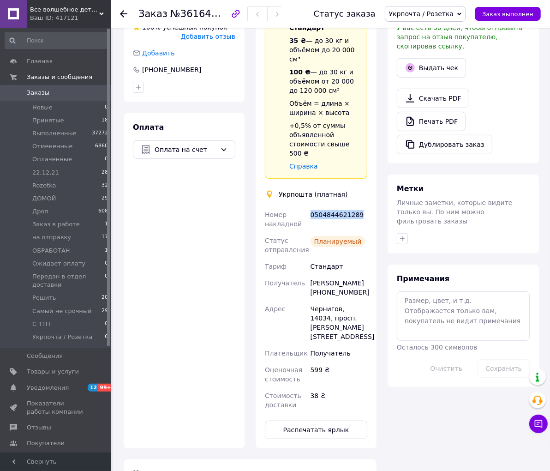
scroll to position [256, 0]
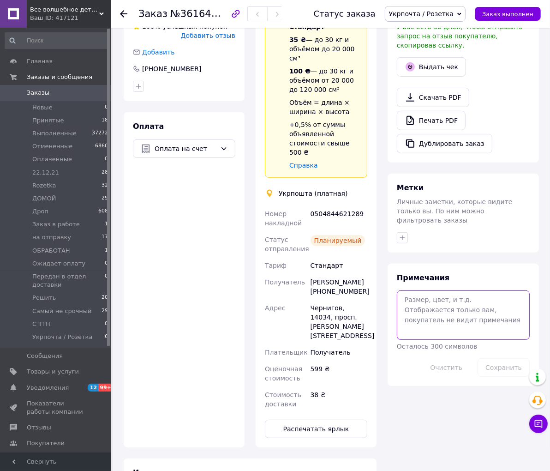
click at [462, 309] on textarea at bounding box center [463, 314] width 133 height 49
paste textarea "0504844621289"
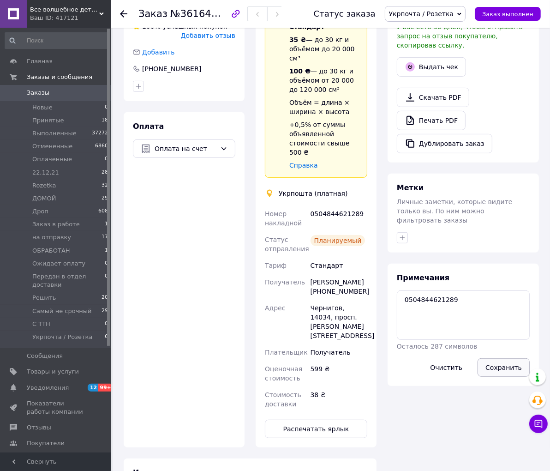
click at [505, 358] on button "Сохранить" at bounding box center [504, 367] width 52 height 18
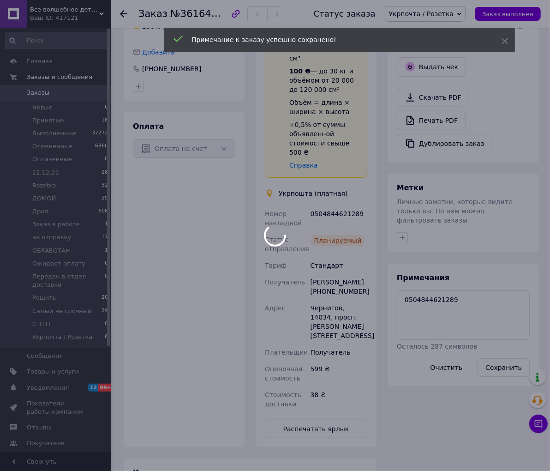
click at [300, 374] on div at bounding box center [275, 235] width 550 height 471
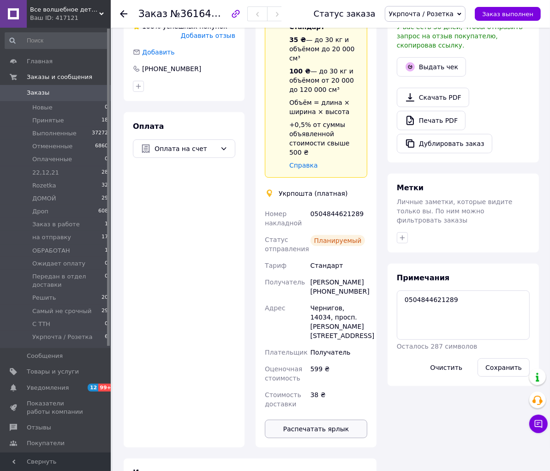
click at [305, 419] on button "Распечатать ярлык" at bounding box center [316, 428] width 102 height 18
click at [403, 291] on textarea "0504844621289" at bounding box center [463, 314] width 133 height 49
click at [420, 290] on textarea "0504844621289" at bounding box center [463, 314] width 133 height 49
type textarea "прямой 0504844621289"
click at [506, 358] on button "Сохранить" at bounding box center [504, 367] width 52 height 18
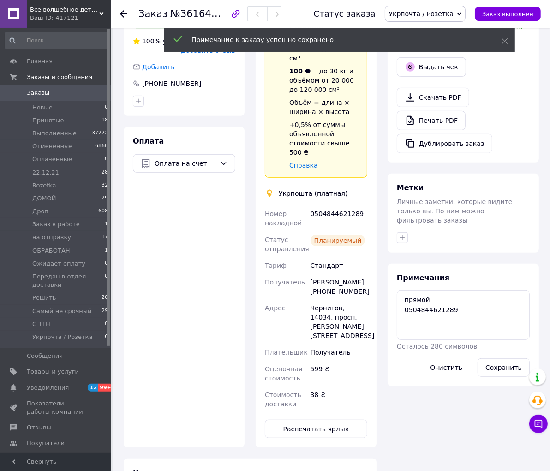
scroll to position [270, 0]
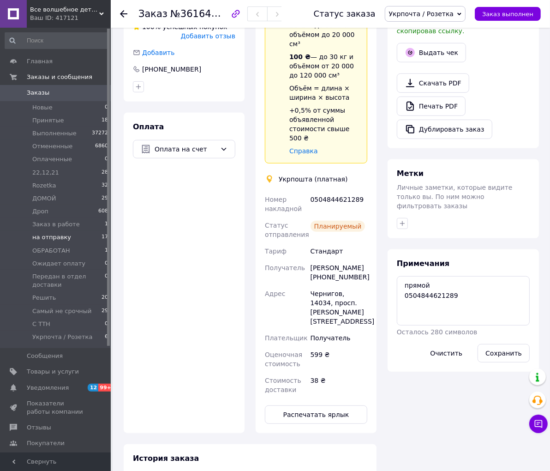
click at [59, 240] on span "на отправку" at bounding box center [51, 237] width 39 height 8
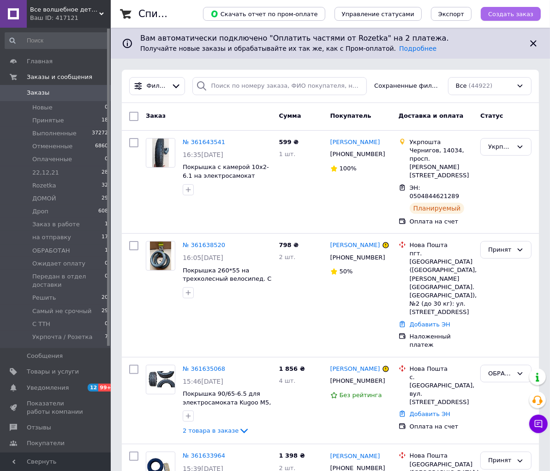
click at [510, 12] on span "Создать заказ" at bounding box center [510, 14] width 45 height 7
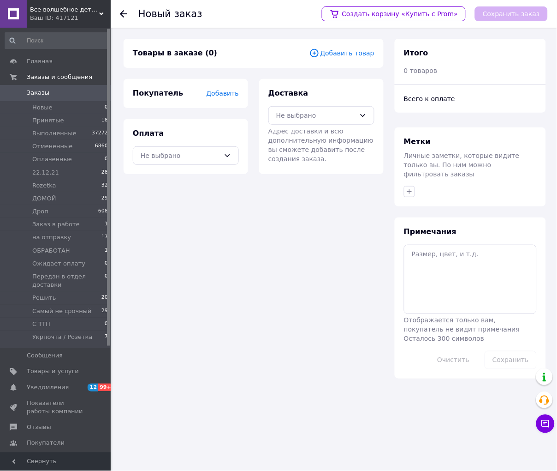
click at [345, 54] on span "Добавить товар" at bounding box center [342, 53] width 65 height 10
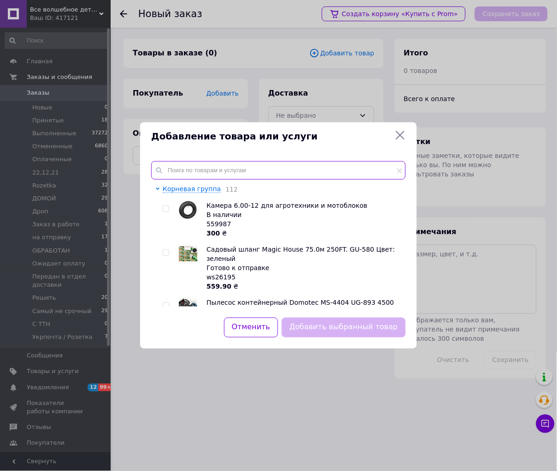
click at [173, 172] on input "text" at bounding box center [278, 170] width 255 height 18
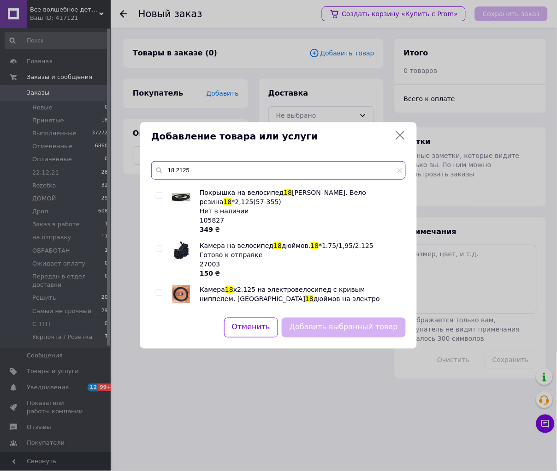
scroll to position [154, 0]
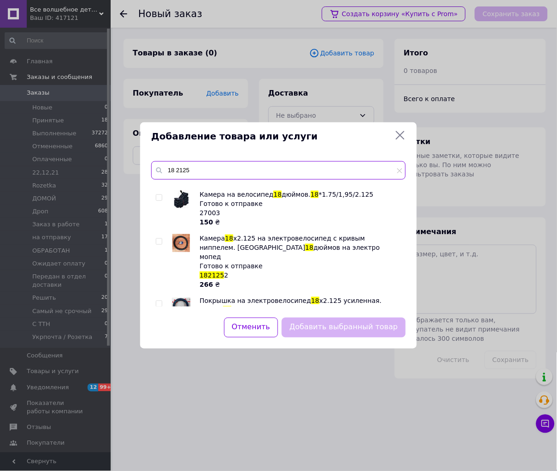
type input "18 2125"
click at [159, 242] on input "checkbox" at bounding box center [159, 242] width 6 height 6
checkbox input "true"
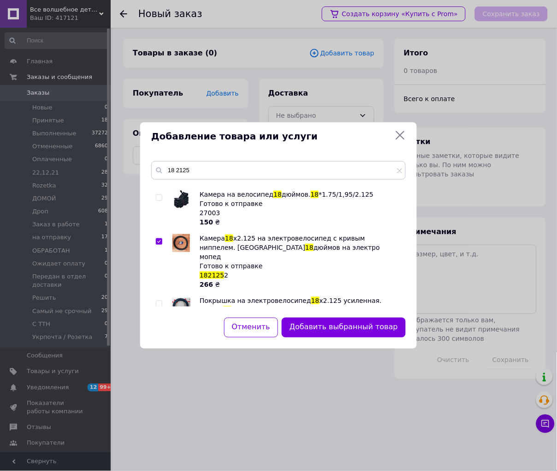
click at [160, 301] on input "checkbox" at bounding box center [159, 304] width 6 height 6
checkbox input "true"
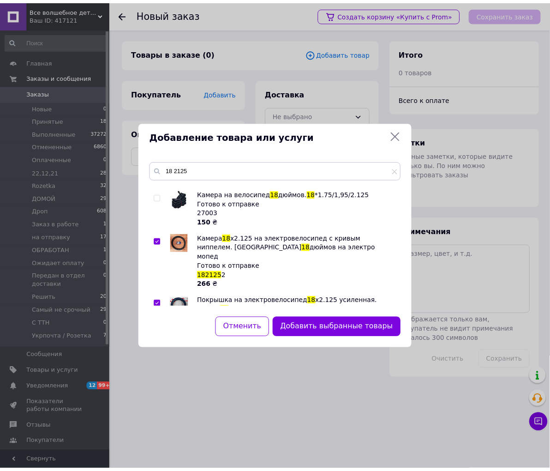
scroll to position [180, 0]
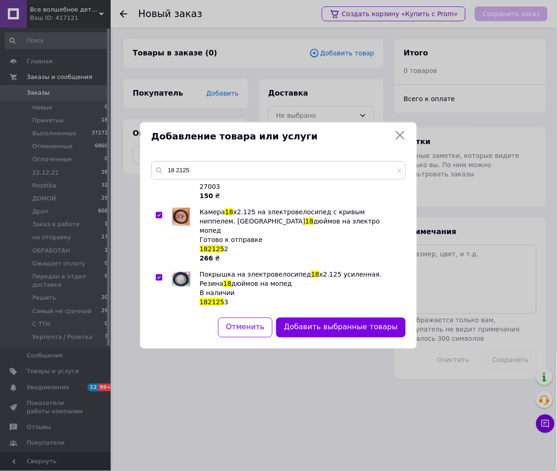
click at [339, 329] on button "Добавить выбранные товары" at bounding box center [341, 327] width 130 height 20
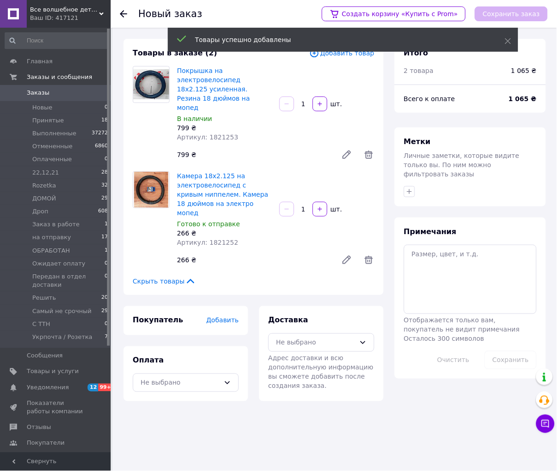
click at [223, 317] on span "Добавить" at bounding box center [223, 320] width 32 height 7
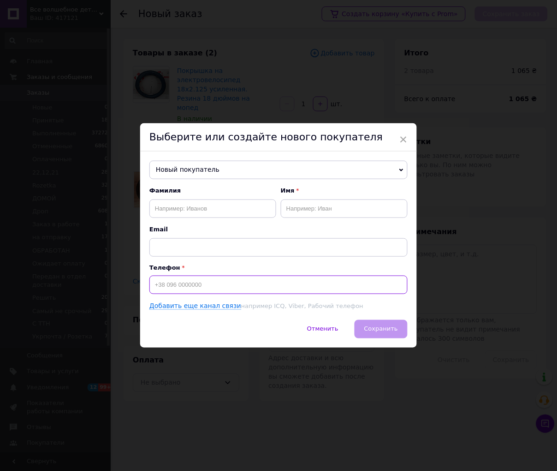
click at [209, 287] on input at bounding box center [279, 284] width 258 height 18
paste input "[PHONE_NUMBER]"
type input "[PHONE_NUMBER]"
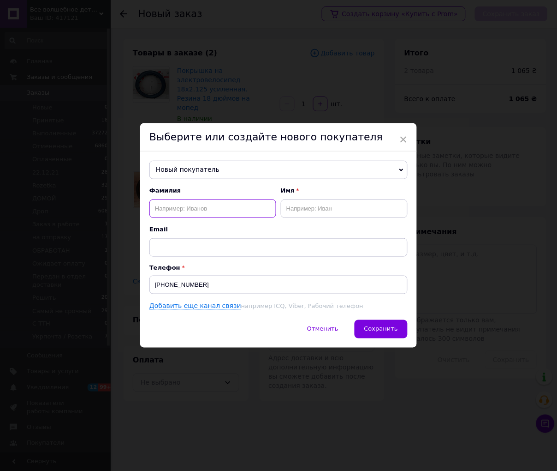
click at [199, 214] on input "text" at bounding box center [213, 208] width 127 height 18
type input "Журавель"
click at [329, 211] on input "text" at bounding box center [344, 208] width 127 height 18
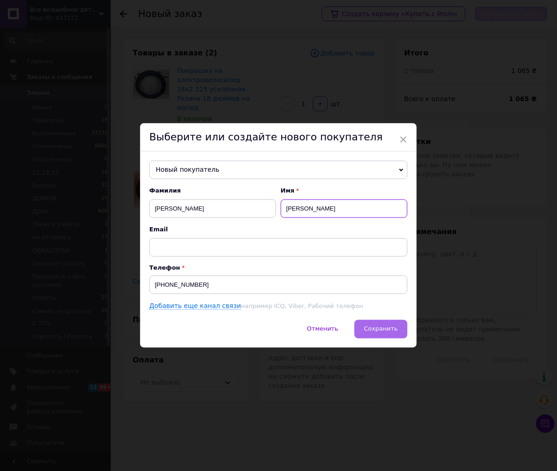
type input "Олександр"
click at [380, 330] on span "Сохранить" at bounding box center [382, 328] width 34 height 7
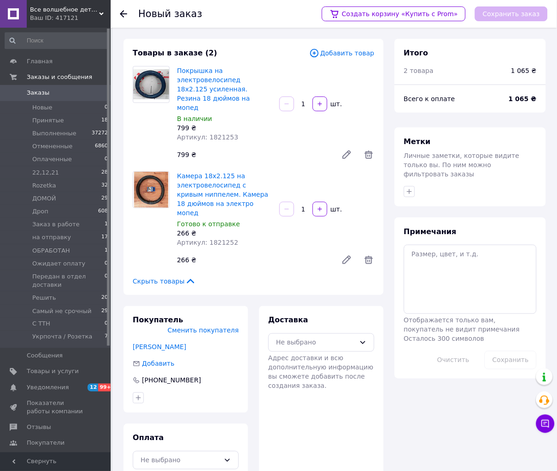
drag, startPoint x: 169, startPoint y: 436, endPoint x: 206, endPoint y: 377, distance: 69.7
click at [169, 455] on div "Не выбрано" at bounding box center [180, 460] width 79 height 10
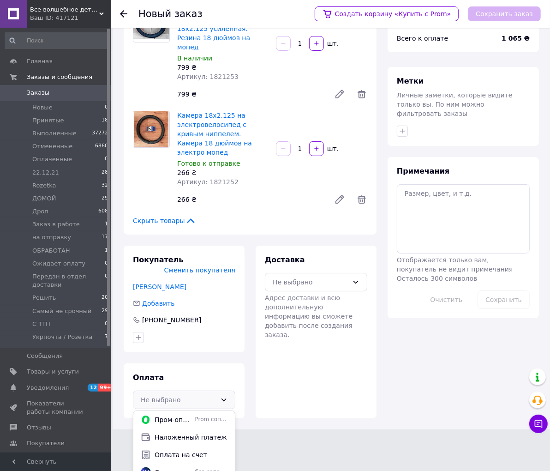
scroll to position [62, 0]
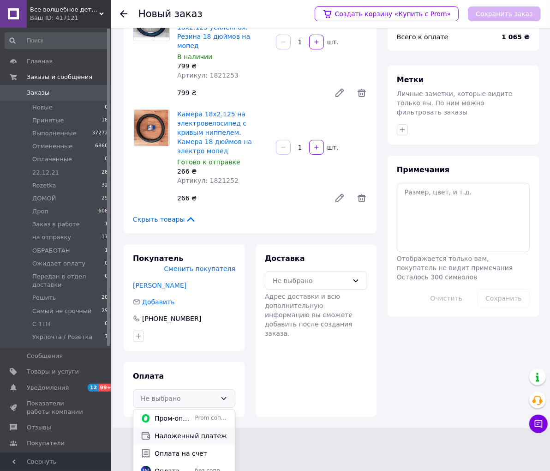
click at [202, 431] on span "Наложенный платеж" at bounding box center [191, 435] width 73 height 9
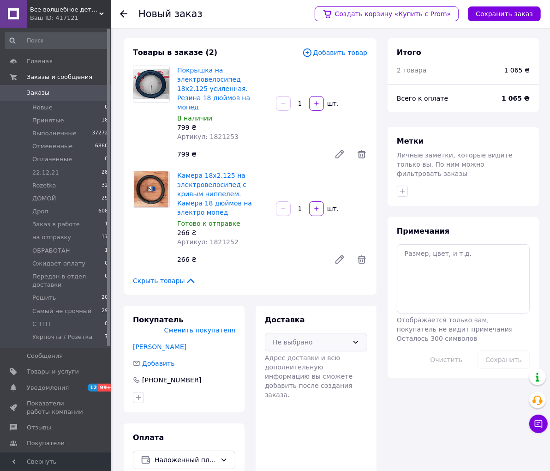
click at [279, 337] on div "Не выбрано" at bounding box center [311, 342] width 76 height 10
drag, startPoint x: 290, startPoint y: 343, endPoint x: 296, endPoint y: 334, distance: 11.6
click at [290, 357] on span "Нова Пошта (платная)" at bounding box center [323, 361] width 73 height 9
click at [502, 13] on button "Сохранить заказ" at bounding box center [504, 13] width 73 height 15
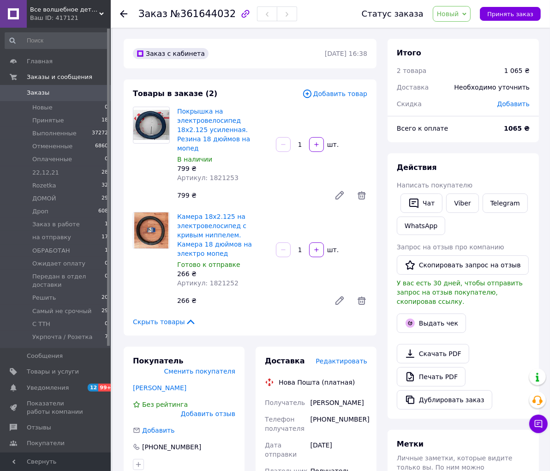
click at [459, 11] on span "Новый" at bounding box center [448, 13] width 22 height 7
click at [486, 105] on li "на отправку" at bounding box center [480, 106] width 94 height 14
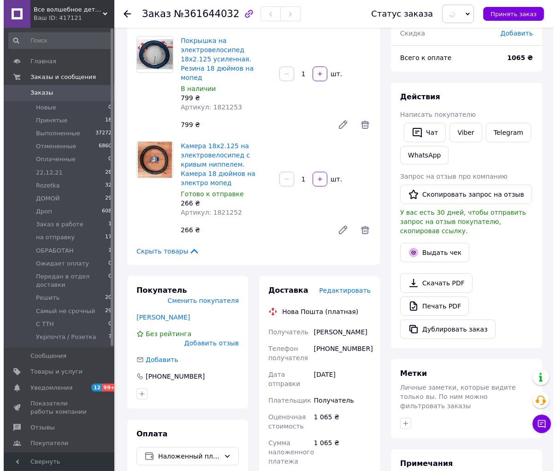
scroll to position [154, 0]
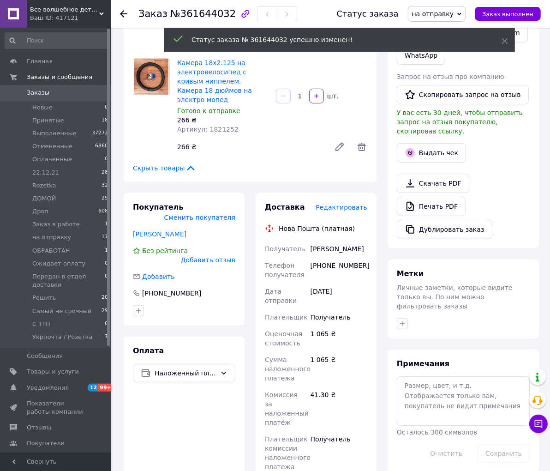
click at [347, 203] on span "Редактировать" at bounding box center [342, 206] width 52 height 7
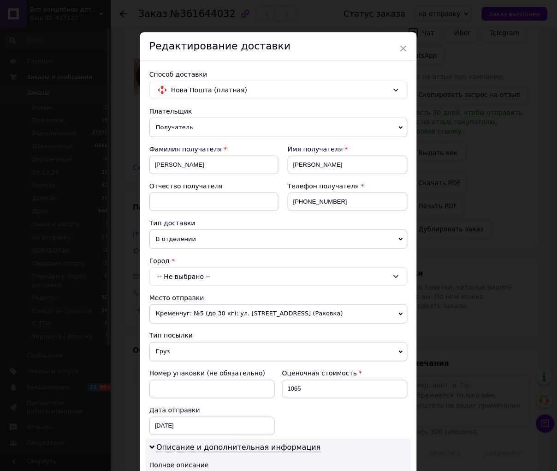
click at [190, 274] on div "-- Не выбрано --" at bounding box center [279, 276] width 258 height 18
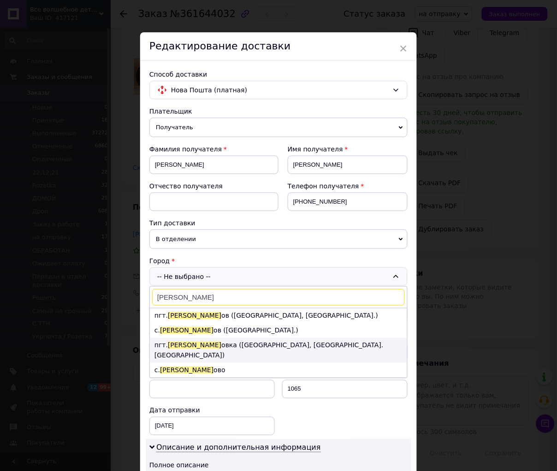
type input "кулик"
click at [299, 342] on li "пгт. Кулик овка (Черниговская обл., Черниговский р-н. Кулыкивська сельсовет)" at bounding box center [278, 350] width 257 height 25
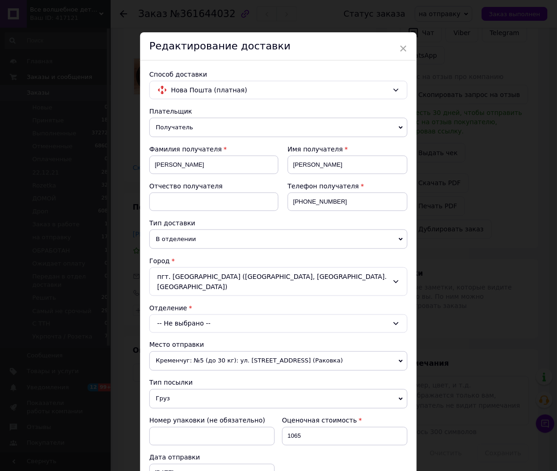
scroll to position [51, 0]
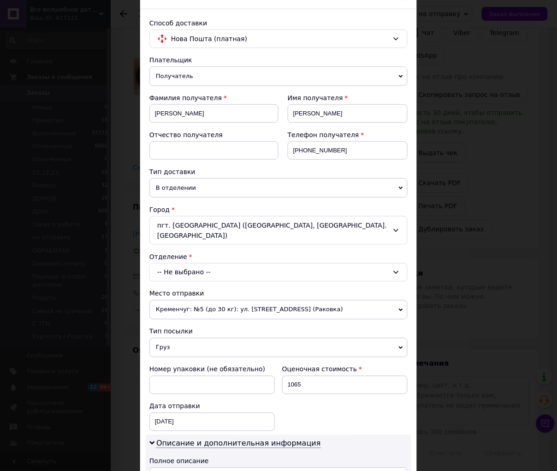
click at [230, 269] on div "-- Не выбрано --" at bounding box center [279, 272] width 258 height 18
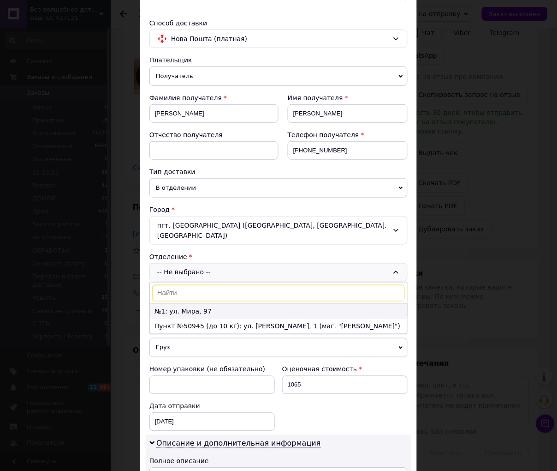
click at [188, 312] on li "№1: ул. Мира, 97" at bounding box center [278, 311] width 257 height 15
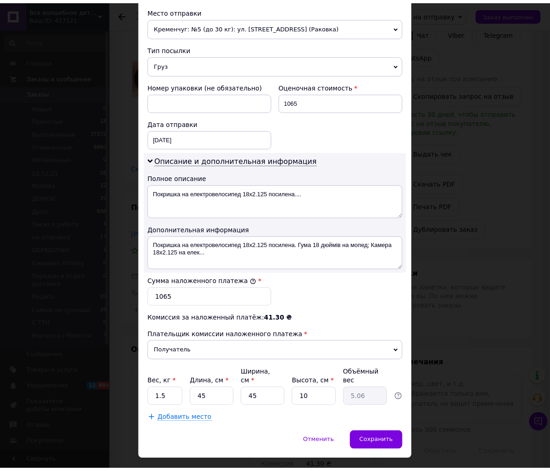
scroll to position [348, 0]
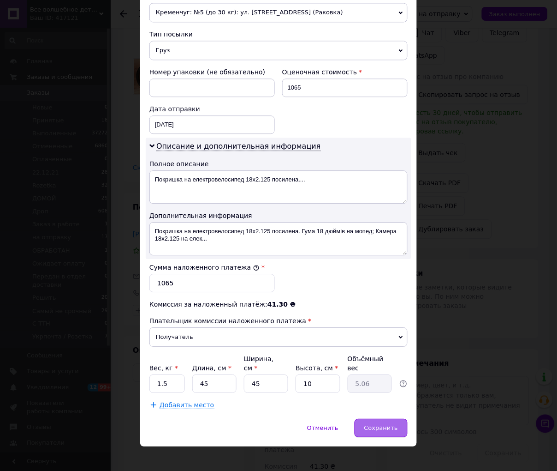
click at [380, 424] on span "Сохранить" at bounding box center [382, 427] width 34 height 7
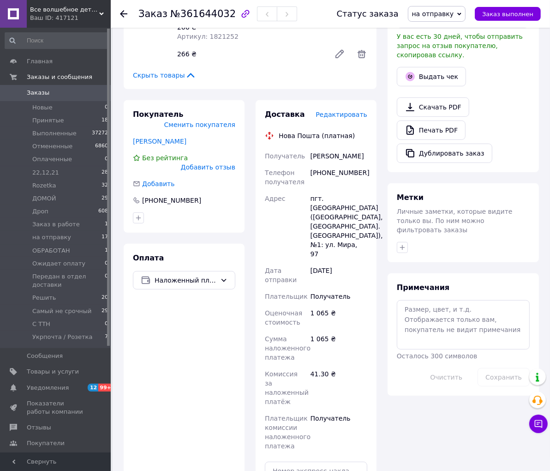
scroll to position [359, 0]
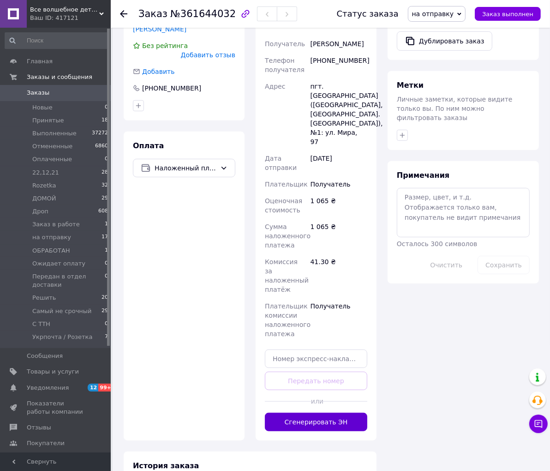
click at [337, 413] on button "Сгенерировать ЭН" at bounding box center [316, 422] width 102 height 18
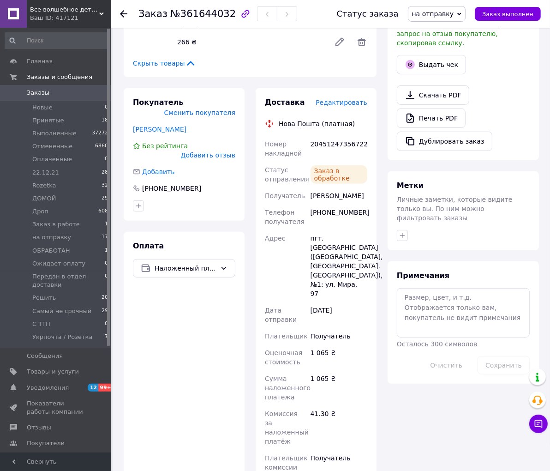
scroll to position [256, 0]
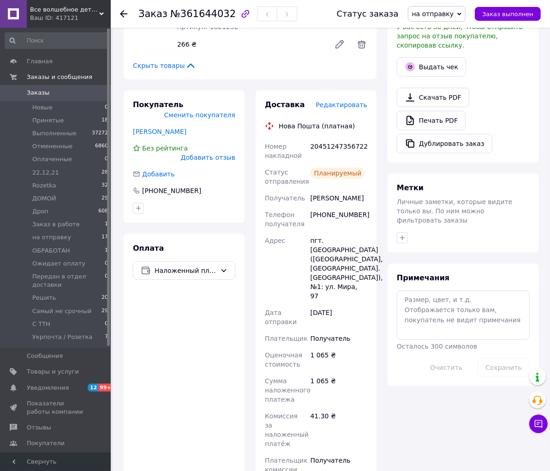
click at [330, 138] on div "20451247356722" at bounding box center [339, 151] width 60 height 26
copy div "20451247356722"
click at [434, 292] on textarea at bounding box center [463, 314] width 133 height 49
paste textarea "20451247356722"
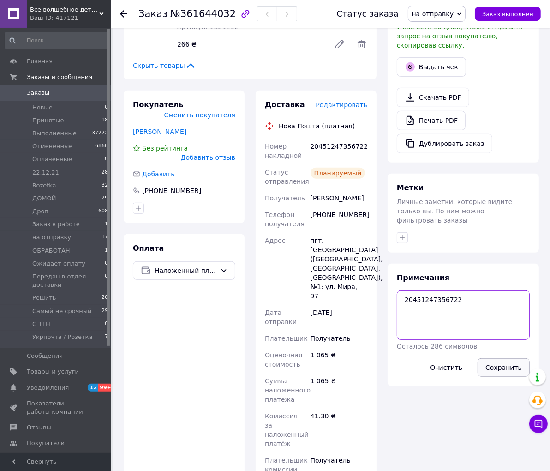
type textarea "20451247356722"
click at [509, 358] on button "Сохранить" at bounding box center [504, 367] width 52 height 18
click at [38, 98] on link "Заказы 0" at bounding box center [57, 93] width 114 height 16
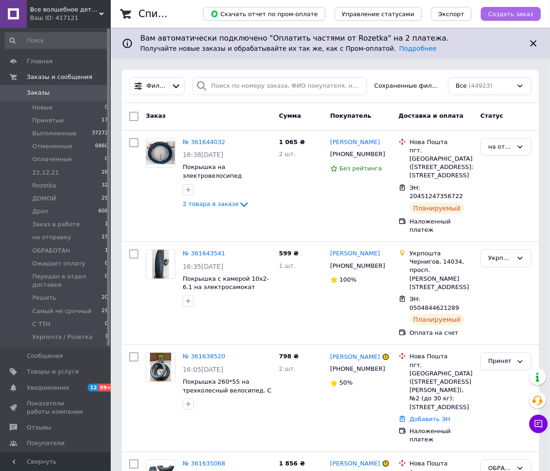
click at [516, 15] on span "Создать заказ" at bounding box center [510, 14] width 45 height 7
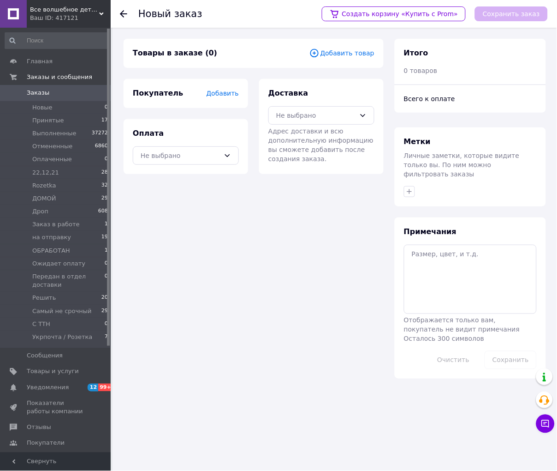
click at [365, 51] on span "Добавить товар" at bounding box center [342, 53] width 65 height 10
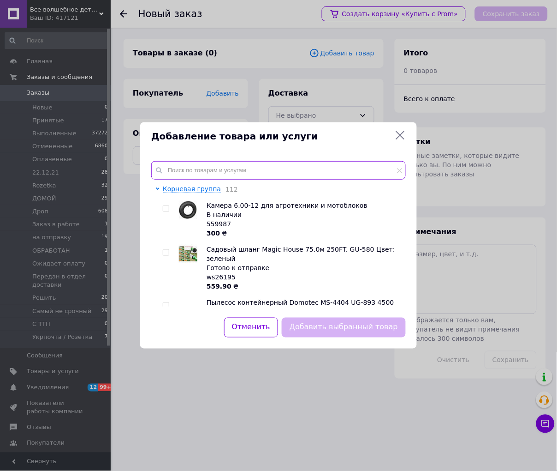
drag, startPoint x: 204, startPoint y: 171, endPoint x: 192, endPoint y: 175, distance: 12.3
click at [204, 172] on input "text" at bounding box center [278, 170] width 255 height 18
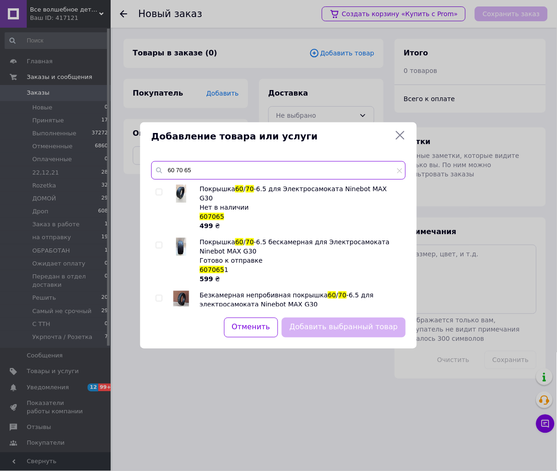
type input "60 70 65"
click at [159, 242] on input "checkbox" at bounding box center [159, 245] width 6 height 6
checkbox input "true"
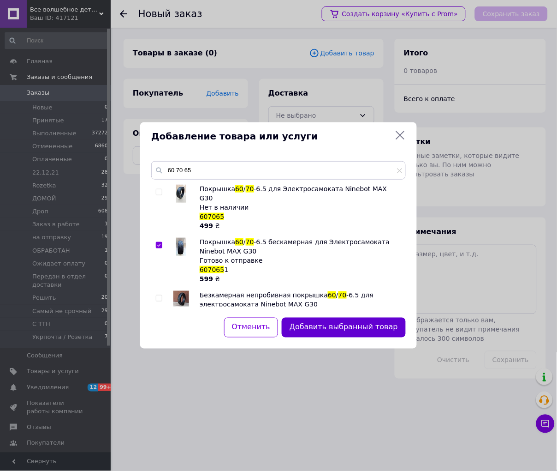
click at [368, 329] on button "Добавить выбранный товар" at bounding box center [344, 327] width 124 height 20
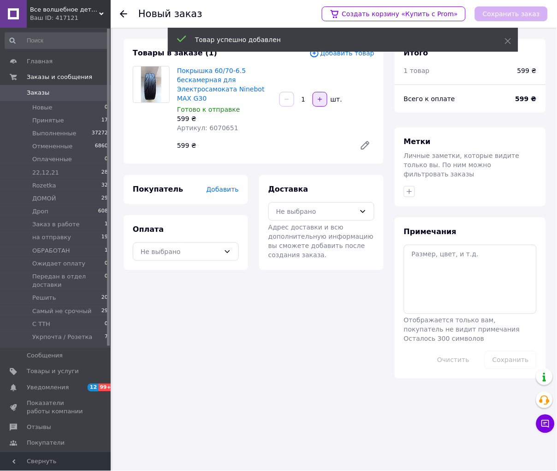
click at [317, 100] on icon "button" at bounding box center [320, 99] width 6 height 6
type input "2"
click at [228, 192] on span "Добавить" at bounding box center [223, 189] width 32 height 7
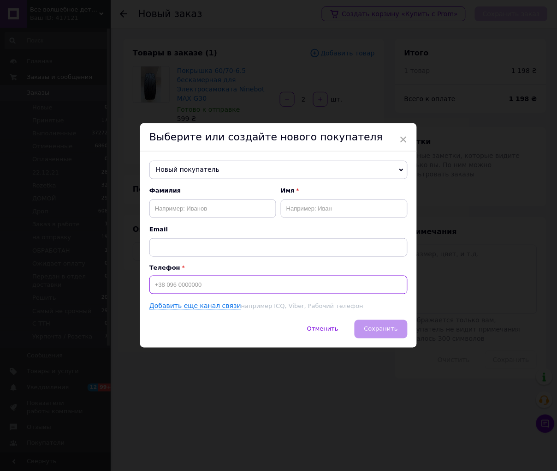
click at [244, 284] on input at bounding box center [279, 284] width 258 height 18
paste input "[PHONE_NUMBER]"
type input "[PHONE_NUMBER]"
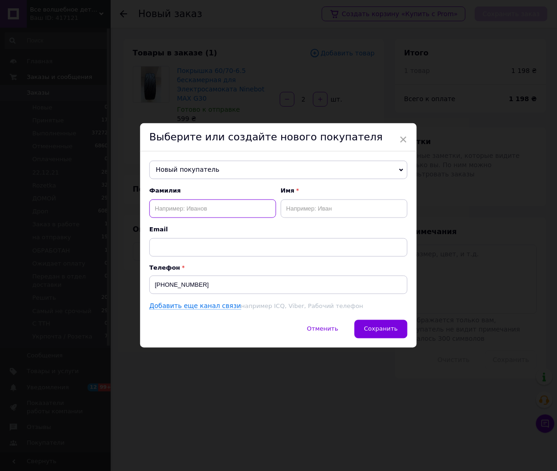
click at [186, 207] on input "text" at bounding box center [213, 208] width 127 height 18
drag, startPoint x: 153, startPoint y: 204, endPoint x: 158, endPoint y: 207, distance: 5.6
click at [158, 207] on input "локтенко" at bounding box center [213, 208] width 127 height 18
type input "[PERSON_NAME]"
click at [319, 206] on input "text" at bounding box center [344, 208] width 127 height 18
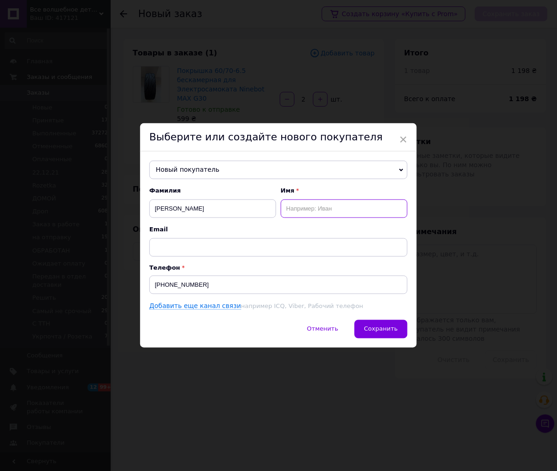
click at [305, 208] on input "text" at bounding box center [344, 208] width 127 height 18
type input "Н"
type input "Роман"
click at [373, 329] on span "Сохранить" at bounding box center [382, 328] width 34 height 7
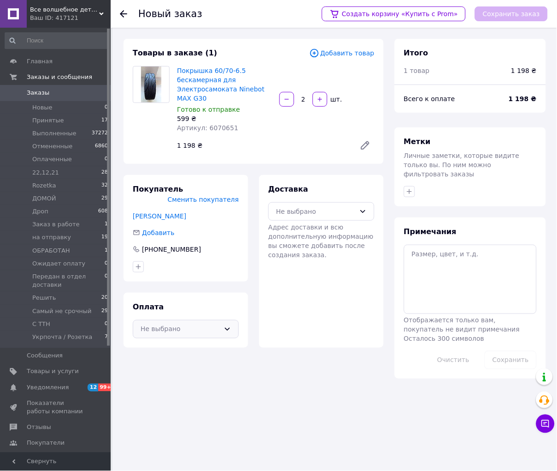
click at [154, 324] on div "Не выбрано" at bounding box center [180, 329] width 79 height 10
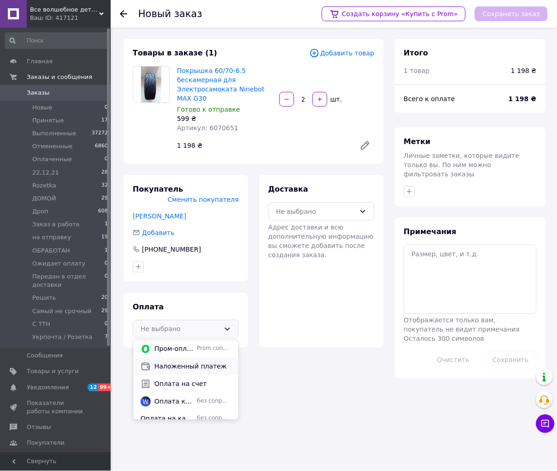
click at [189, 362] on span "Наложенный платеж" at bounding box center [193, 366] width 77 height 9
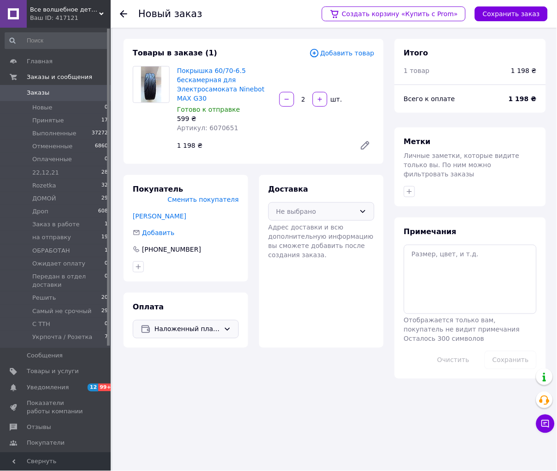
click at [308, 211] on div "Не выбрано" at bounding box center [315, 211] width 79 height 10
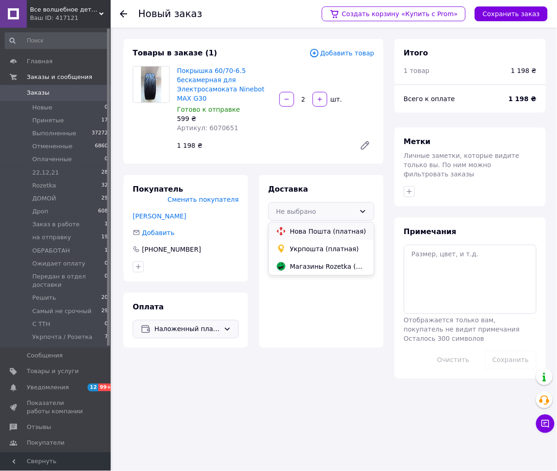
drag, startPoint x: 302, startPoint y: 232, endPoint x: 389, endPoint y: 150, distance: 119.5
click at [302, 232] on span "Нова Пошта (платная)" at bounding box center [328, 231] width 77 height 9
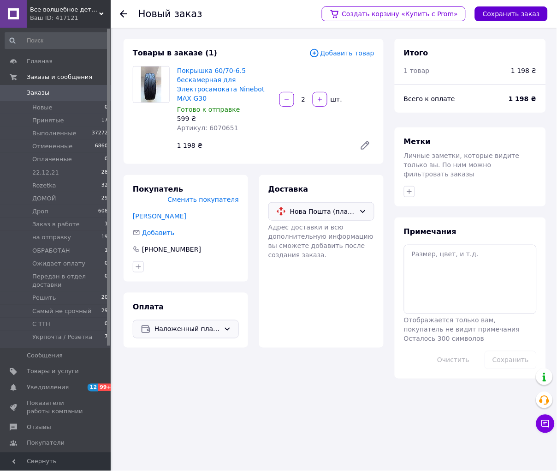
drag, startPoint x: 522, startPoint y: 11, endPoint x: 519, endPoint y: 15, distance: 5.0
click at [522, 11] on button "Сохранить заказ" at bounding box center [511, 13] width 73 height 15
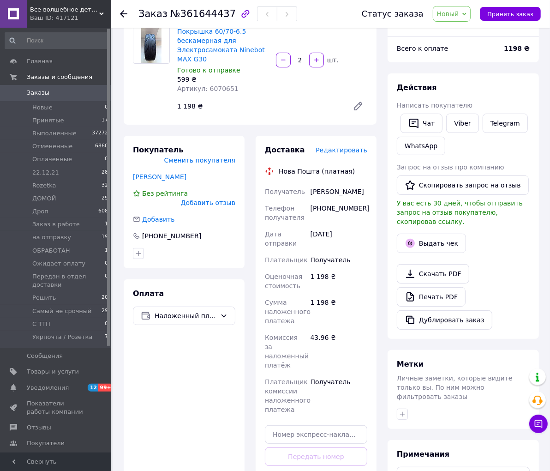
scroll to position [215, 0]
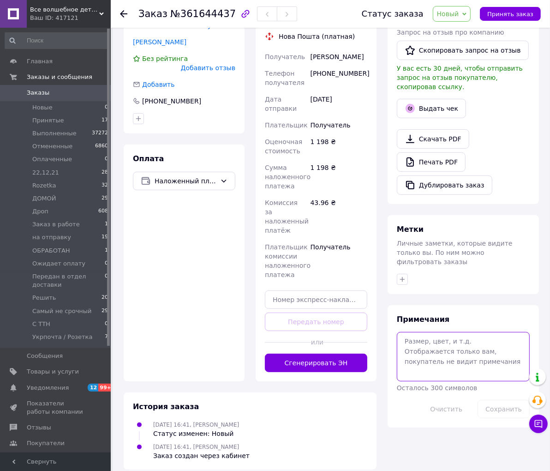
click at [443, 339] on textarea at bounding box center [463, 356] width 133 height 49
type textarea "+ 2 соска"
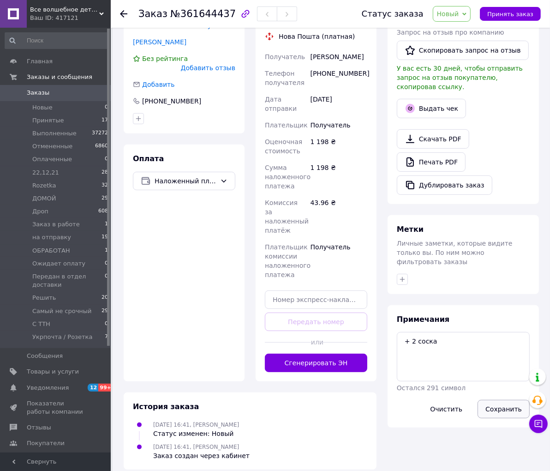
click at [496, 400] on button "Сохранить" at bounding box center [504, 409] width 52 height 18
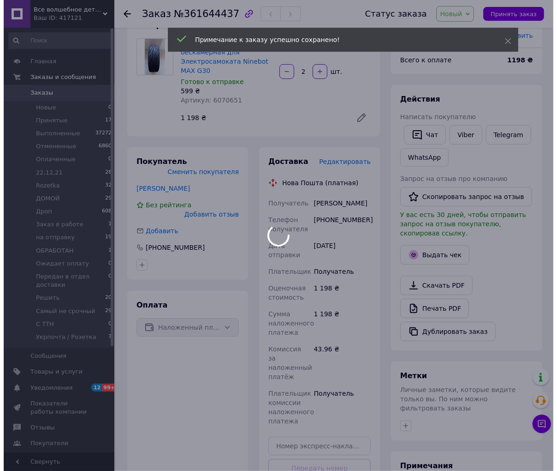
scroll to position [61, 0]
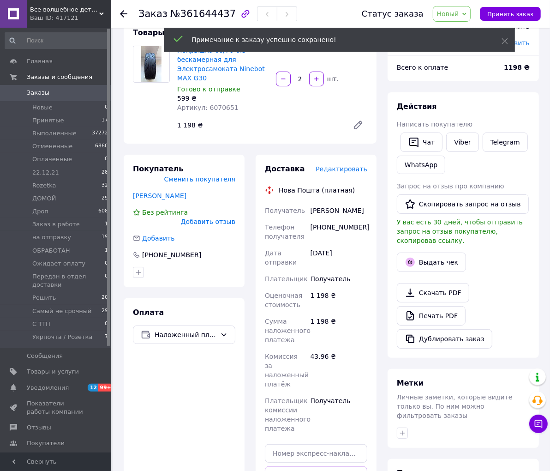
click at [343, 168] on span "Редактировать" at bounding box center [342, 168] width 52 height 7
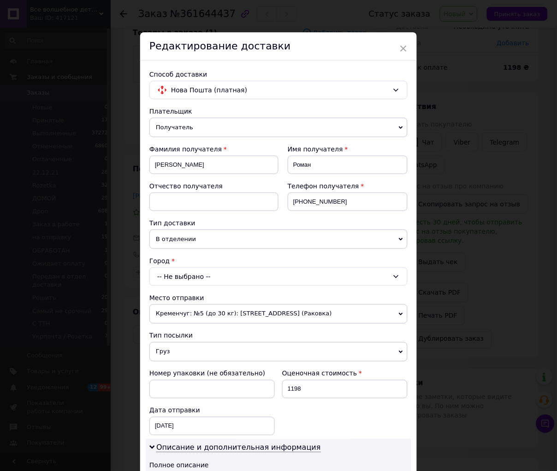
click at [185, 278] on div "-- Не выбрано --" at bounding box center [279, 276] width 258 height 18
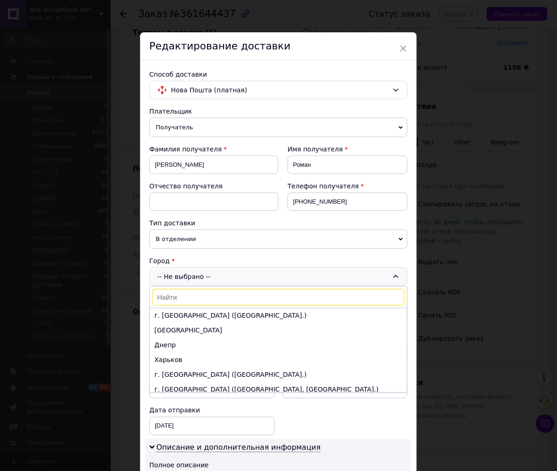
click at [186, 299] on input at bounding box center [278, 297] width 253 height 17
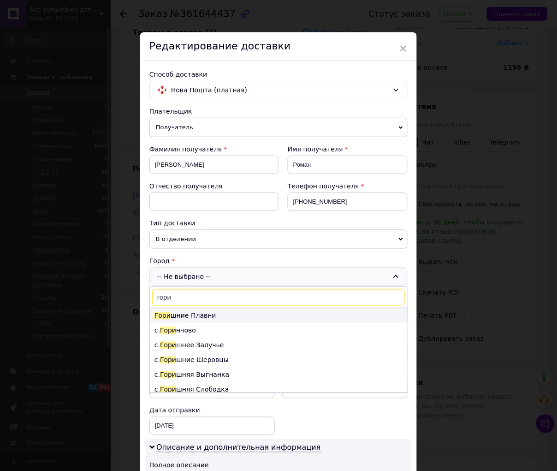
type input "гори"
click at [206, 317] on li "Гори шние Плавни" at bounding box center [278, 315] width 257 height 15
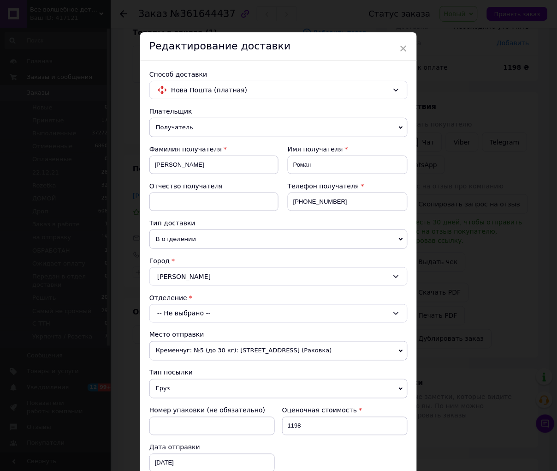
click at [191, 315] on div "-- Не выбрано --" at bounding box center [279, 313] width 258 height 18
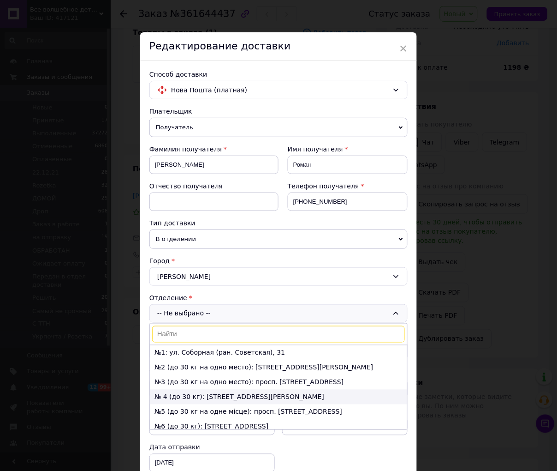
click at [209, 395] on li "№ 4 (до 30 кг): ул. [PERSON_NAME][STREET_ADDRESS]" at bounding box center [278, 396] width 257 height 15
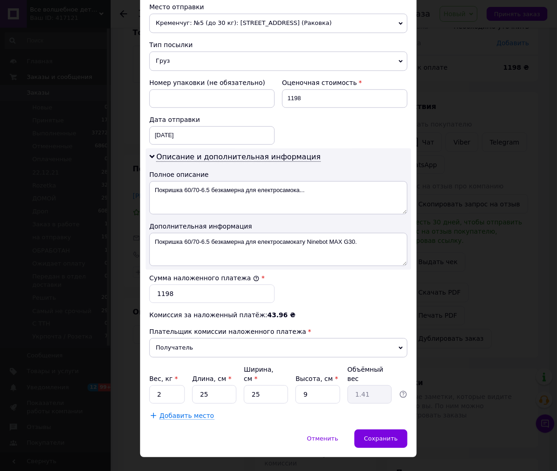
scroll to position [338, 0]
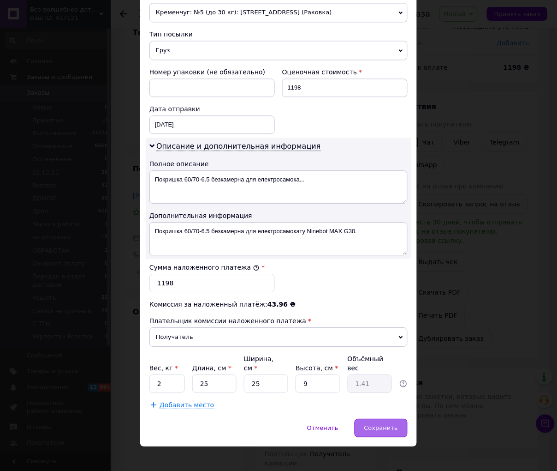
click at [376, 424] on span "Сохранить" at bounding box center [382, 427] width 34 height 7
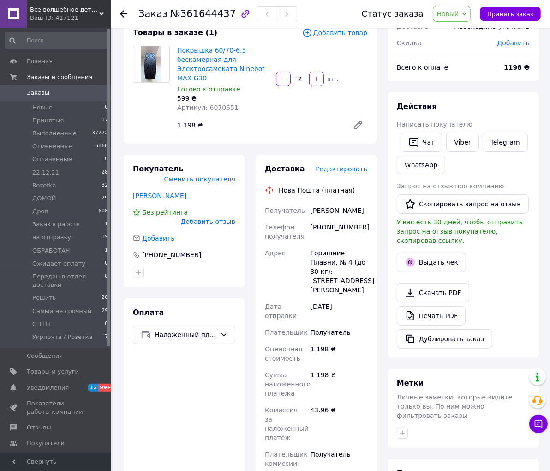
click at [353, 167] on span "Редактировать" at bounding box center [342, 168] width 52 height 7
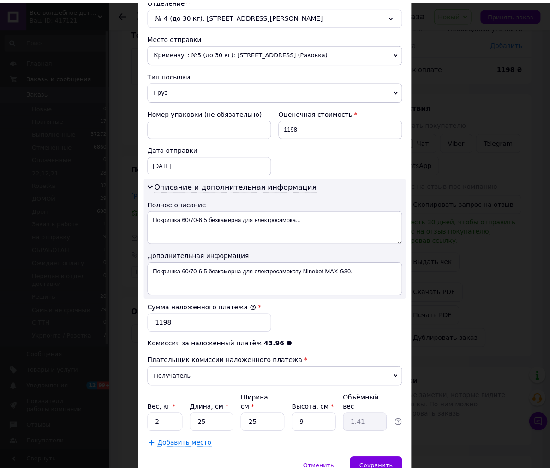
scroll to position [307, 0]
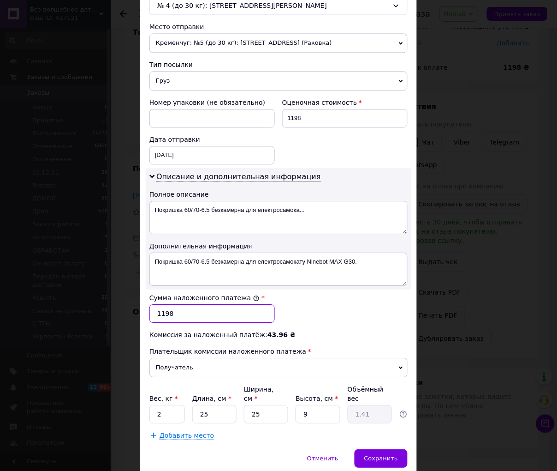
drag, startPoint x: 174, startPoint y: 319, endPoint x: 159, endPoint y: 319, distance: 15.7
click at [159, 319] on input "1198" at bounding box center [213, 314] width 126 height 18
type input "1308"
drag, startPoint x: 304, startPoint y: 123, endPoint x: 290, endPoint y: 125, distance: 14.0
click at [290, 125] on input "1198" at bounding box center [345, 118] width 126 height 18
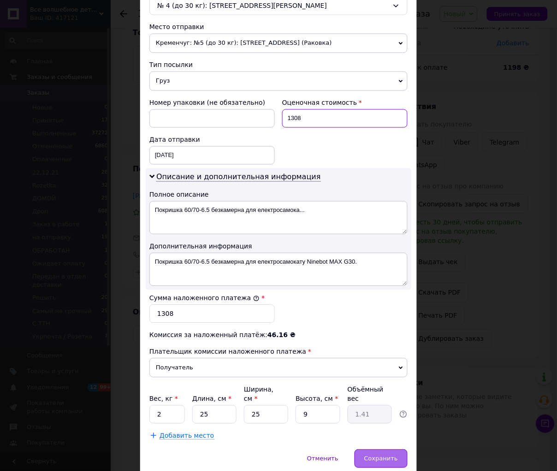
type input "1308"
click at [372, 455] on span "Сохранить" at bounding box center [382, 458] width 34 height 7
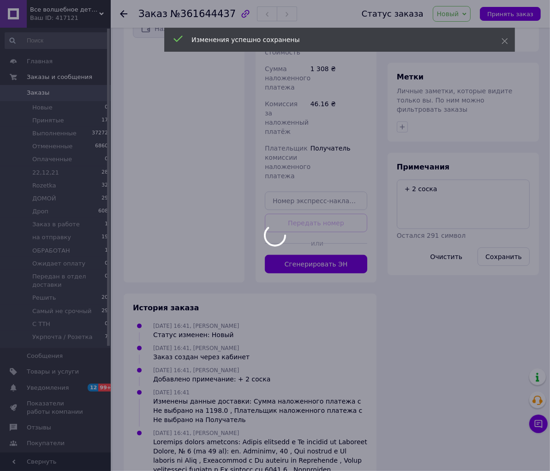
scroll to position [368, 0]
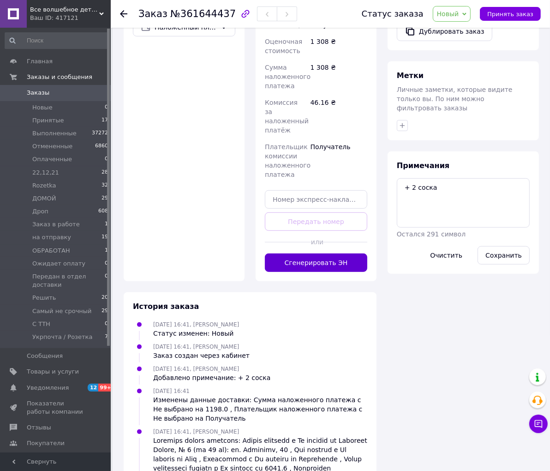
click at [325, 253] on button "Сгенерировать ЭН" at bounding box center [316, 262] width 102 height 18
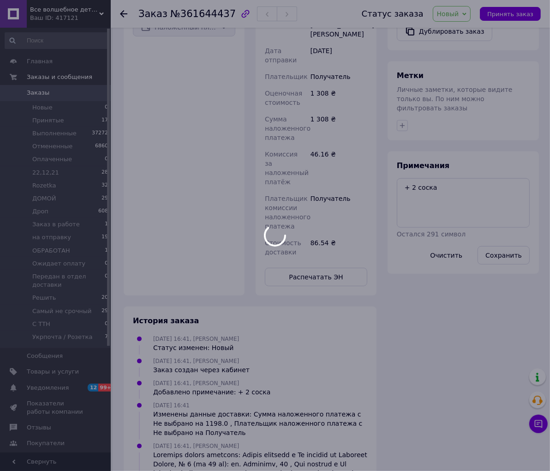
scroll to position [16, 0]
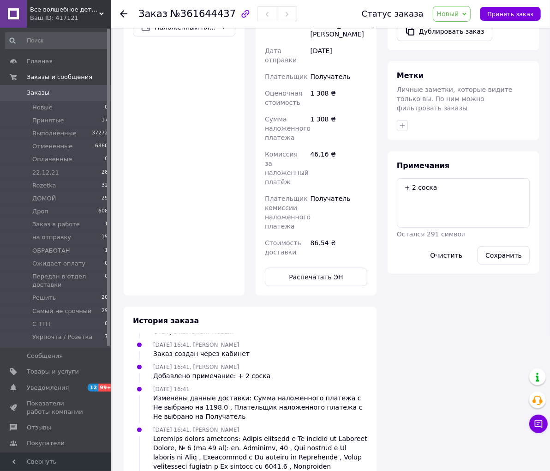
click at [458, 17] on span "Новый" at bounding box center [448, 13] width 22 height 7
click at [483, 104] on li "на отправку" at bounding box center [480, 106] width 94 height 14
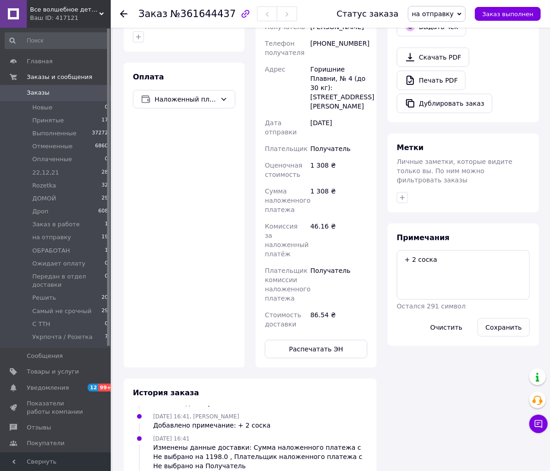
scroll to position [163, 0]
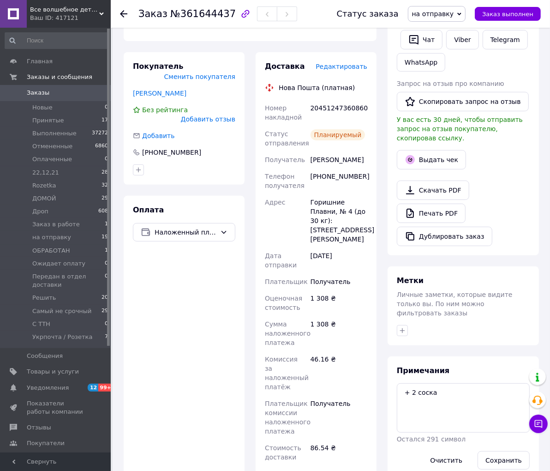
click at [351, 111] on div "20451247360860" at bounding box center [339, 113] width 60 height 26
copy div "20451247360860"
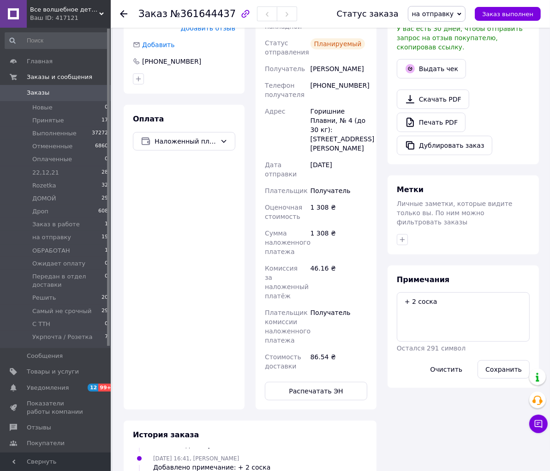
scroll to position [266, 0]
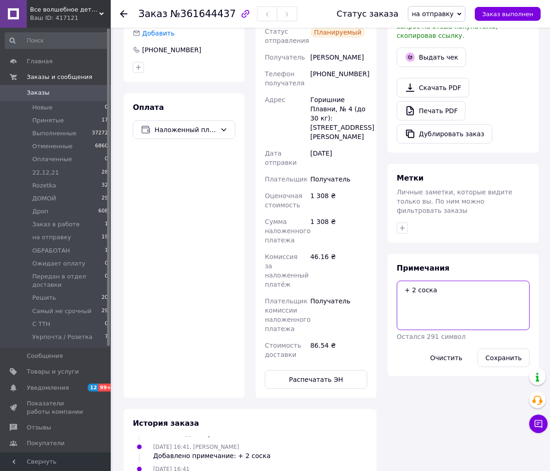
click at [472, 281] on textarea "+ 2 соска" at bounding box center [463, 305] width 133 height 49
paste textarea "20451247360860"
type textarea "+ 2 соска 20451247360860"
click at [501, 348] on button "Сохранить" at bounding box center [504, 357] width 52 height 18
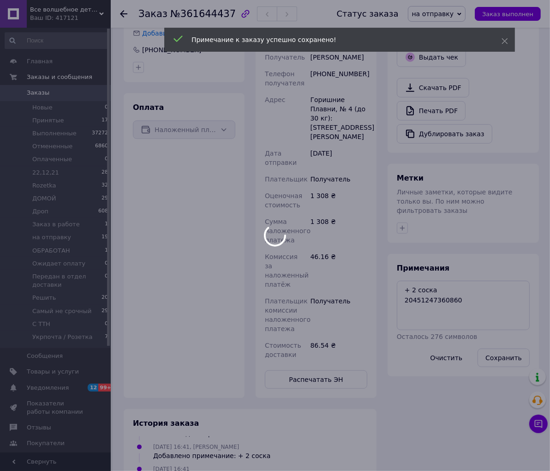
scroll to position [61, 0]
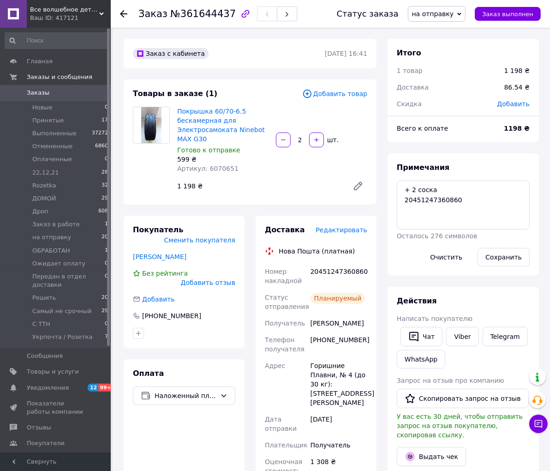
scroll to position [61, 0]
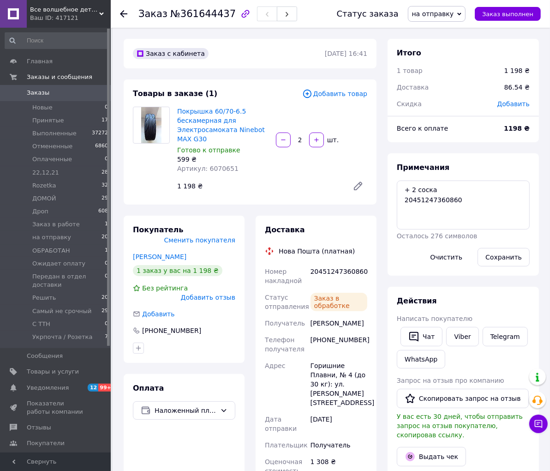
scroll to position [61, 0]
click at [62, 89] on span "Заказы" at bounding box center [56, 93] width 59 height 8
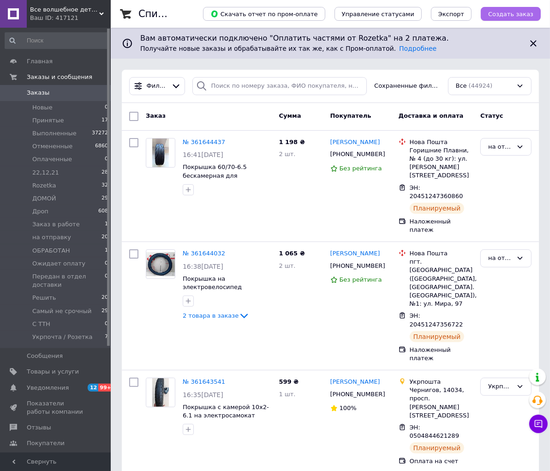
click at [497, 15] on span "Создать заказ" at bounding box center [510, 14] width 45 height 7
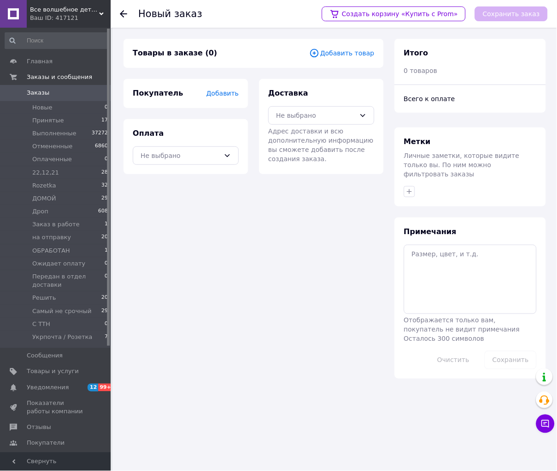
click at [341, 51] on span "Добавить товар" at bounding box center [342, 53] width 65 height 10
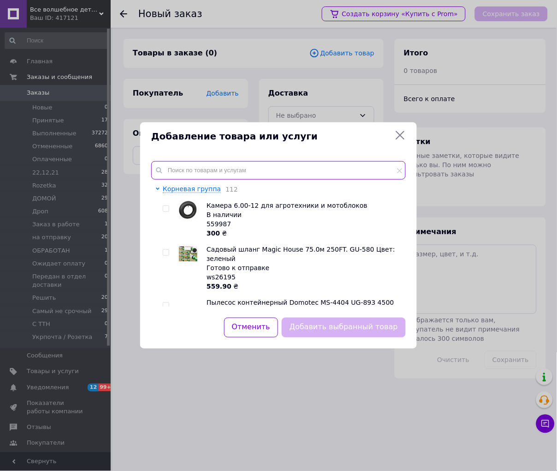
click at [194, 172] on input "text" at bounding box center [278, 170] width 255 height 18
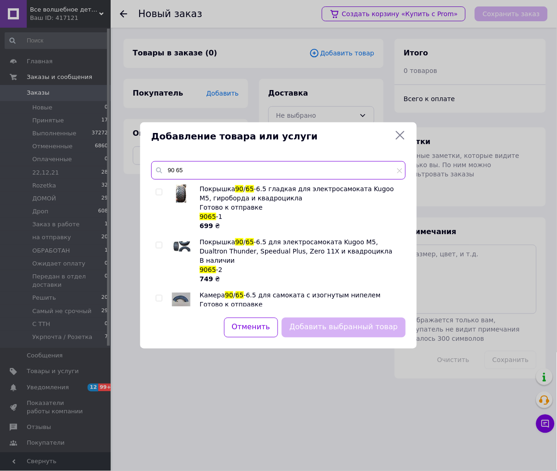
type input "90 65"
click at [158, 300] on input "checkbox" at bounding box center [159, 298] width 6 height 6
checkbox input "true"
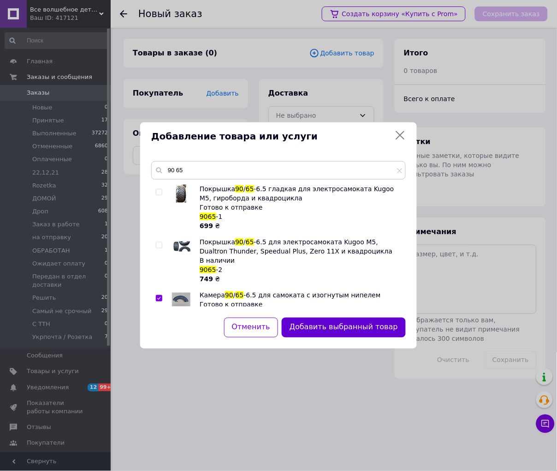
click at [343, 327] on button "Добавить выбранный товар" at bounding box center [344, 327] width 124 height 20
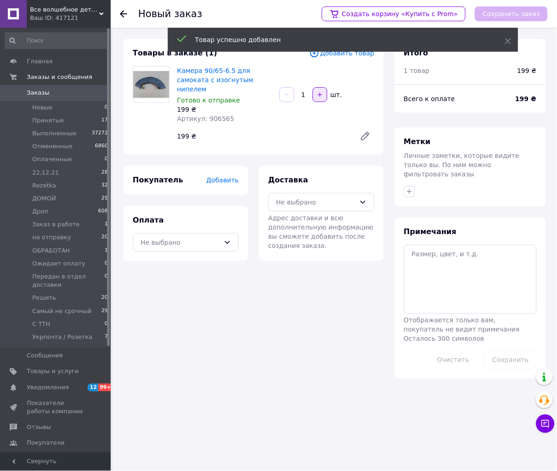
click at [318, 91] on icon "button" at bounding box center [320, 94] width 6 height 6
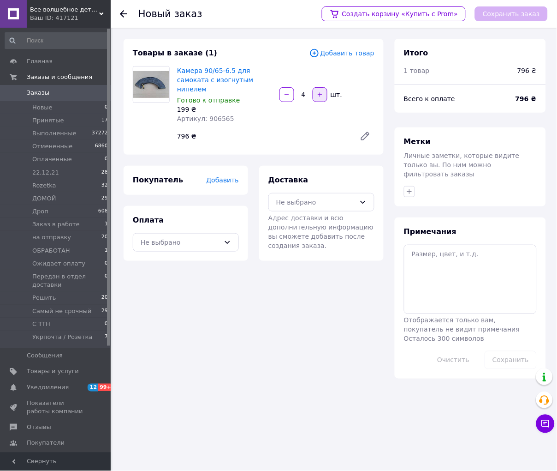
click at [318, 91] on icon "button" at bounding box center [320, 94] width 6 height 6
type input "5"
click at [352, 52] on span "Добавить товар" at bounding box center [342, 53] width 65 height 10
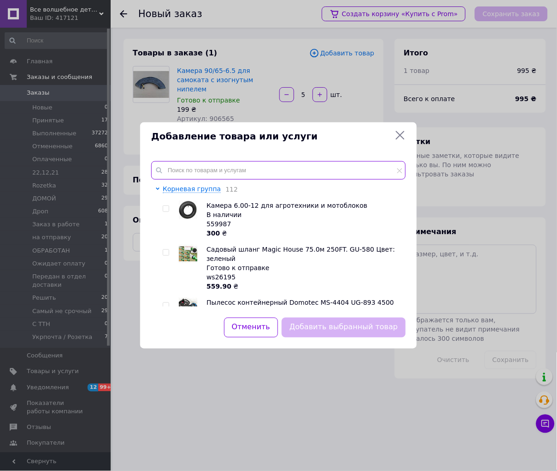
click at [183, 173] on input "text" at bounding box center [278, 170] width 255 height 18
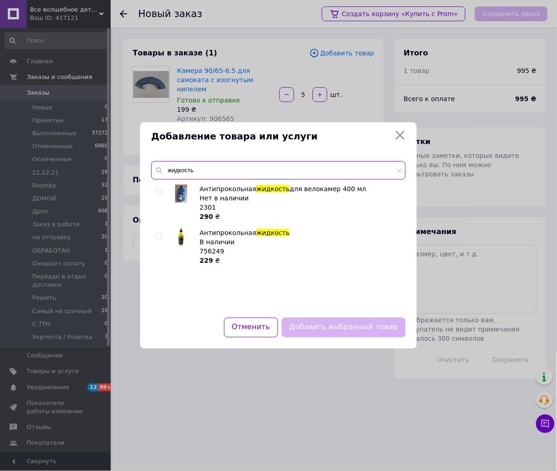
type input "жидкость"
click at [158, 234] on input "checkbox" at bounding box center [159, 236] width 6 height 6
checkbox input "true"
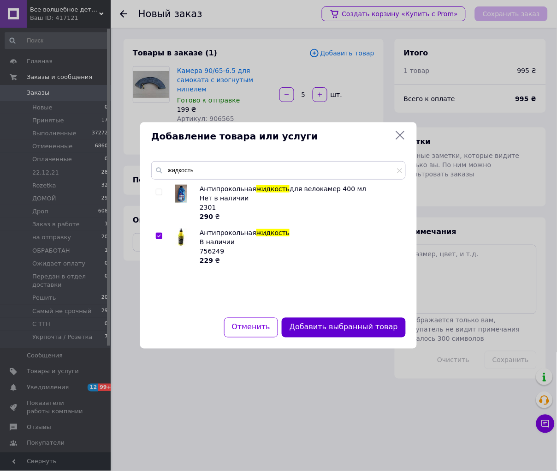
click at [342, 326] on button "Добавить выбранный товар" at bounding box center [344, 327] width 124 height 20
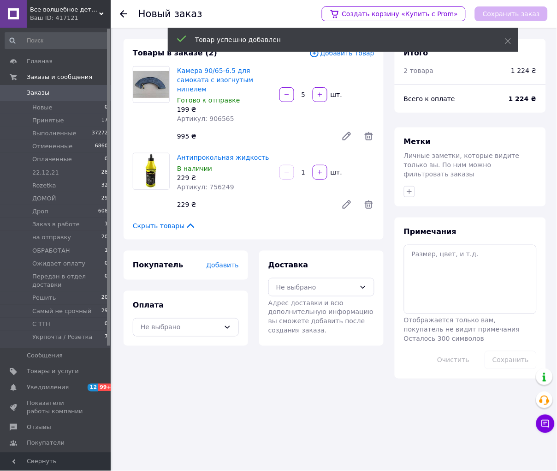
click at [223, 261] on span "Добавить" at bounding box center [223, 264] width 32 height 7
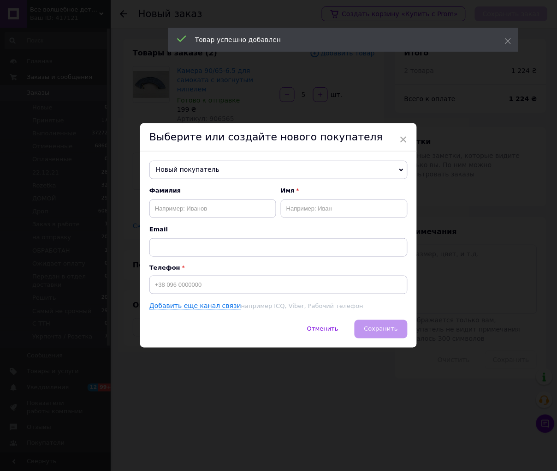
click at [176, 173] on span "Новый покупатель" at bounding box center [279, 170] width 258 height 18
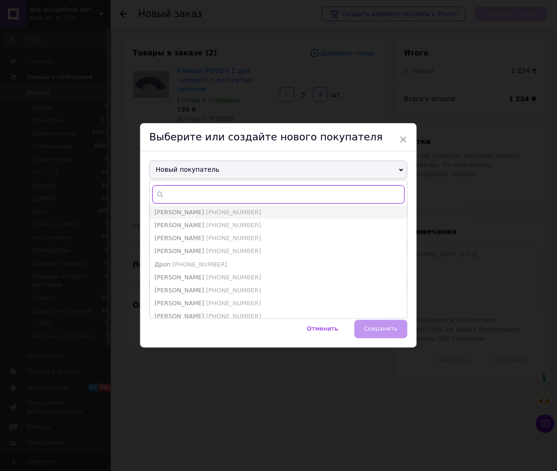
paste input "[PHONE_NUMBER]"
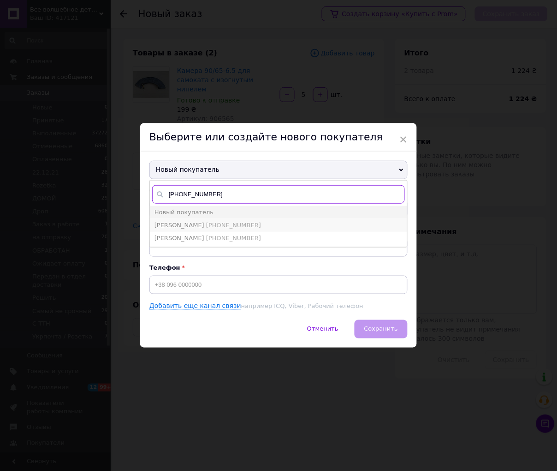
type input "[PHONE_NUMBER]"
drag, startPoint x: 226, startPoint y: 224, endPoint x: 245, endPoint y: 246, distance: 28.8
click at [227, 224] on span "[PHONE_NUMBER]" at bounding box center [233, 224] width 55 height 7
type input "[PERSON_NAME]"
type input "[PHONE_NUMBER]"
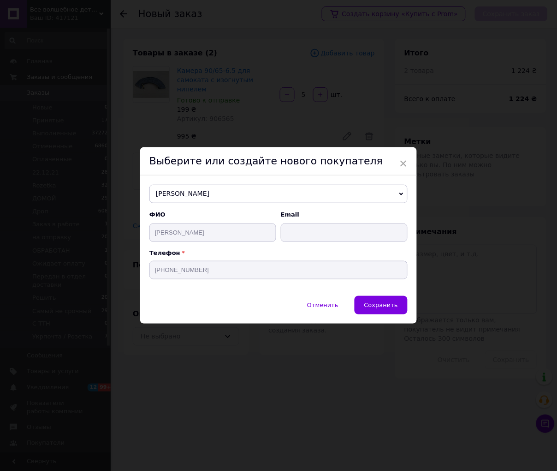
drag, startPoint x: 376, startPoint y: 305, endPoint x: 389, endPoint y: 298, distance: 15.5
click at [376, 305] on span "Сохранить" at bounding box center [382, 304] width 34 height 7
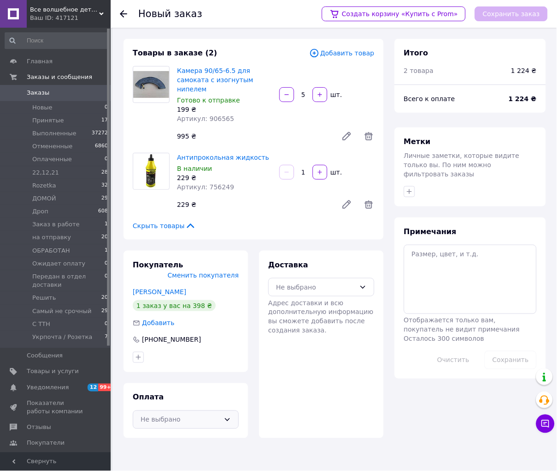
click at [174, 410] on div "Не выбрано" at bounding box center [186, 419] width 106 height 18
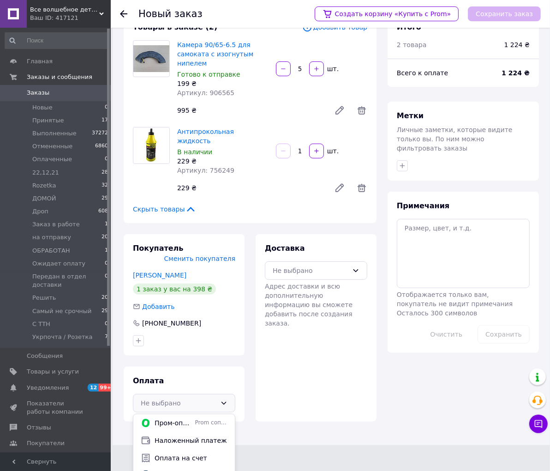
scroll to position [39, 0]
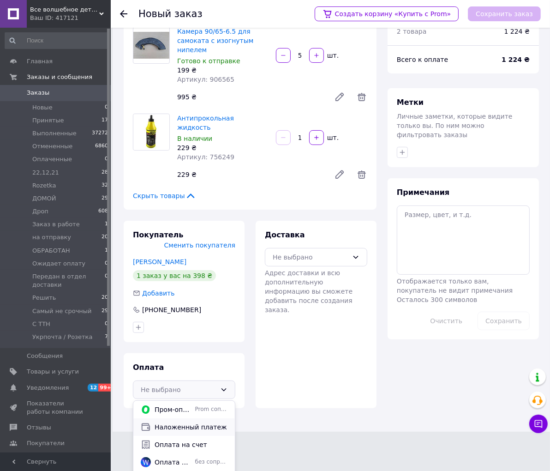
click at [190, 422] on span "Наложенный платеж" at bounding box center [191, 426] width 73 height 9
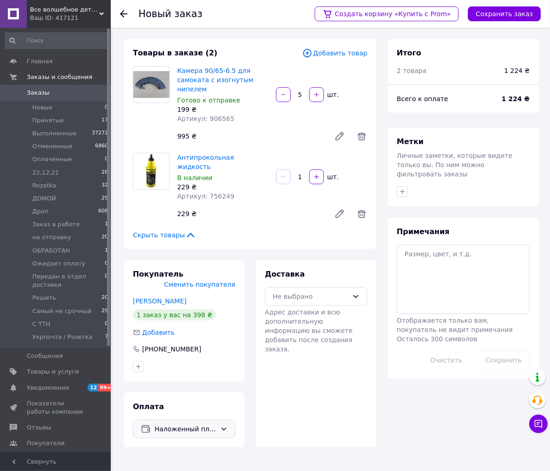
scroll to position [0, 0]
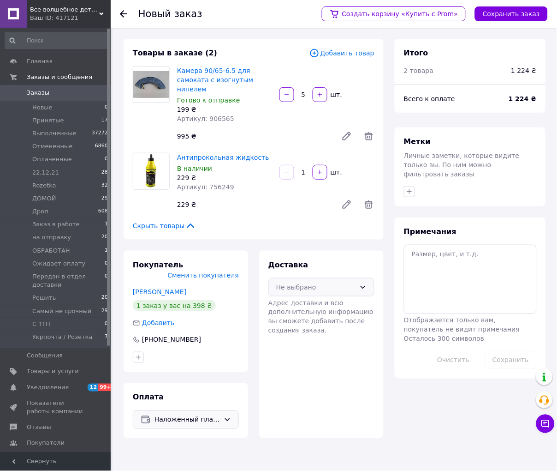
click at [319, 278] on div "Не выбрано" at bounding box center [322, 287] width 106 height 18
click at [322, 298] on div "Нова Пошта (платная)" at bounding box center [321, 307] width 105 height 18
click at [519, 12] on button "Сохранить заказ" at bounding box center [511, 13] width 73 height 15
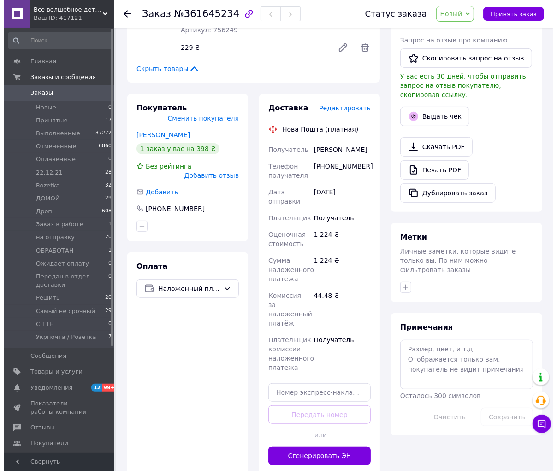
scroll to position [256, 0]
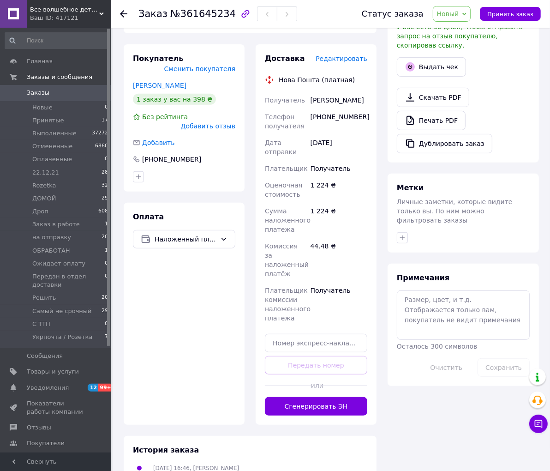
click at [341, 55] on span "Редактировать" at bounding box center [342, 58] width 52 height 7
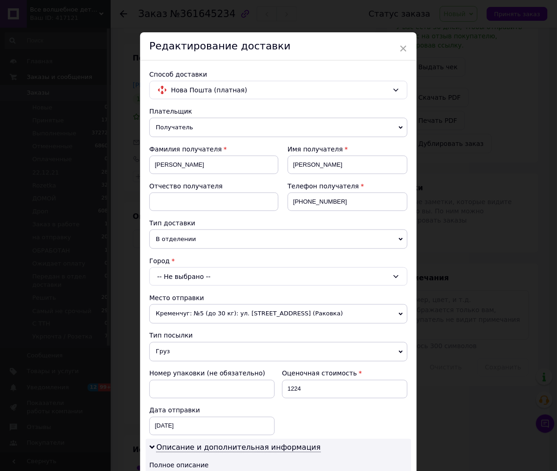
click at [217, 278] on div "-- Не выбрано --" at bounding box center [279, 276] width 258 height 18
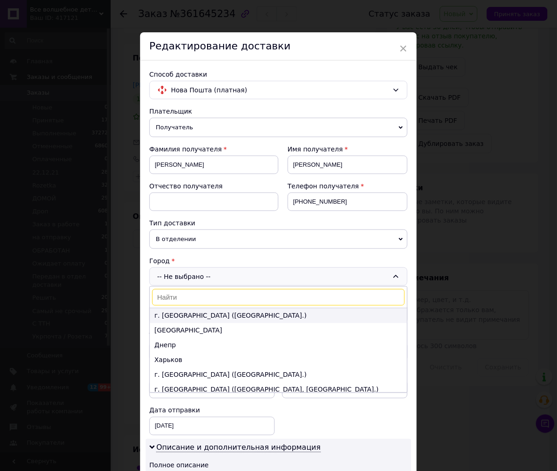
click at [185, 316] on li "г. [GEOGRAPHIC_DATA] ([GEOGRAPHIC_DATA].)" at bounding box center [278, 315] width 257 height 15
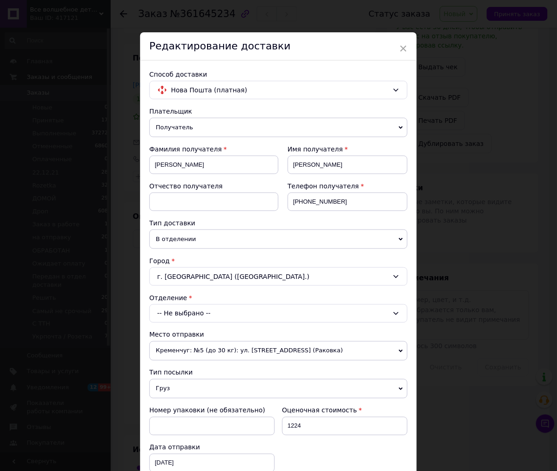
click at [186, 317] on div "-- Не выбрано --" at bounding box center [279, 313] width 258 height 18
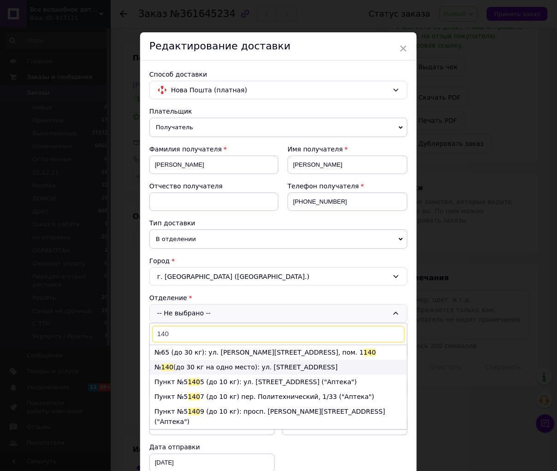
type input "140"
click at [194, 367] on li "№ 140 (до 30 кг на одно место): ул. Полесская, 24" at bounding box center [278, 367] width 257 height 15
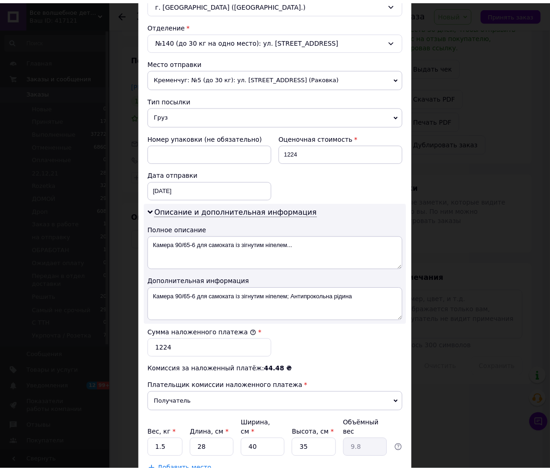
scroll to position [338, 0]
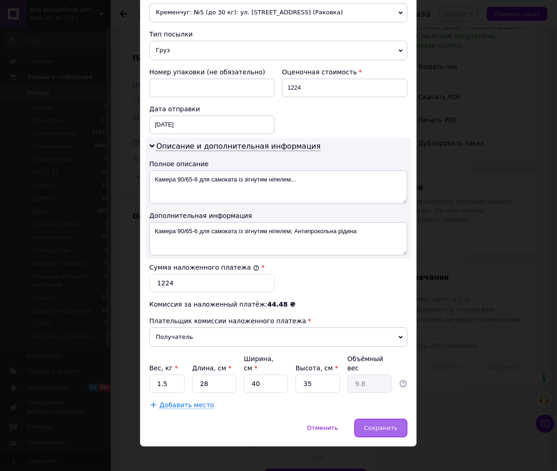
click at [379, 424] on span "Сохранить" at bounding box center [382, 427] width 34 height 7
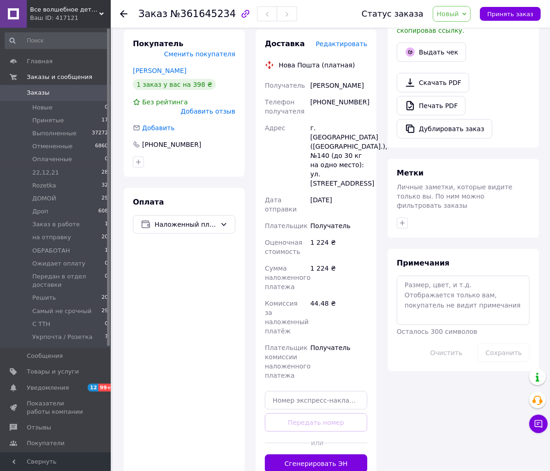
scroll to position [307, 0]
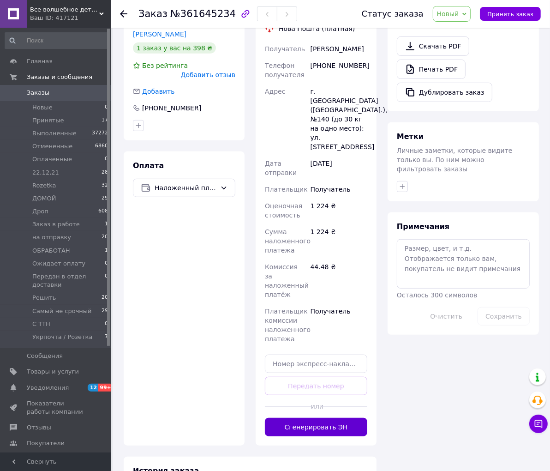
click at [303, 418] on button "Сгенерировать ЭН" at bounding box center [316, 427] width 102 height 18
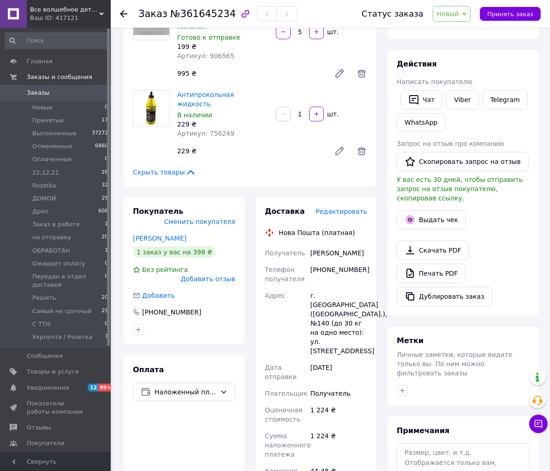
scroll to position [102, 0]
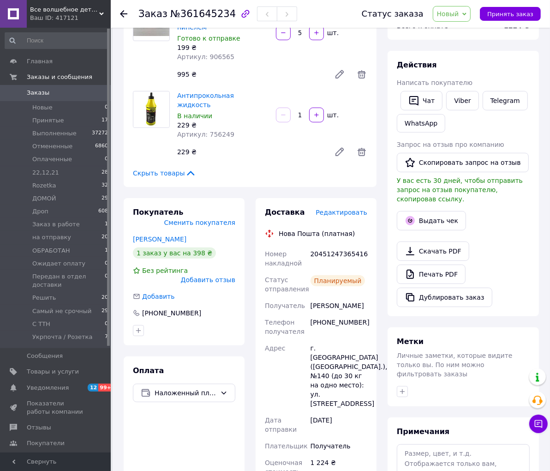
click at [345, 245] on div "20451247365416" at bounding box center [339, 258] width 60 height 26
copy div "20451247365416"
click at [446, 444] on textarea at bounding box center [463, 468] width 133 height 49
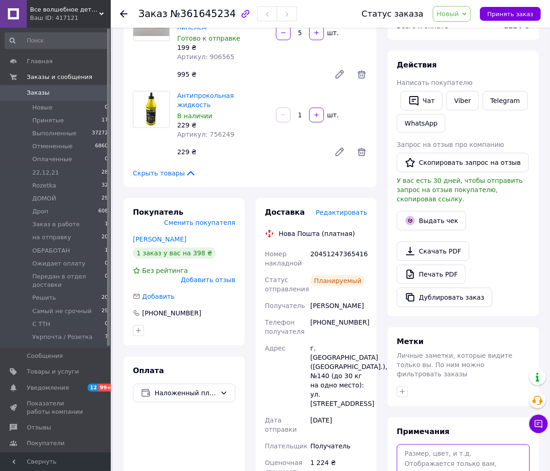
paste textarea "20451247365416"
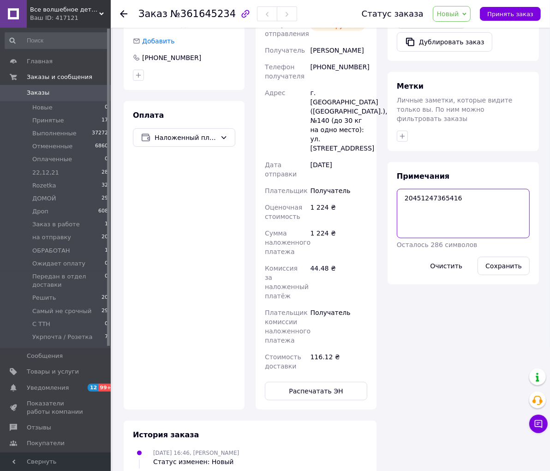
scroll to position [359, 0]
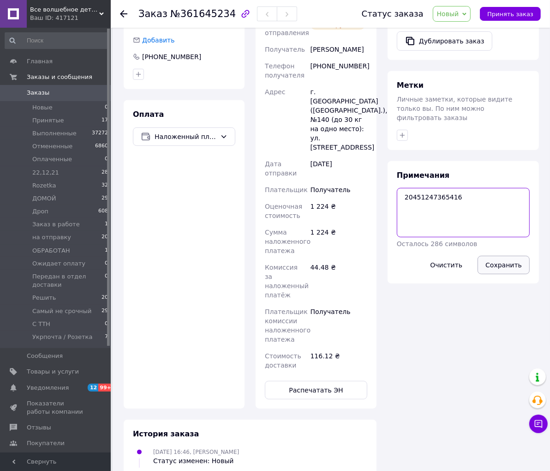
type textarea "20451247365416"
click at [512, 256] on button "Сохранить" at bounding box center [504, 265] width 52 height 18
click at [458, 10] on span "Новый" at bounding box center [448, 13] width 22 height 7
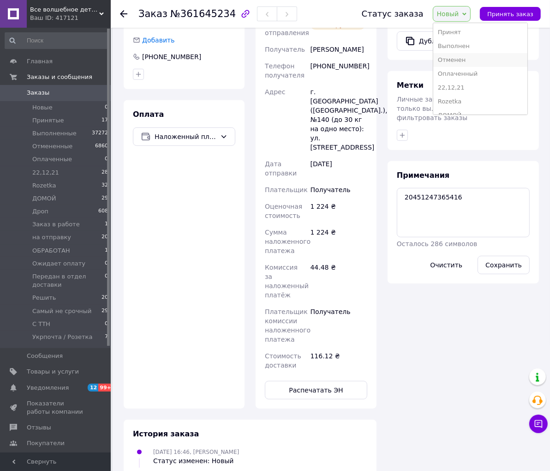
scroll to position [102, 0]
click at [491, 54] on li "на отправку" at bounding box center [480, 55] width 94 height 14
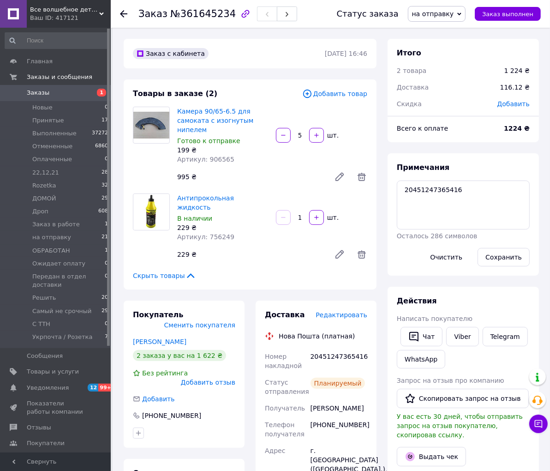
click at [54, 96] on span "Заказы" at bounding box center [56, 93] width 59 height 8
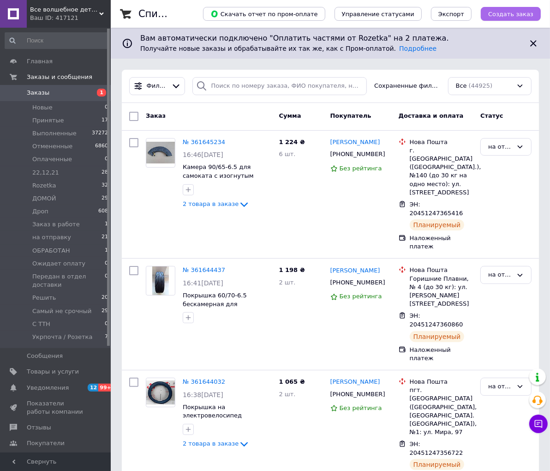
click at [502, 14] on span "Создать заказ" at bounding box center [510, 14] width 45 height 7
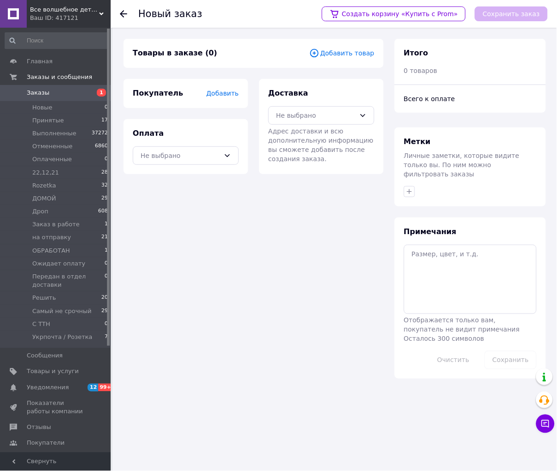
click at [357, 54] on span "Добавить товар" at bounding box center [342, 53] width 65 height 10
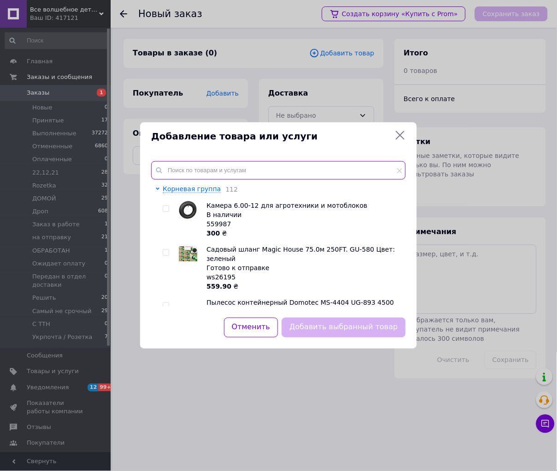
drag, startPoint x: 215, startPoint y: 167, endPoint x: 221, endPoint y: 165, distance: 6.6
click at [221, 165] on input "text" at bounding box center [278, 170] width 255 height 18
click at [214, 173] on input "text" at bounding box center [278, 170] width 255 height 18
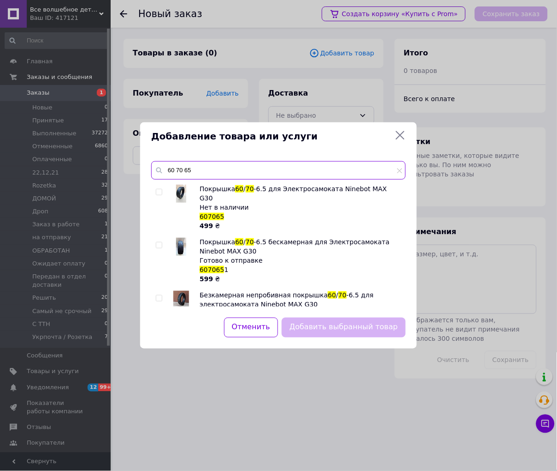
type input "60 70 65"
click at [158, 191] on input "checkbox" at bounding box center [159, 192] width 6 height 6
checkbox input "true"
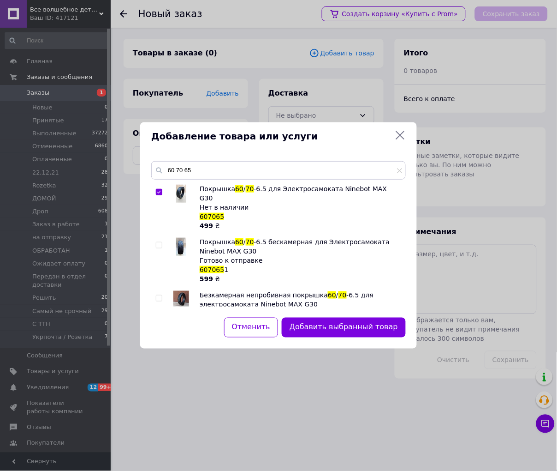
click at [159, 242] on input "checkbox" at bounding box center [159, 245] width 6 height 6
checkbox input "true"
click at [158, 193] on input "checkbox" at bounding box center [159, 192] width 6 height 6
checkbox input "false"
click at [331, 326] on button "Добавить выбранный товар" at bounding box center [344, 327] width 124 height 20
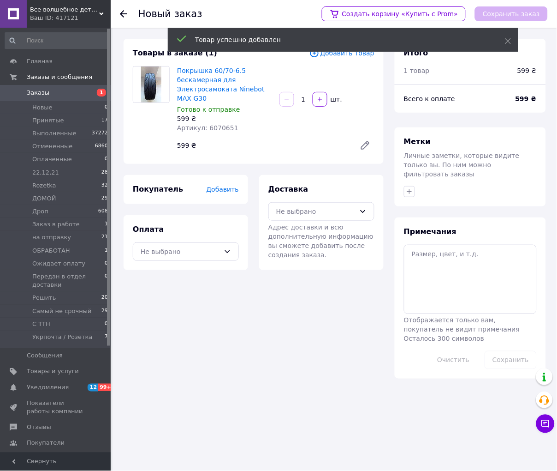
click at [229, 192] on span "Добавить" at bounding box center [223, 189] width 32 height 7
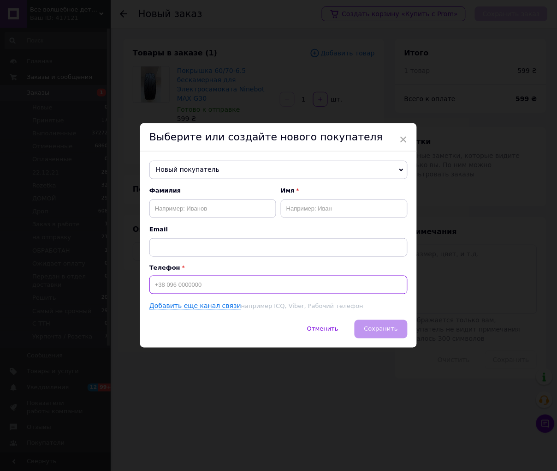
click at [184, 289] on input at bounding box center [279, 284] width 258 height 18
paste input "[PHONE_NUMBER]"
type input "[PHONE_NUMBER]"
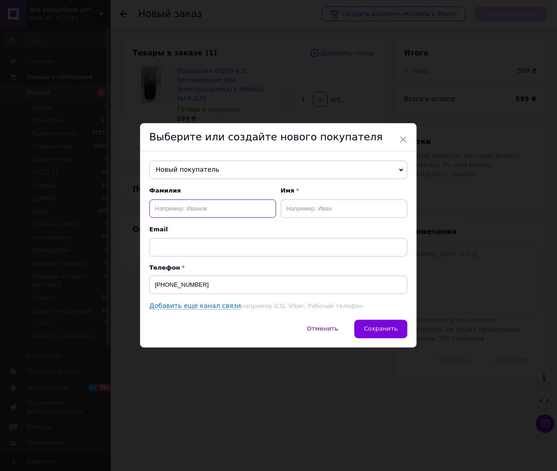
click at [241, 203] on input "text" at bounding box center [213, 208] width 127 height 18
paste input "[PERSON_NAME]"
type input "[PERSON_NAME]"
click at [317, 204] on input "text" at bounding box center [344, 208] width 127 height 18
paste input "[PERSON_NAME]"
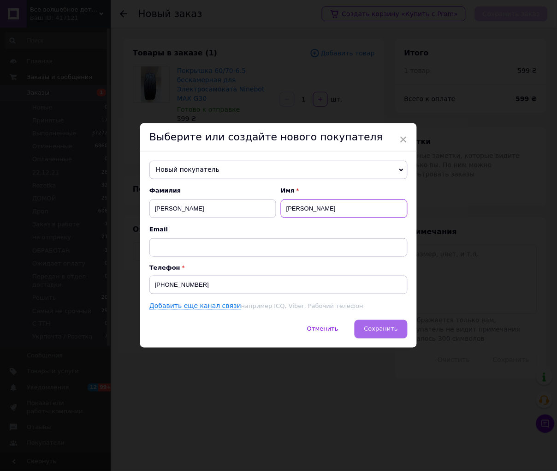
type input "[PERSON_NAME]"
click at [372, 330] on span "Сохранить" at bounding box center [382, 328] width 34 height 7
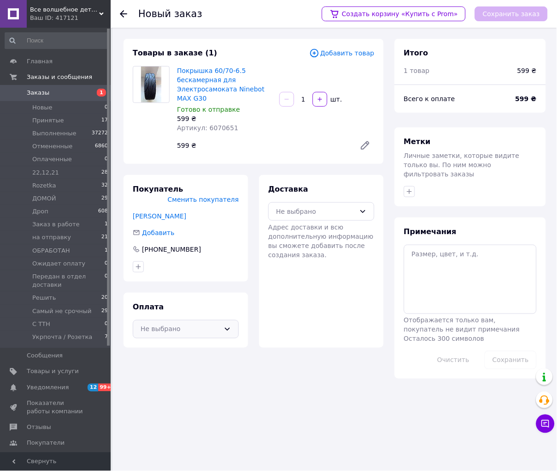
click at [213, 320] on div "Не выбрано" at bounding box center [186, 329] width 106 height 18
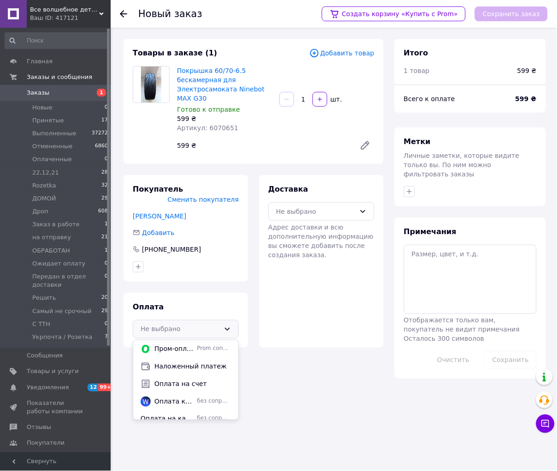
click at [192, 362] on span "Наложенный платеж" at bounding box center [193, 366] width 77 height 9
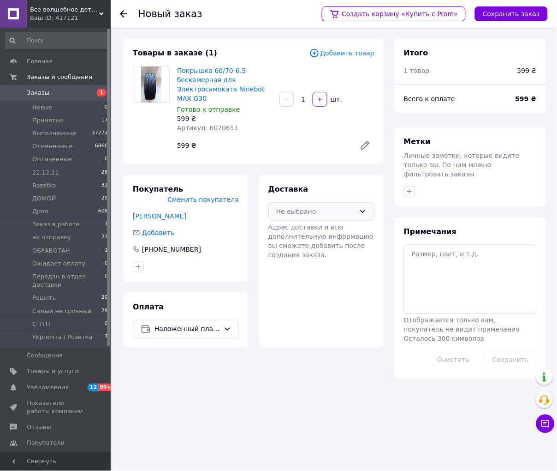
click at [305, 208] on div "Не выбрано" at bounding box center [315, 211] width 79 height 10
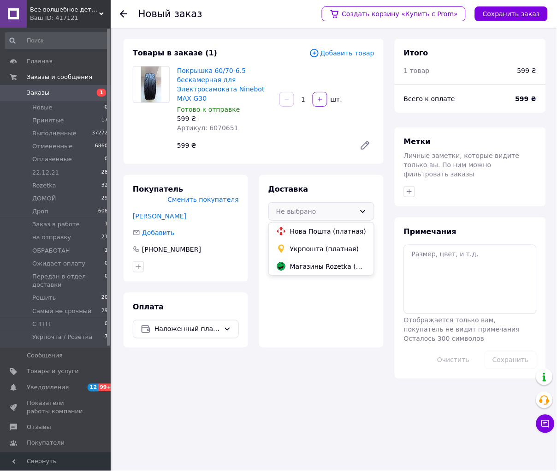
click at [299, 233] on span "Нова Пошта (платная)" at bounding box center [328, 231] width 77 height 9
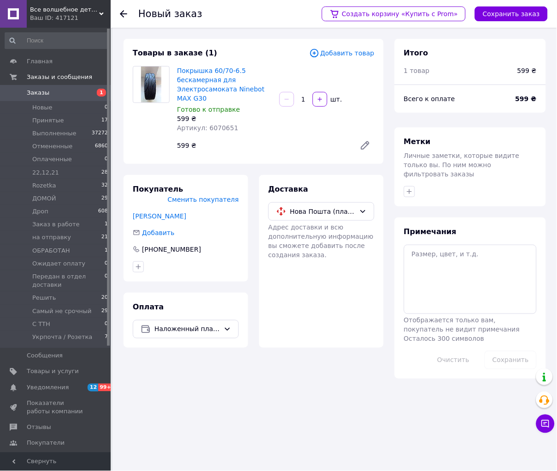
drag, startPoint x: 515, startPoint y: 17, endPoint x: 501, endPoint y: 54, distance: 39.4
click at [514, 17] on button "Сохранить заказ" at bounding box center [511, 13] width 73 height 15
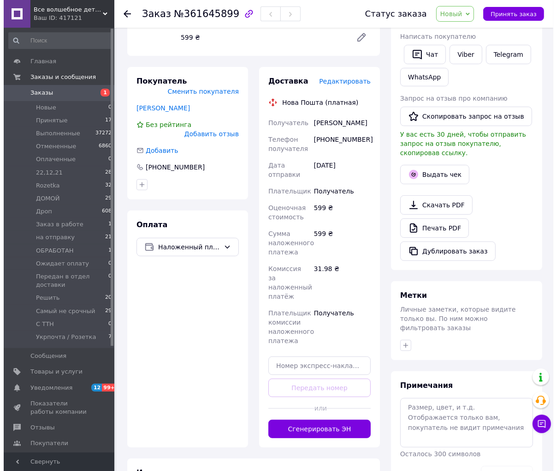
scroll to position [154, 0]
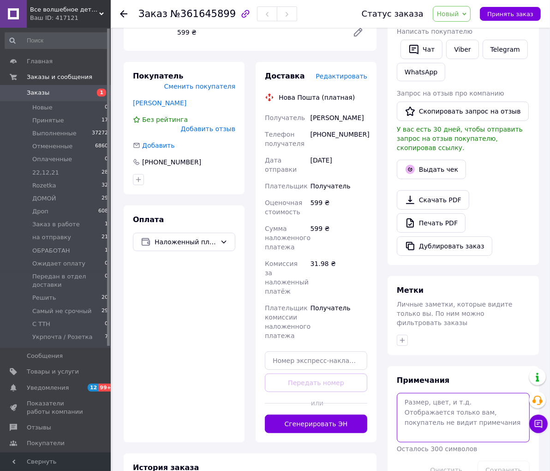
click at [467, 395] on textarea at bounding box center [463, 417] width 133 height 49
type textarea "+ сосок"
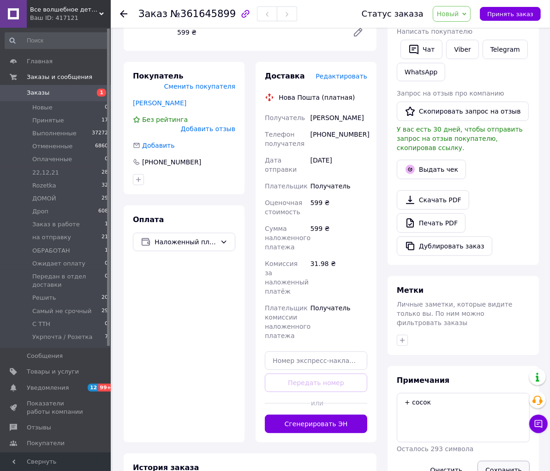
click at [518, 461] on button "Сохранить" at bounding box center [504, 470] width 52 height 18
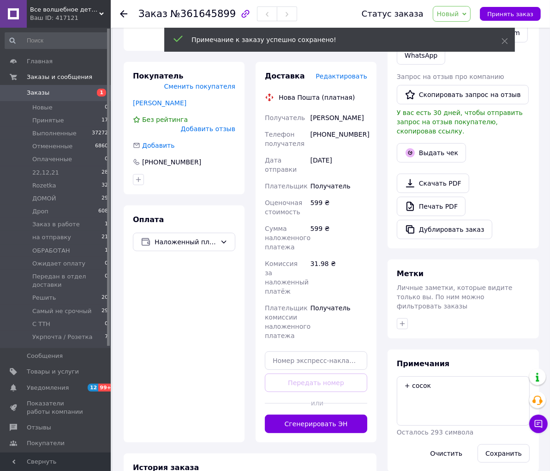
click at [340, 75] on span "Редактировать" at bounding box center [342, 75] width 52 height 7
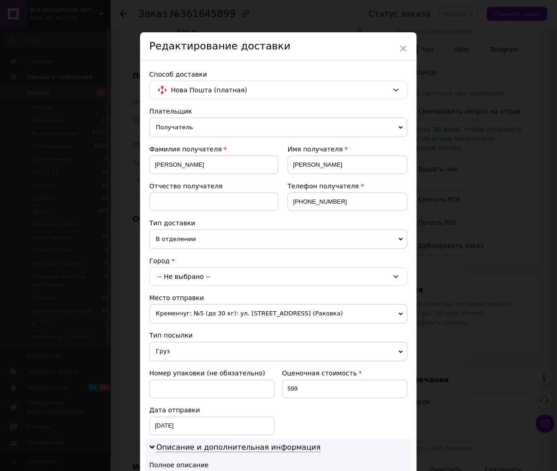
click at [183, 277] on div "-- Не выбрано --" at bounding box center [279, 276] width 258 height 18
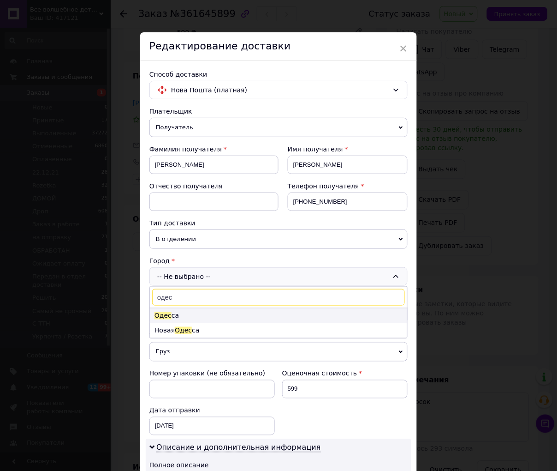
type input "одес"
click at [176, 315] on li "Одес са" at bounding box center [278, 315] width 257 height 15
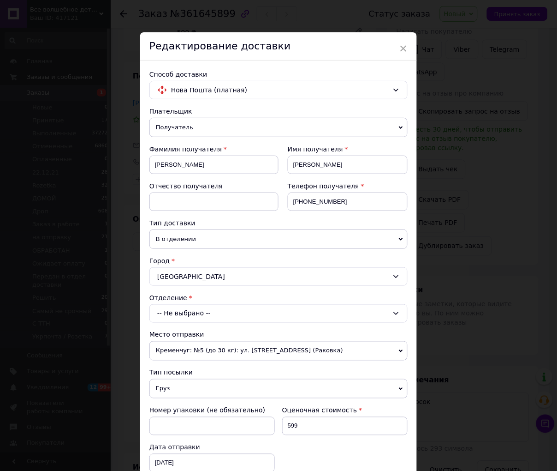
click at [176, 315] on div "-- Не выбрано --" at bounding box center [279, 313] width 258 height 18
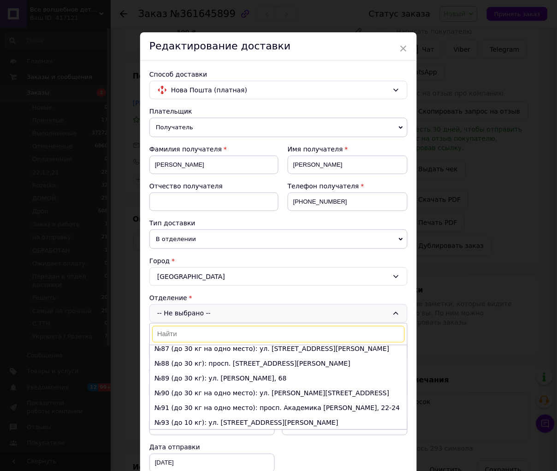
scroll to position [1333, 0]
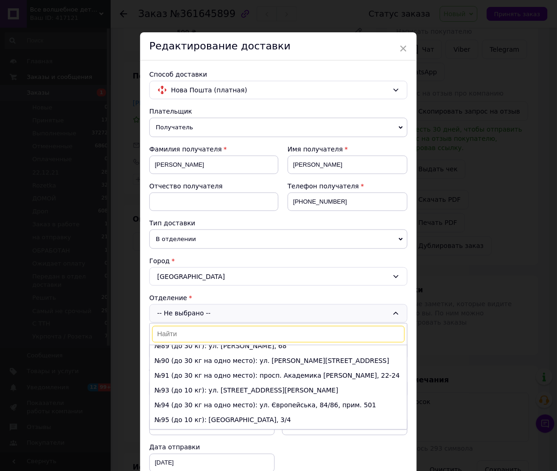
click at [199, 442] on li "№97 (до 10 кг): [STREET_ADDRESS]. 101" at bounding box center [278, 449] width 257 height 15
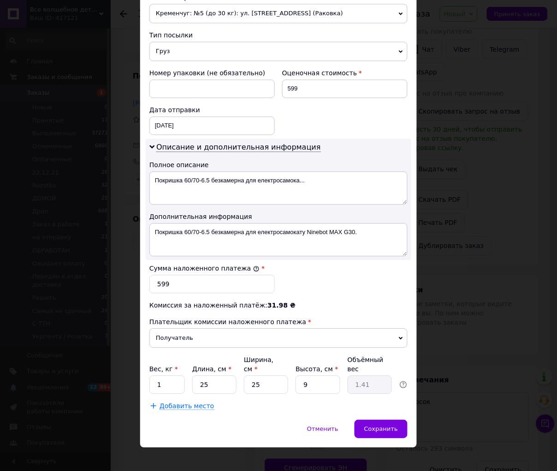
scroll to position [338, 0]
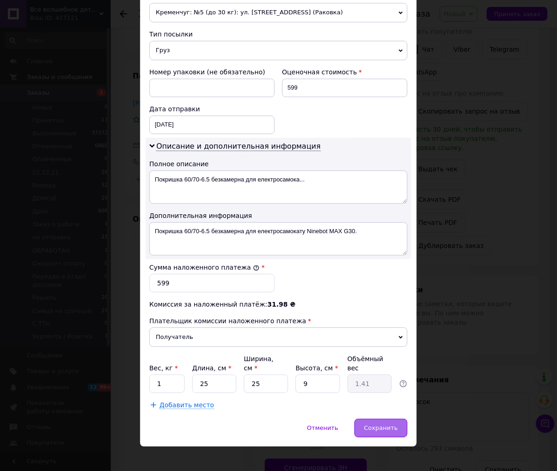
click at [377, 424] on span "Сохранить" at bounding box center [382, 427] width 34 height 7
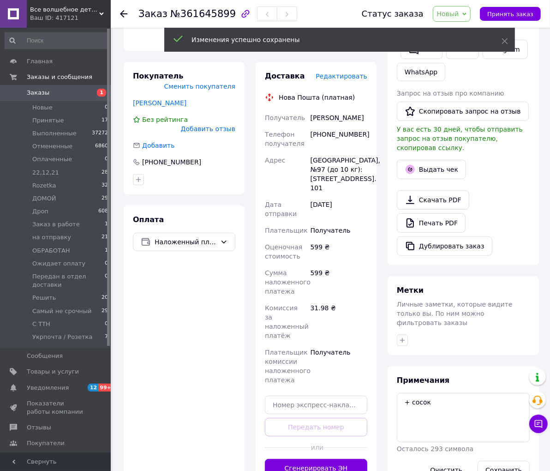
click at [347, 75] on span "Редактировать" at bounding box center [342, 75] width 52 height 7
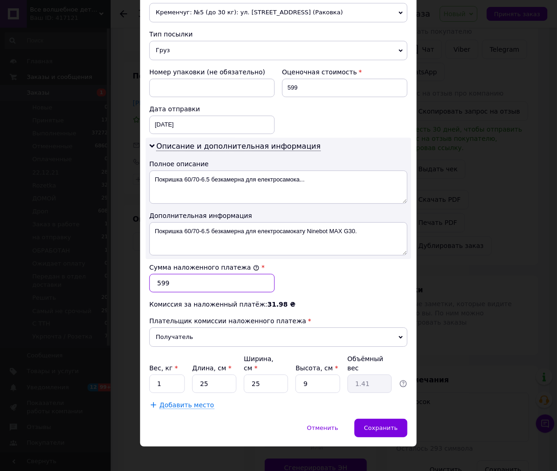
drag, startPoint x: 164, startPoint y: 283, endPoint x: 156, endPoint y: 283, distance: 8.3
click at [156, 283] on input "599" at bounding box center [213, 283] width 126 height 18
type input "659"
click at [395, 424] on span "Сохранить" at bounding box center [382, 427] width 34 height 7
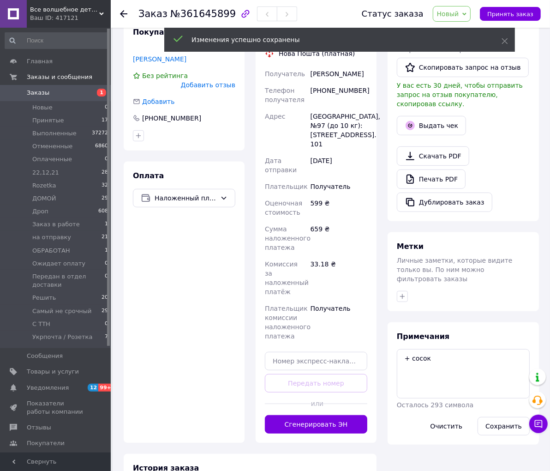
scroll to position [359, 0]
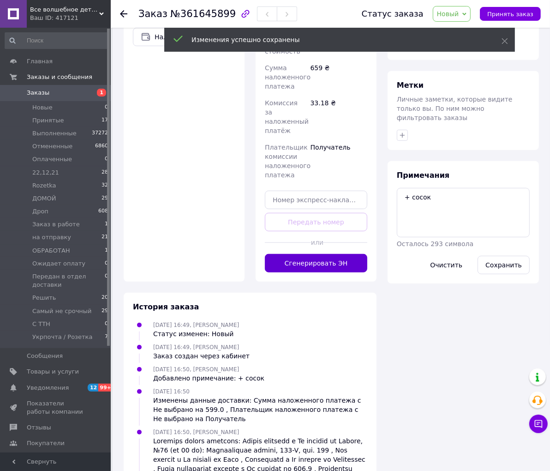
click at [323, 265] on button "Сгенерировать ЭН" at bounding box center [316, 263] width 102 height 18
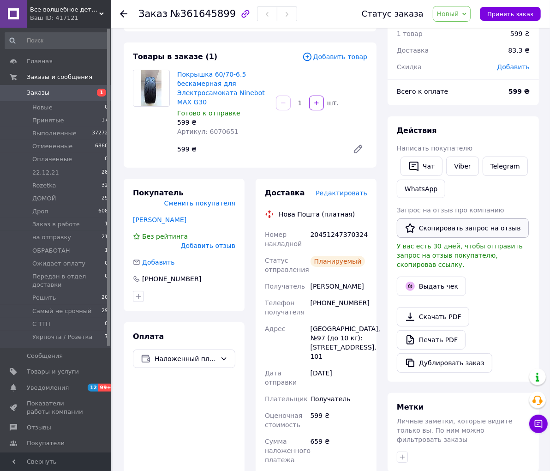
scroll to position [0, 0]
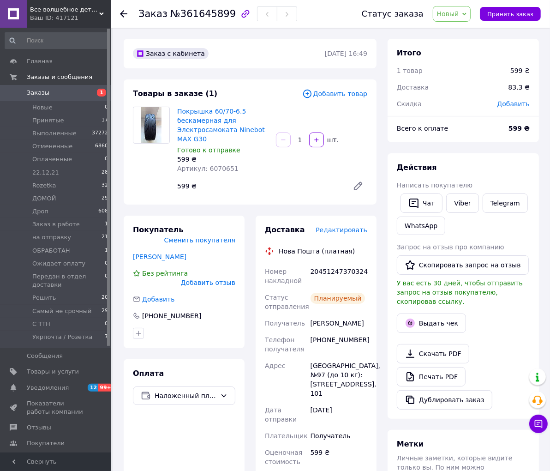
click at [347, 269] on div "20451247370324" at bounding box center [339, 276] width 60 height 26
copy div "20451247370324"
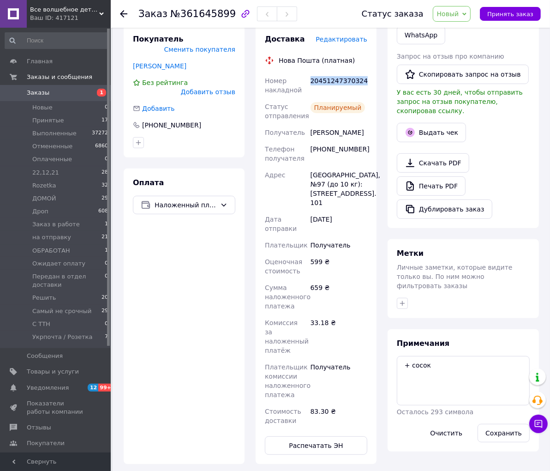
scroll to position [205, 0]
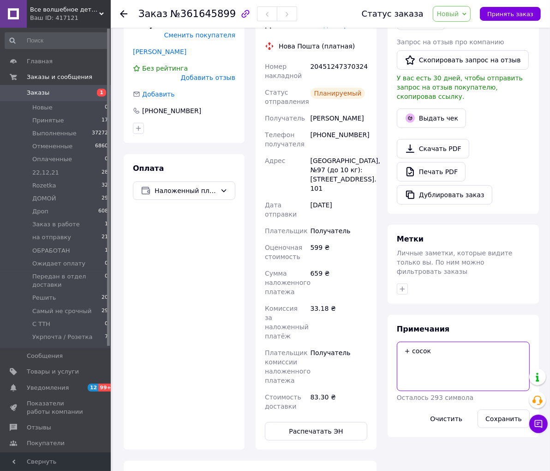
click at [445, 346] on textarea "+ сосок" at bounding box center [463, 365] width 133 height 49
paste textarea "20451247370324"
type textarea "+ сосок 20451247370324"
drag, startPoint x: 500, startPoint y: 401, endPoint x: 514, endPoint y: 308, distance: 94.3
click at [500, 409] on button "Сохранить" at bounding box center [504, 418] width 52 height 18
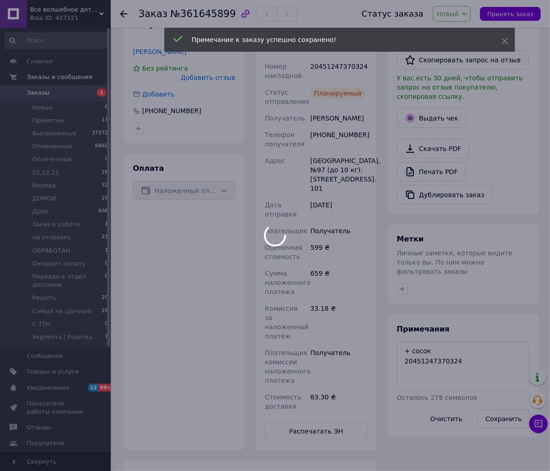
scroll to position [16, 0]
